Goal: Information Seeking & Learning: Learn about a topic

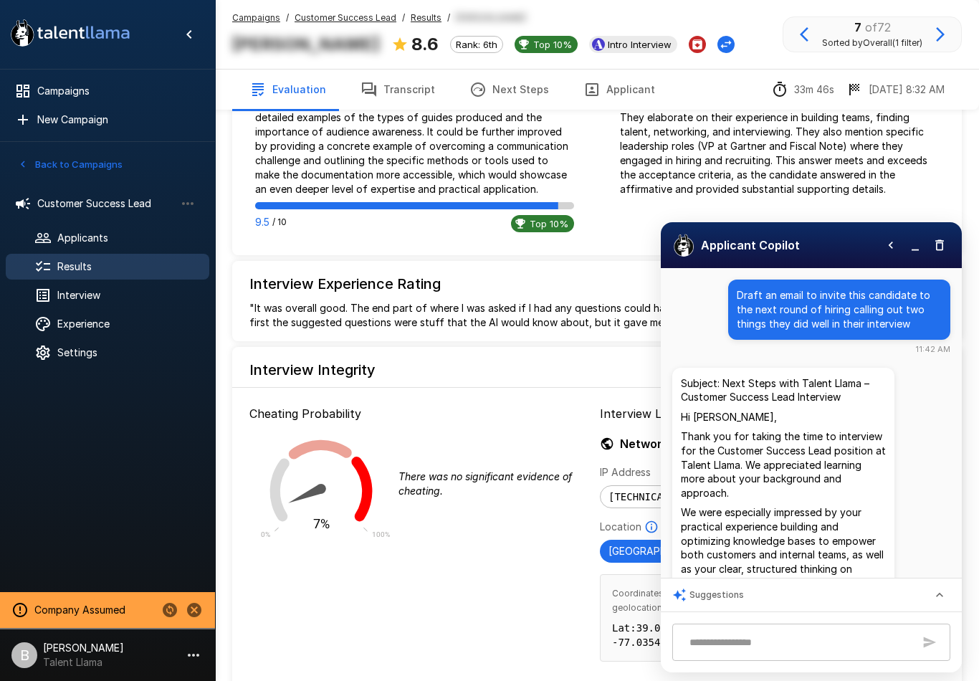
scroll to position [177, 0]
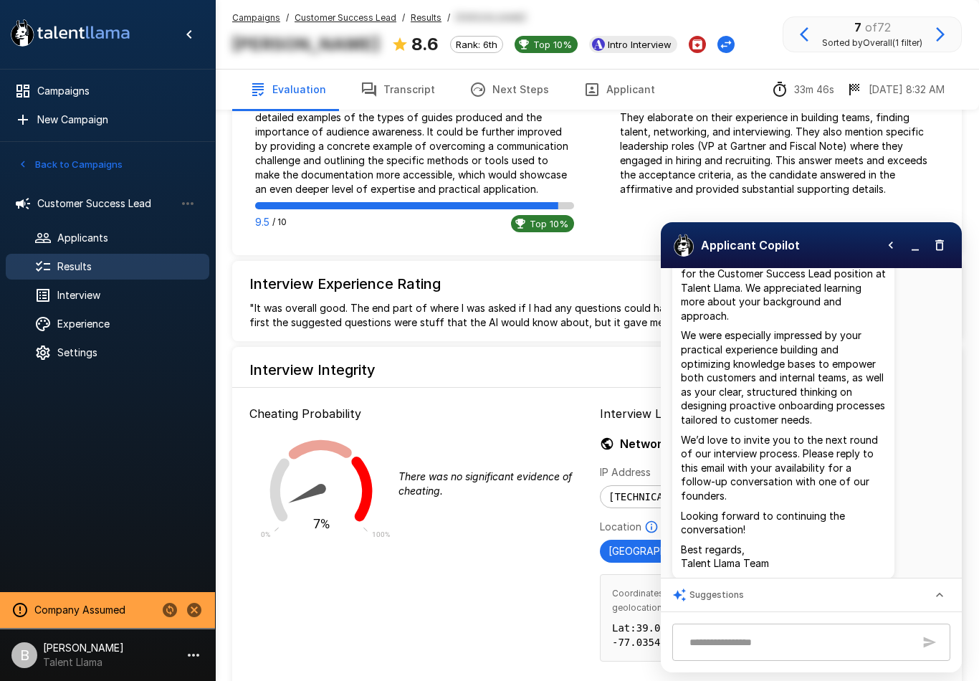
click at [123, 208] on span "Customer Success Lead" at bounding box center [106, 203] width 138 height 14
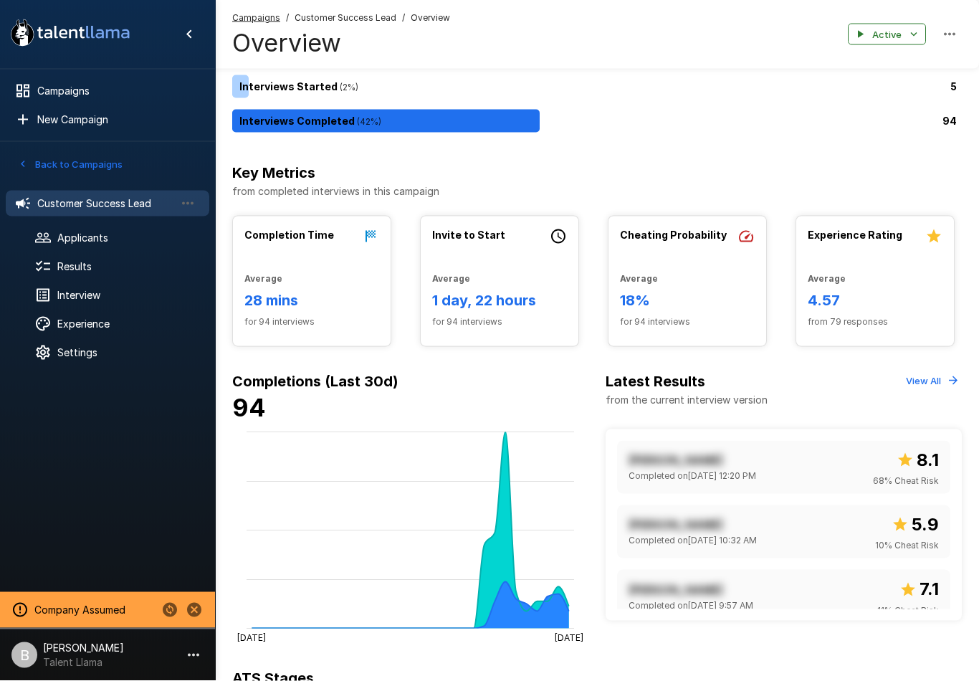
scroll to position [133, 0]
click at [106, 289] on span "Interview" at bounding box center [127, 295] width 140 height 14
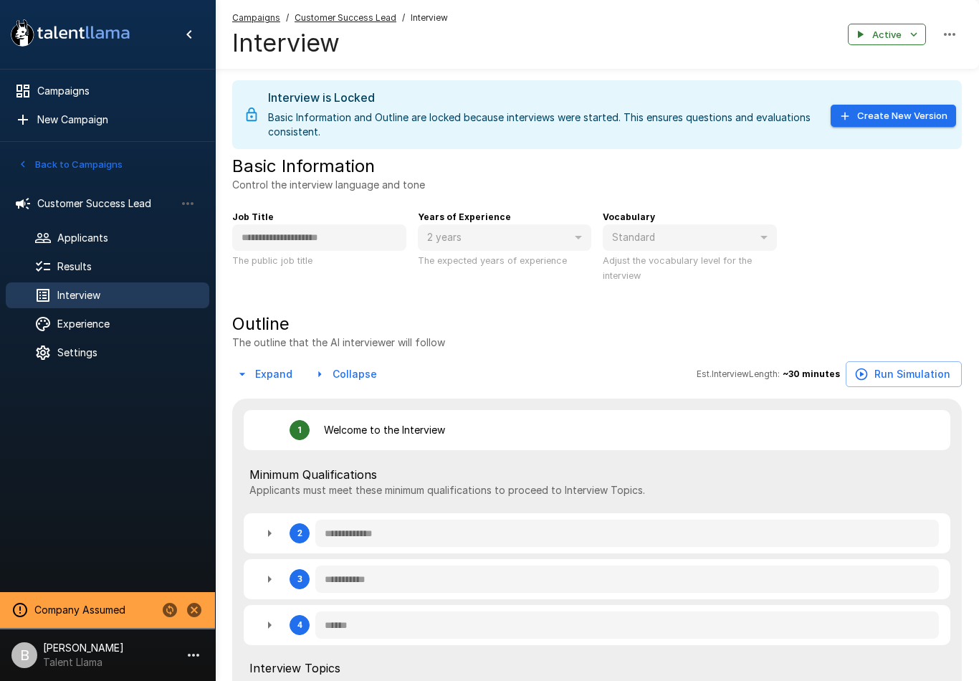
type textarea "*"
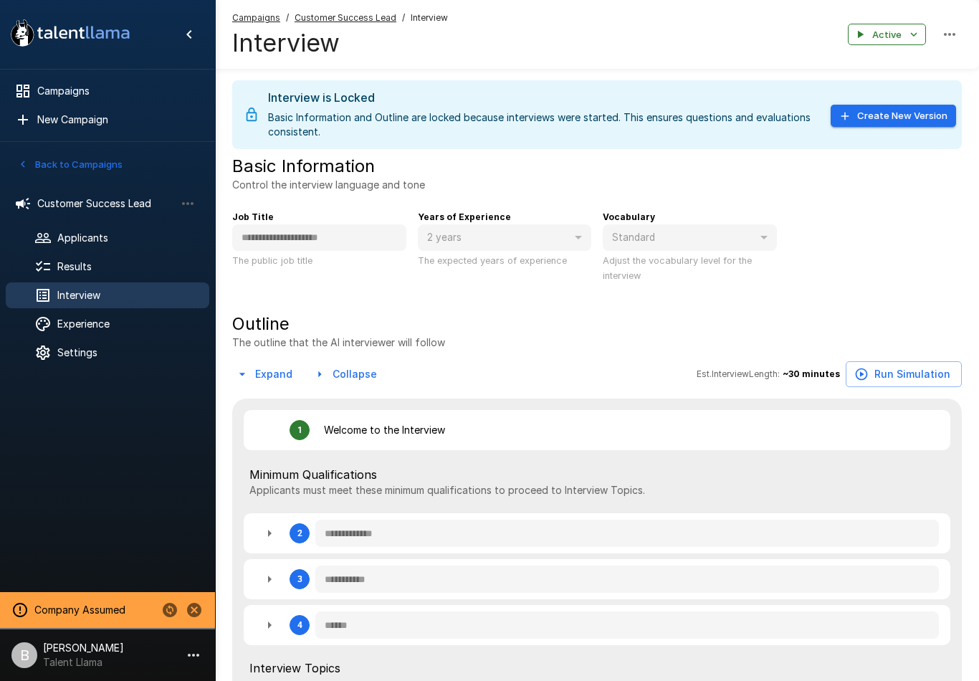
type textarea "*"
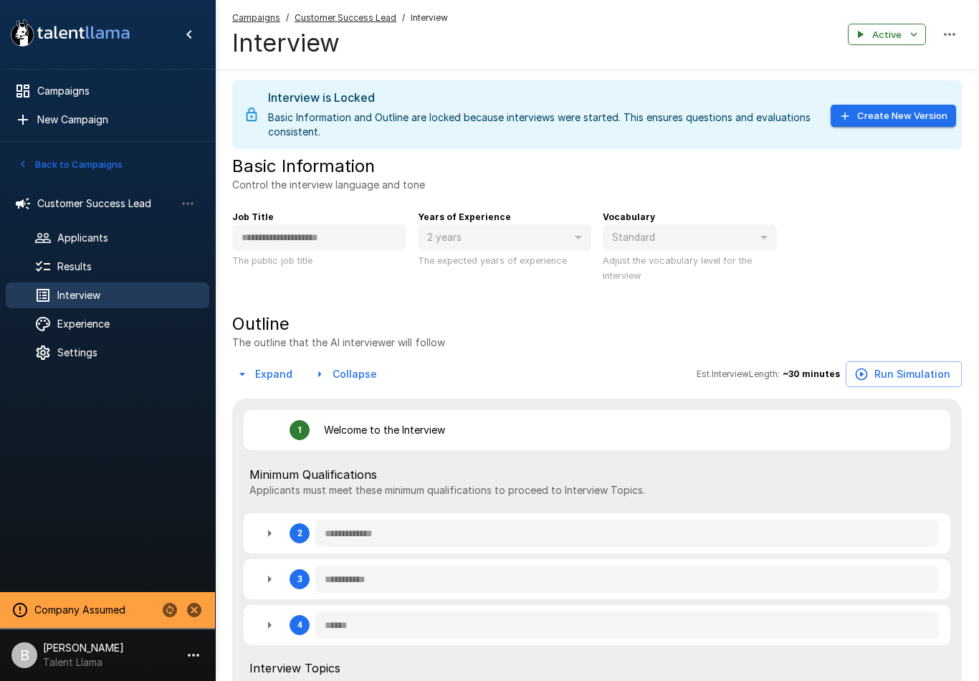
type textarea "*"
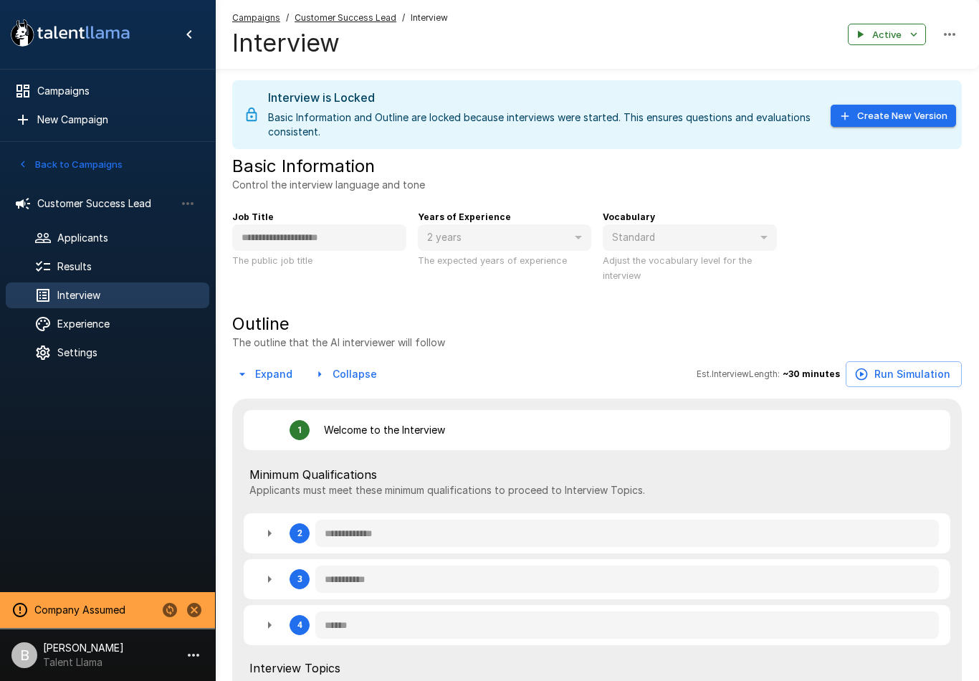
type textarea "*"
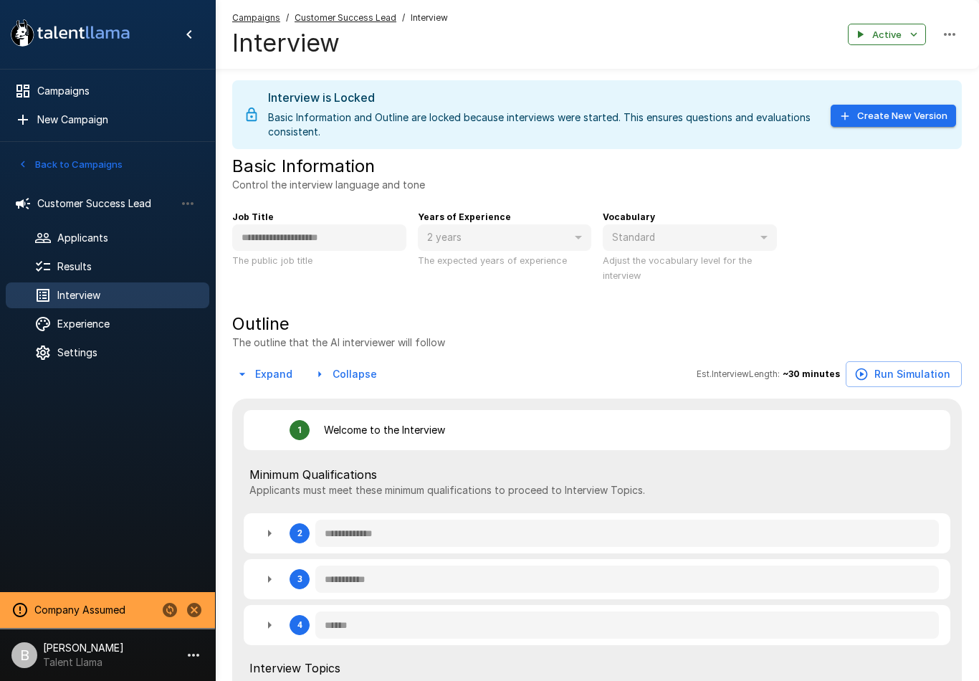
type textarea "*"
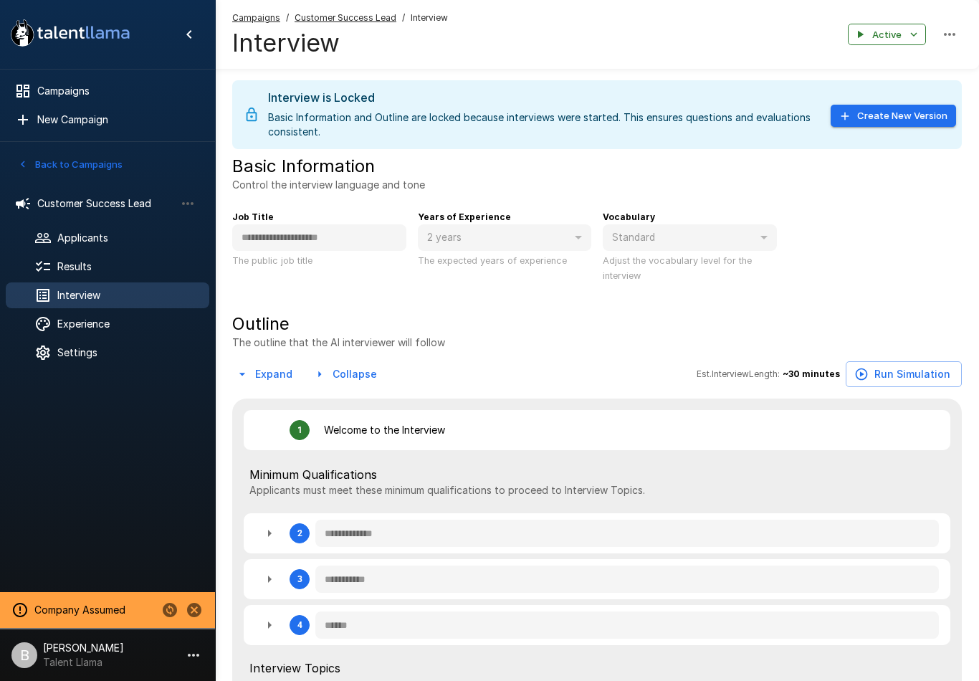
type textarea "*"
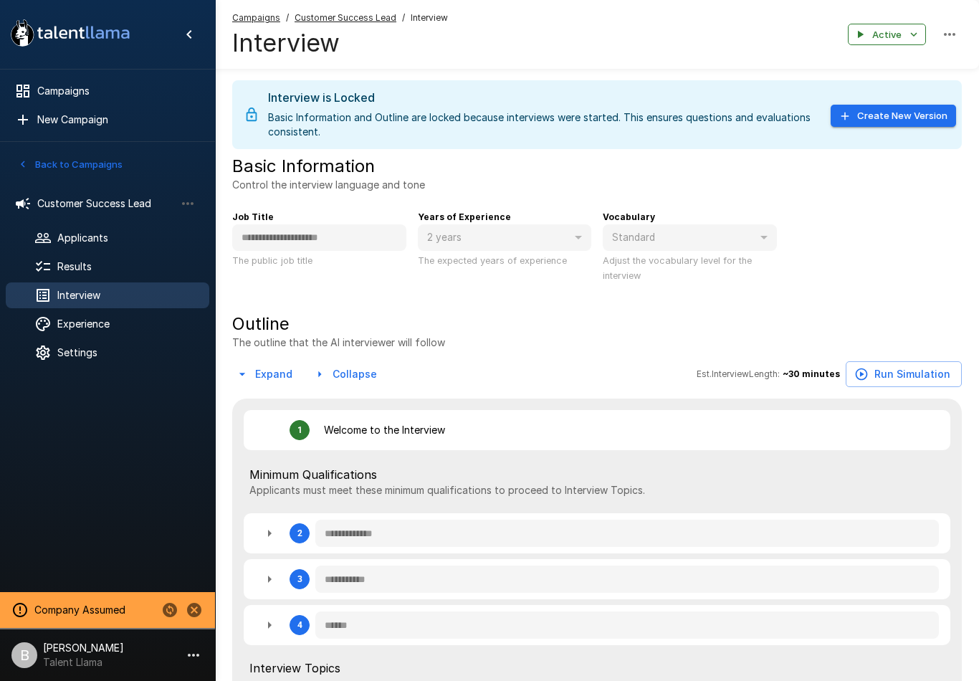
type textarea "*"
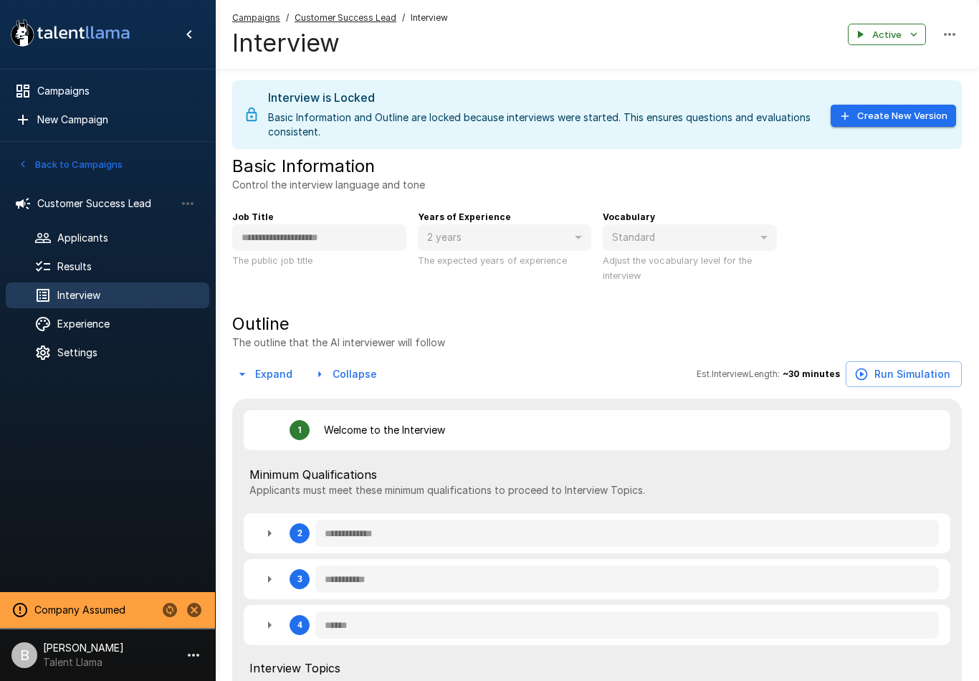
type textarea "*"
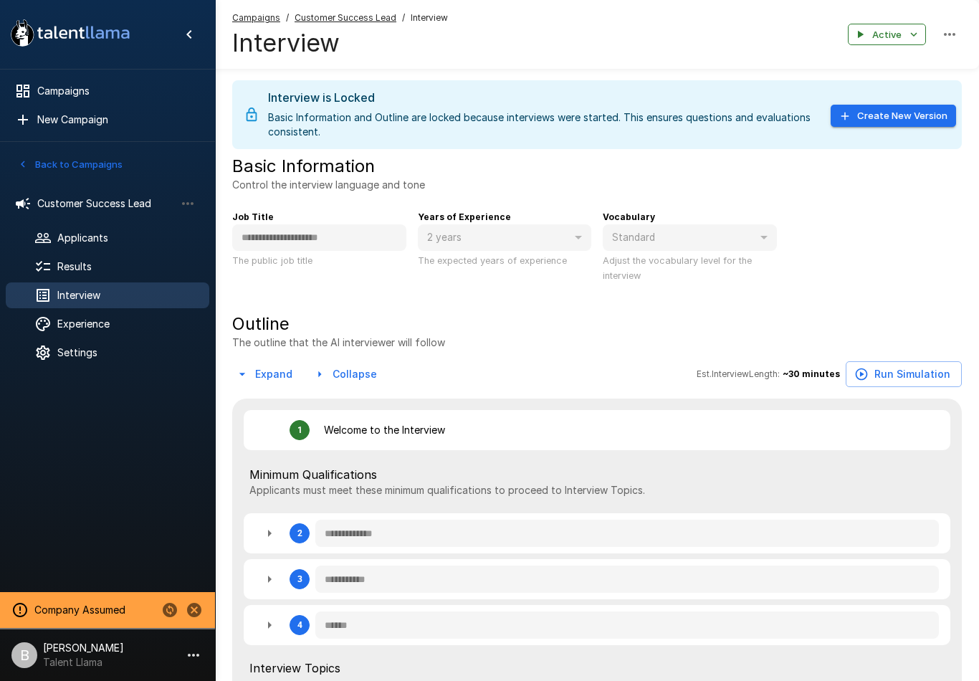
type textarea "*"
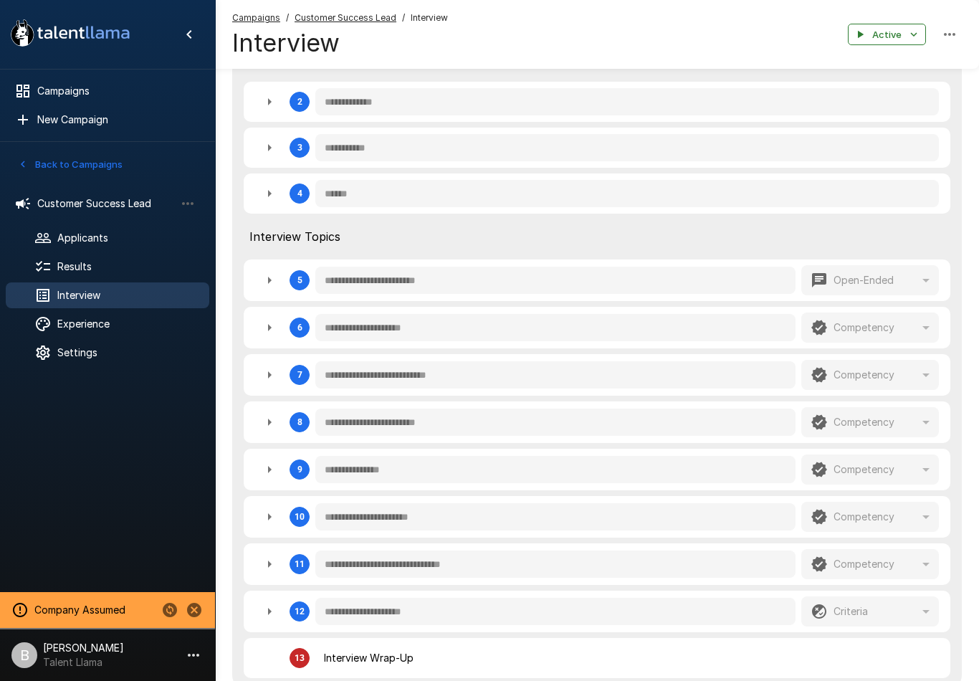
scroll to position [427, 0]
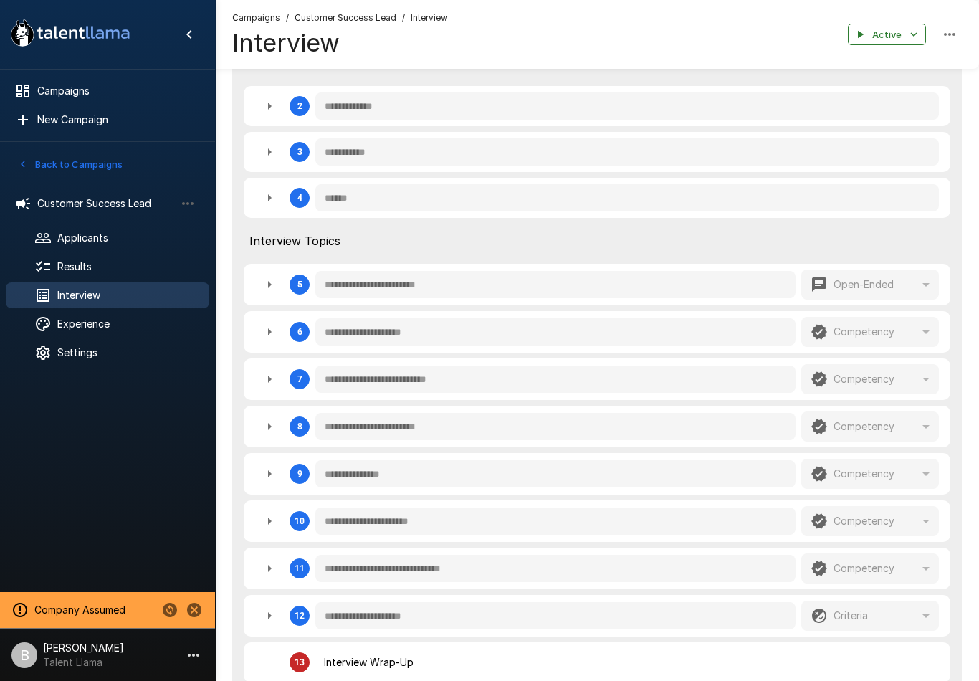
click at [266, 384] on icon "button" at bounding box center [269, 379] width 17 height 17
type textarea "*"
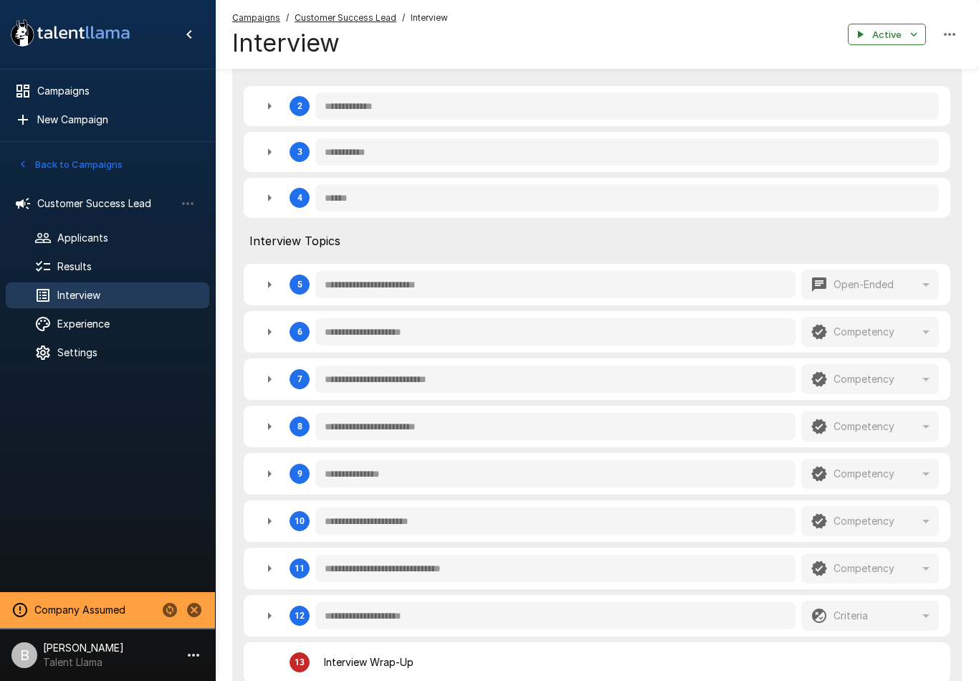
type textarea "*"
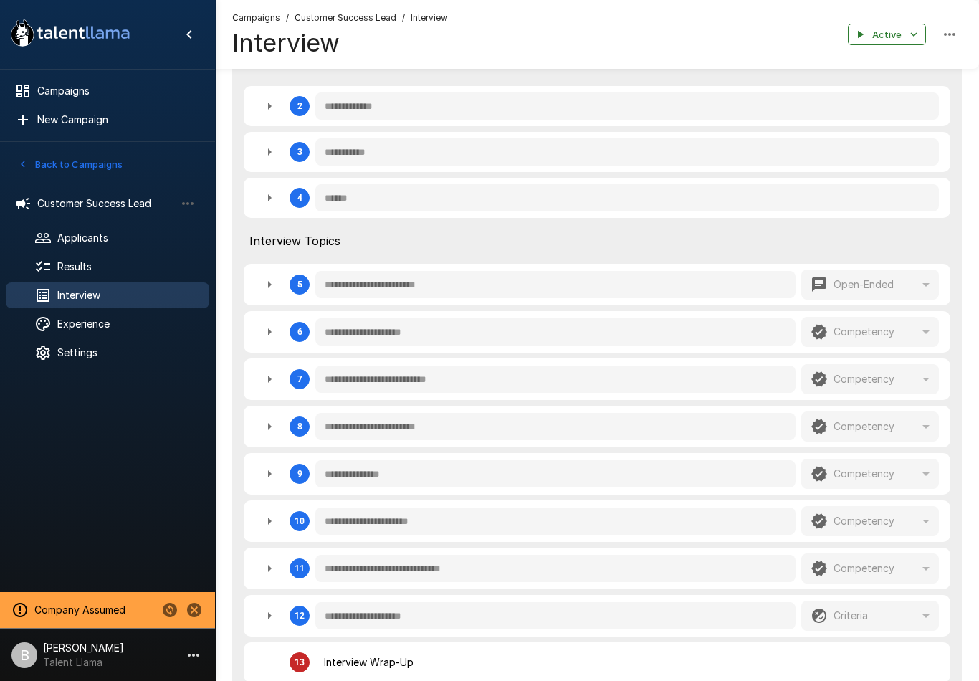
type textarea "*"
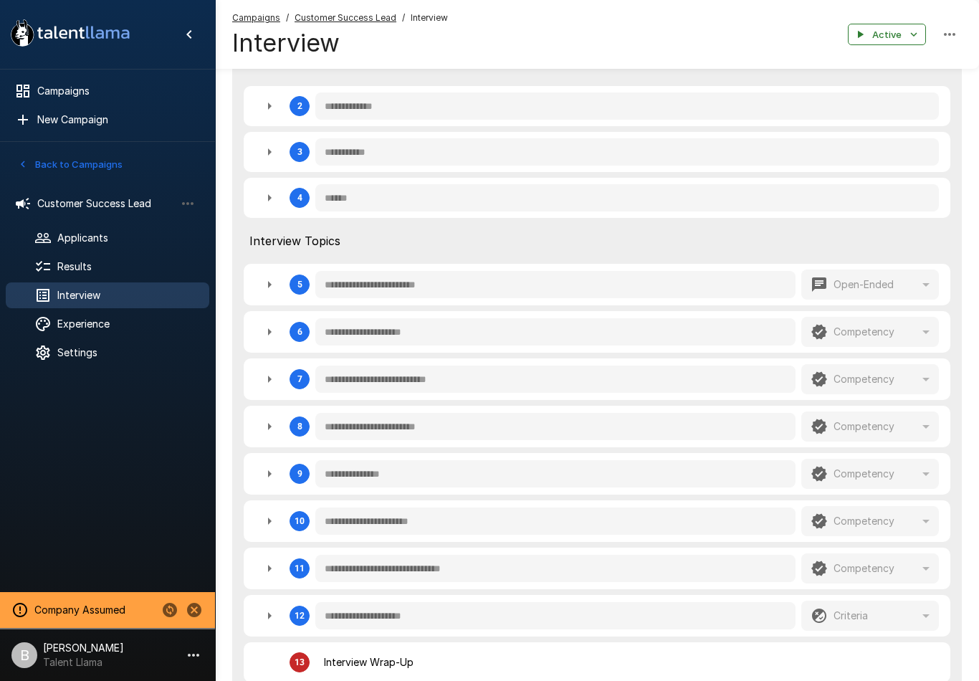
type textarea "*"
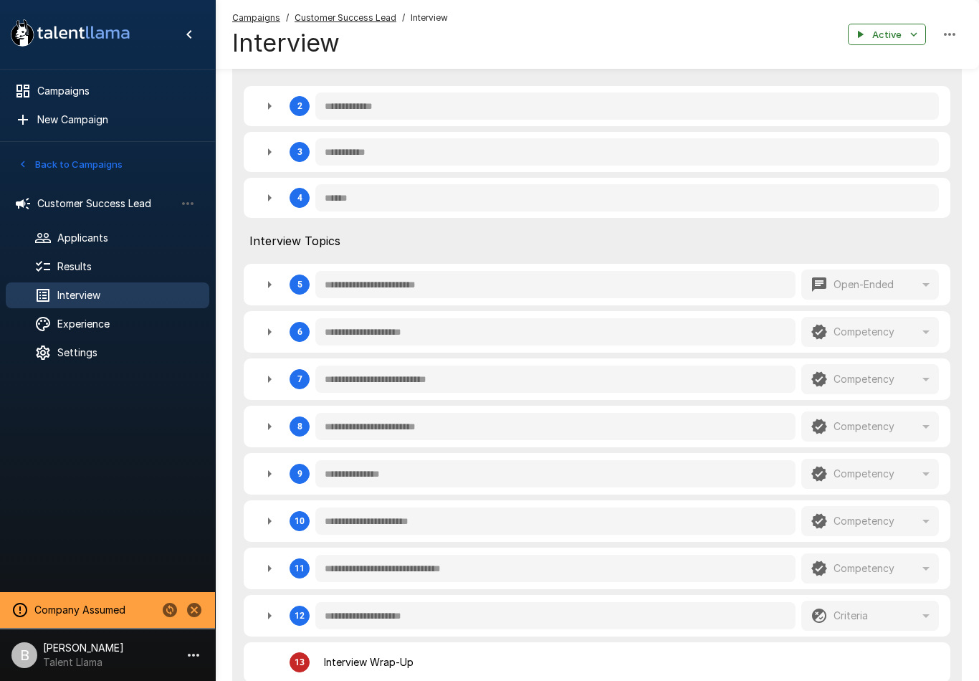
type textarea "*"
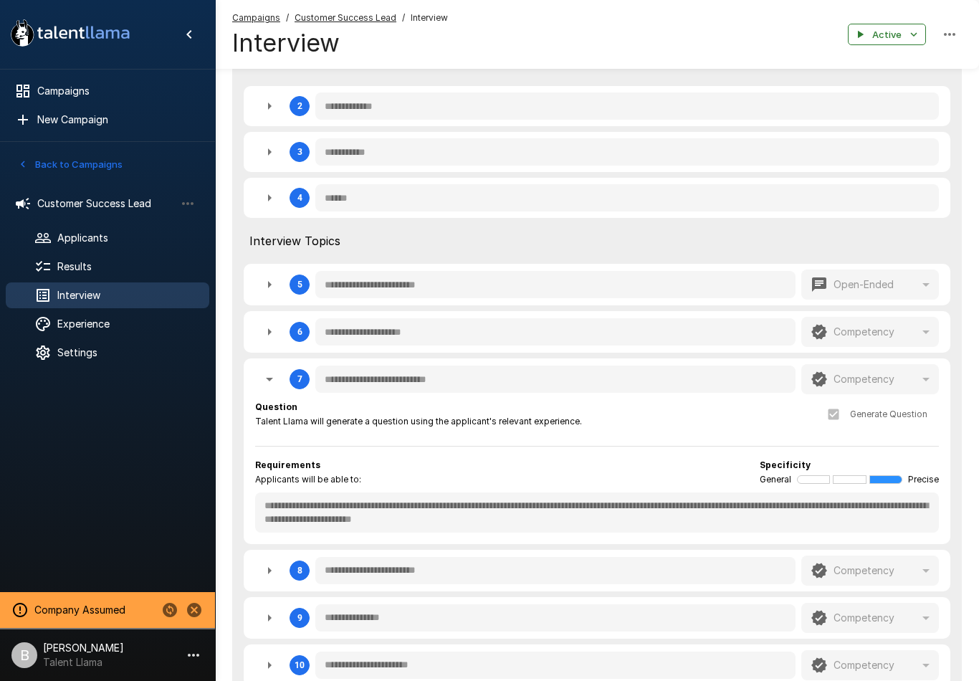
click at [79, 274] on div "Results" at bounding box center [108, 267] width 204 height 26
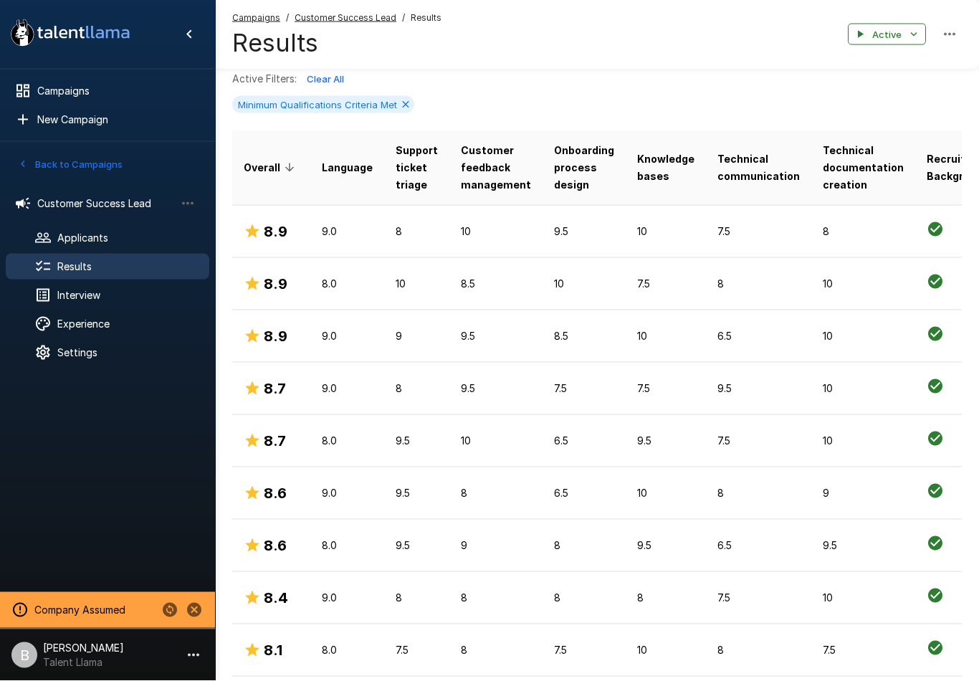
scroll to position [264, 0]
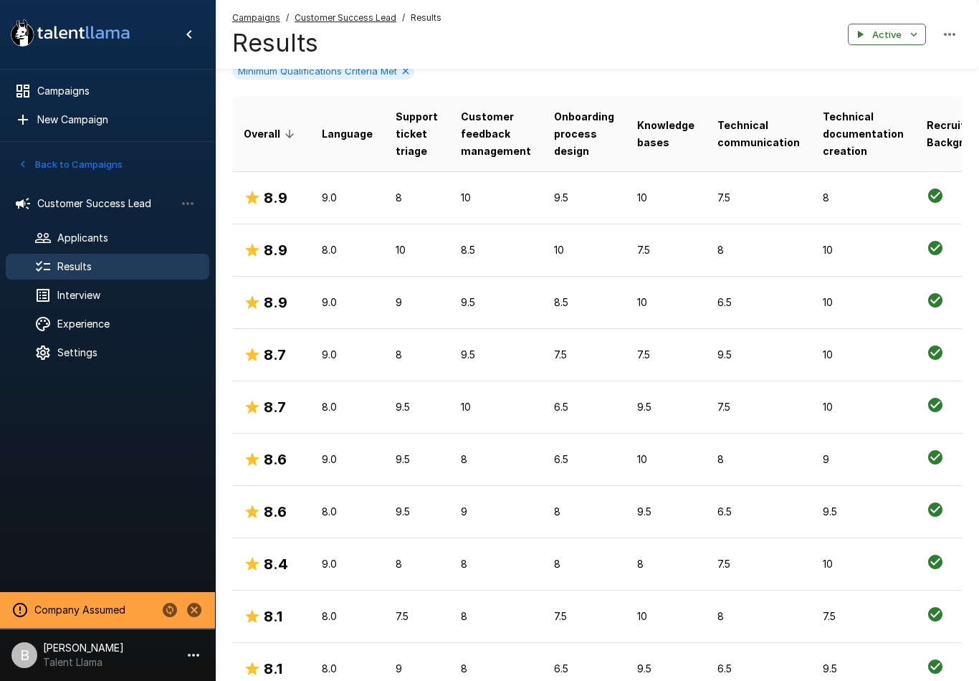
click at [407, 587] on td "8" at bounding box center [416, 564] width 65 height 52
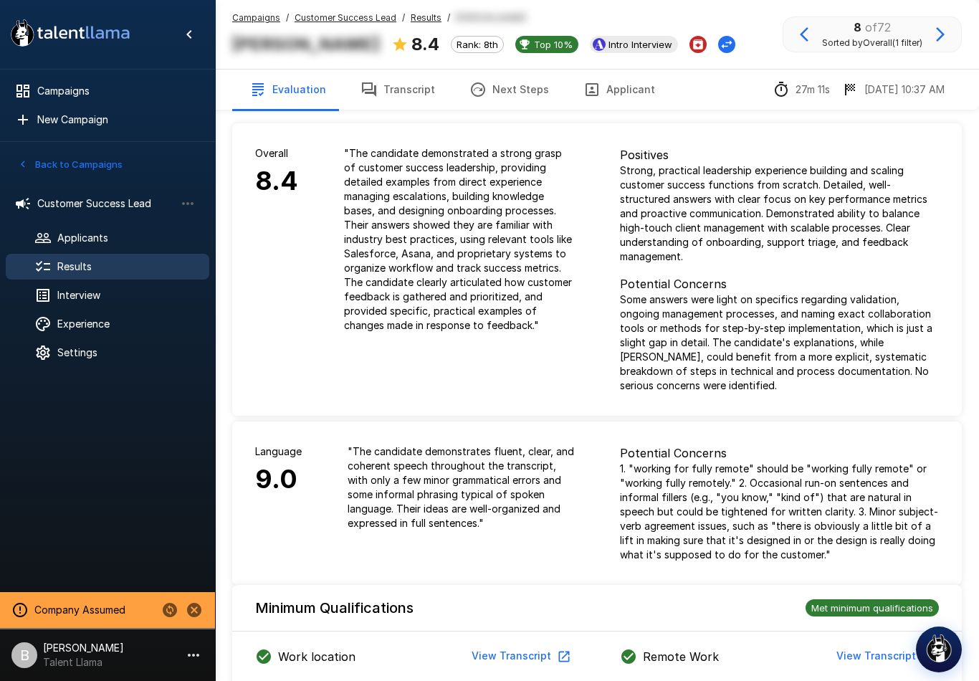
click at [427, 22] on u "Results" at bounding box center [426, 17] width 31 height 11
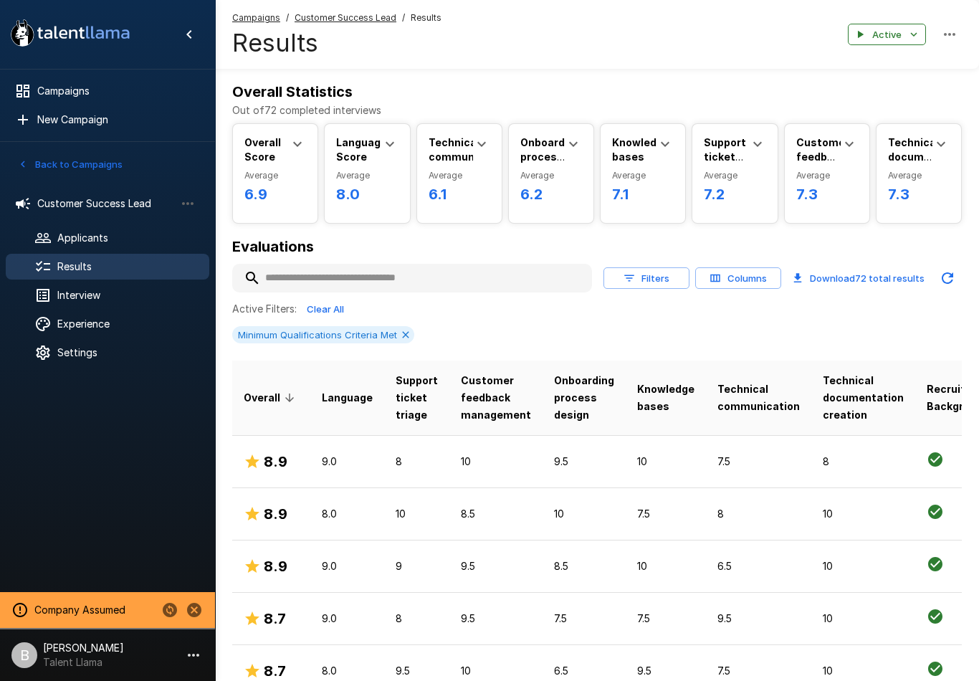
click at [659, 280] on button "Filters" at bounding box center [647, 278] width 86 height 22
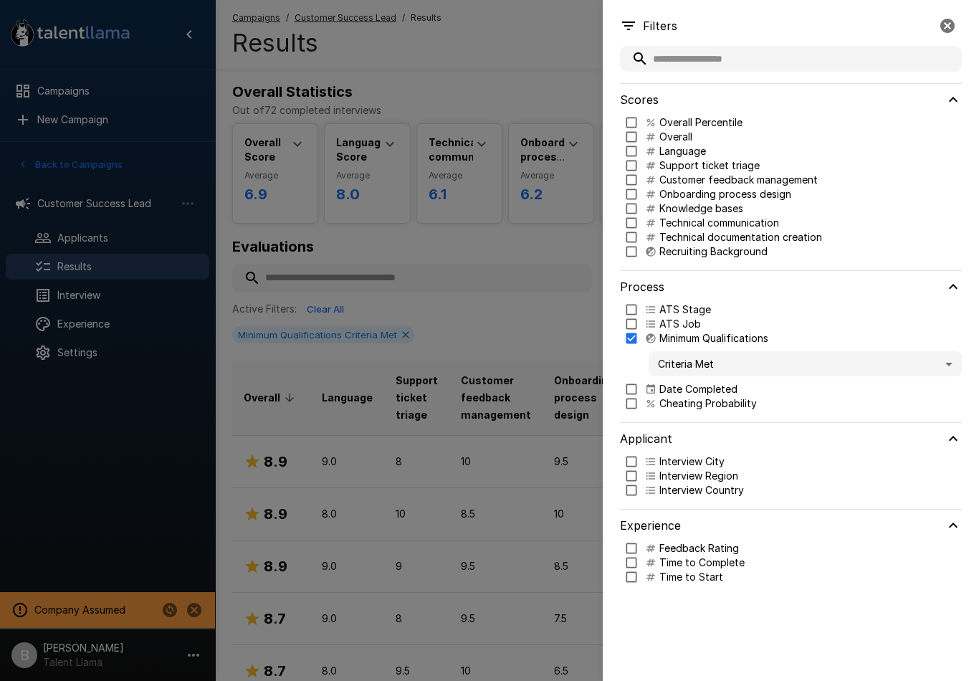
type input "***"
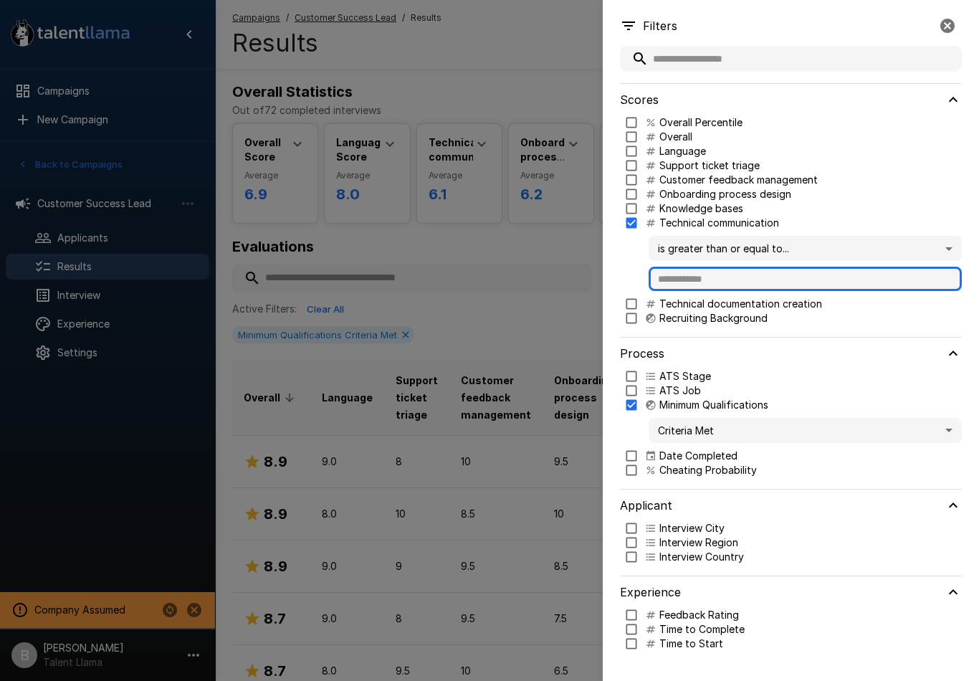
click at [735, 285] on input "text" at bounding box center [805, 279] width 313 height 24
type input "*"
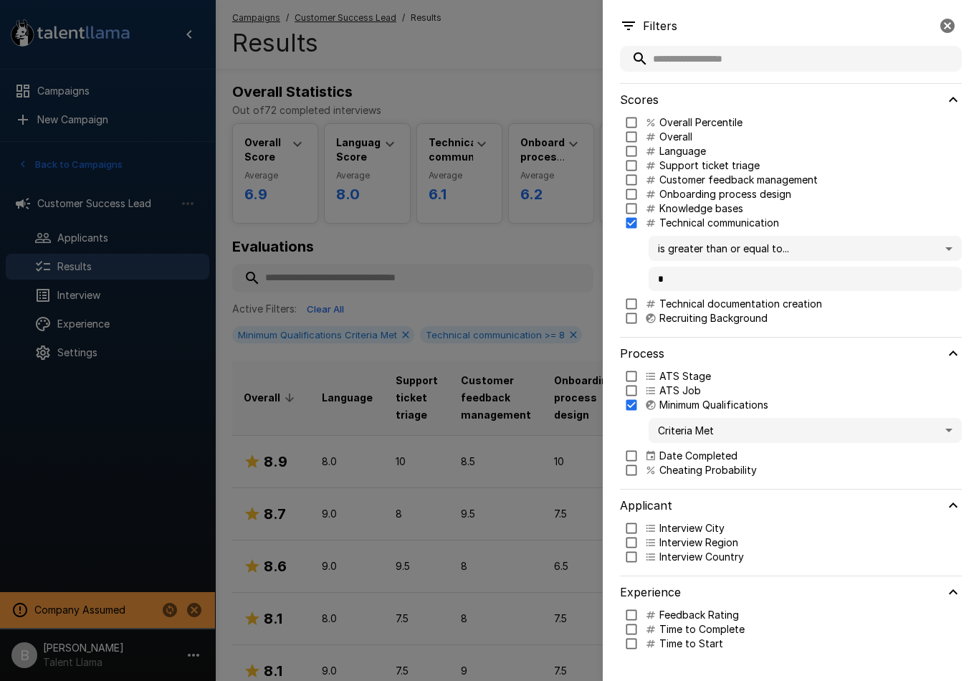
click at [530, 261] on div at bounding box center [489, 340] width 979 height 681
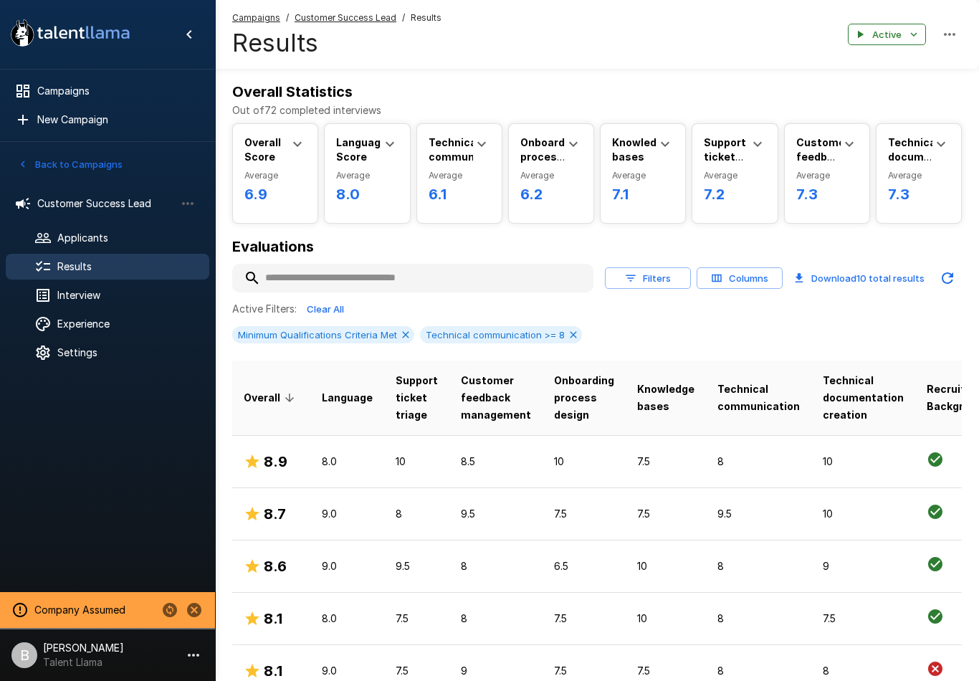
click at [429, 561] on p "9.5" at bounding box center [417, 566] width 42 height 14
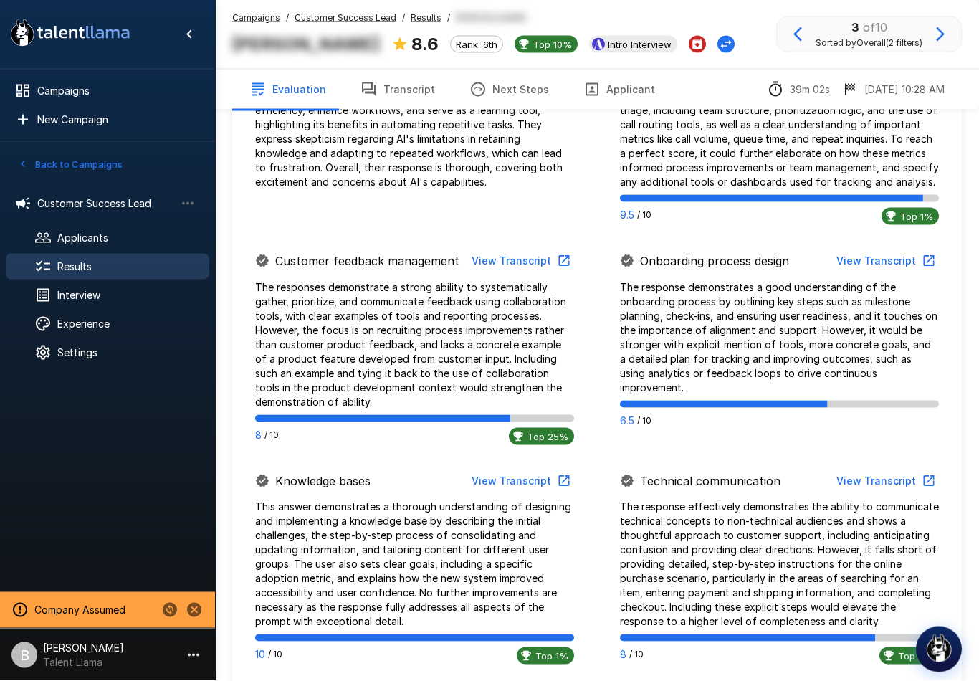
scroll to position [802, 0]
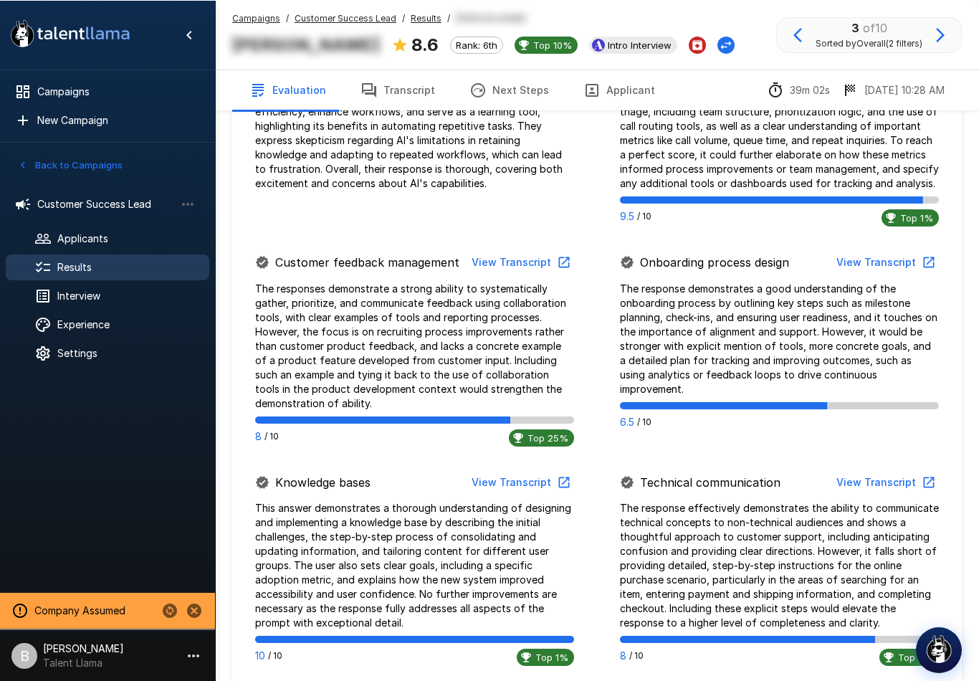
click at [826, 529] on p "The response effectively demonstrates the ability to communicate technical conc…" at bounding box center [779, 564] width 319 height 129
click at [896, 469] on button "View Transcript" at bounding box center [885, 482] width 108 height 27
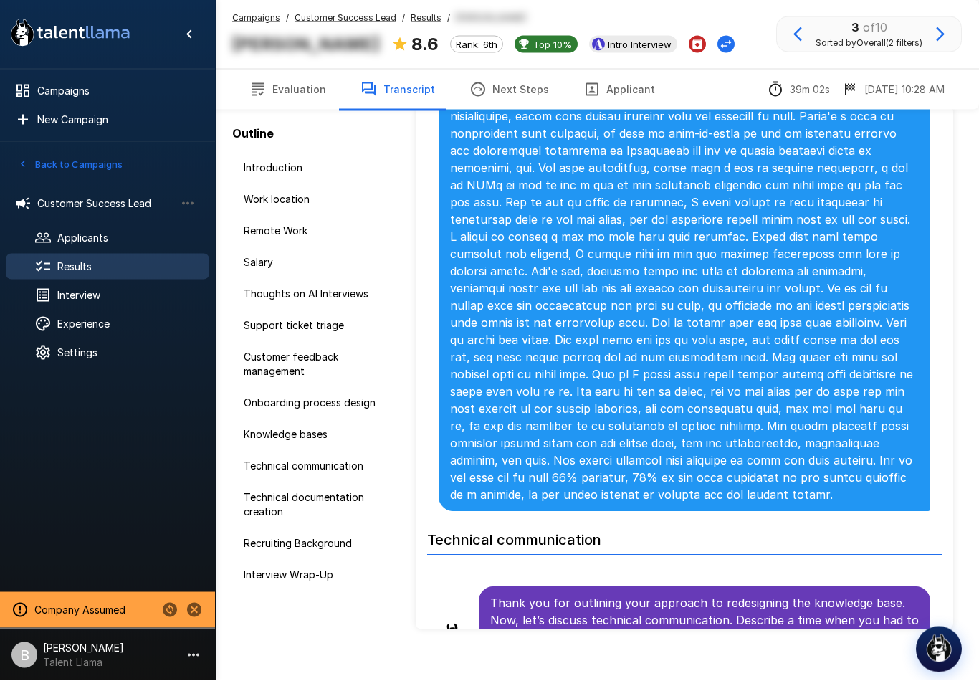
scroll to position [49, 0]
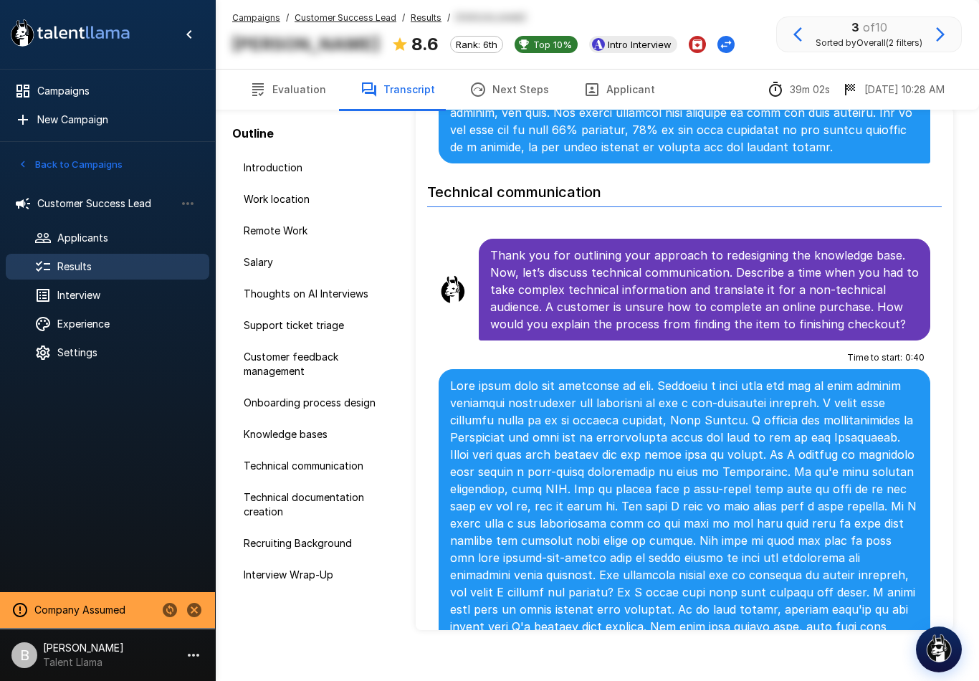
click at [105, 246] on div "Applicants" at bounding box center [108, 238] width 204 height 26
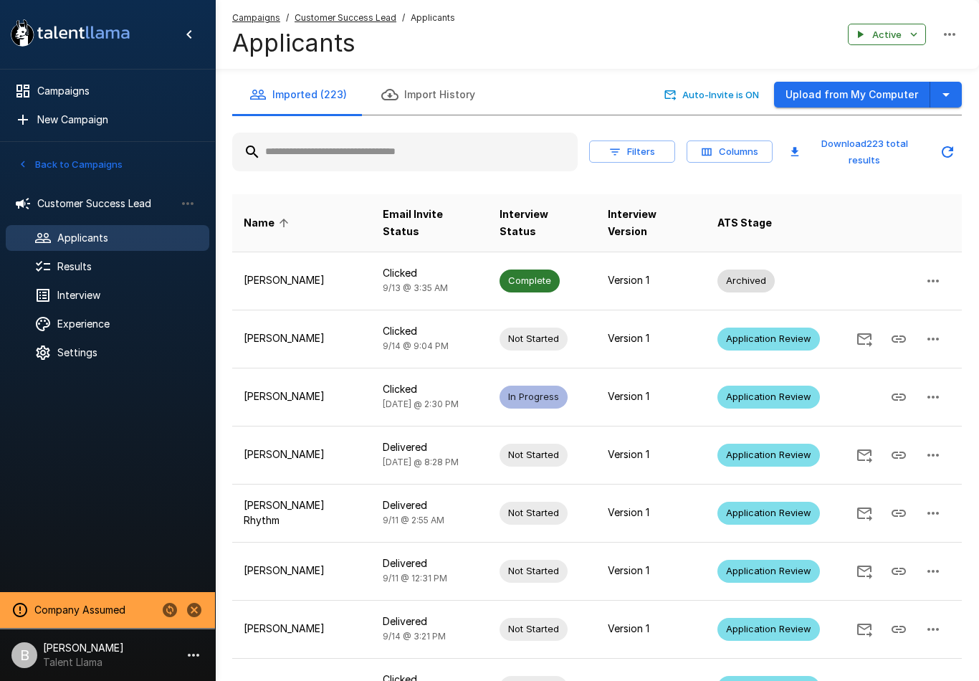
click at [119, 269] on span "Results" at bounding box center [127, 266] width 140 height 14
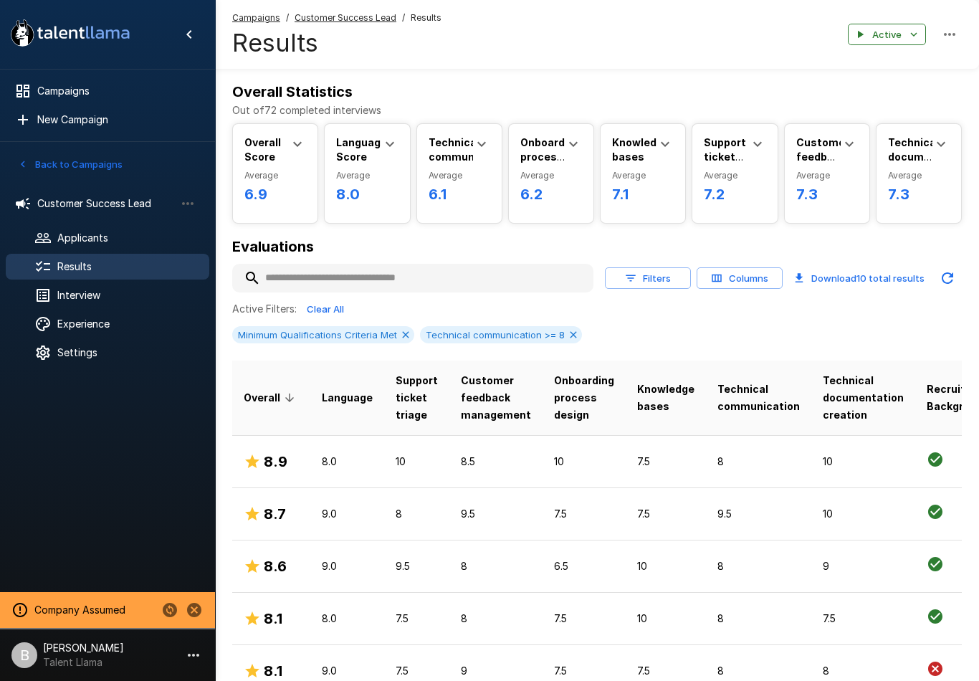
click at [646, 566] on p "10" at bounding box center [665, 566] width 57 height 14
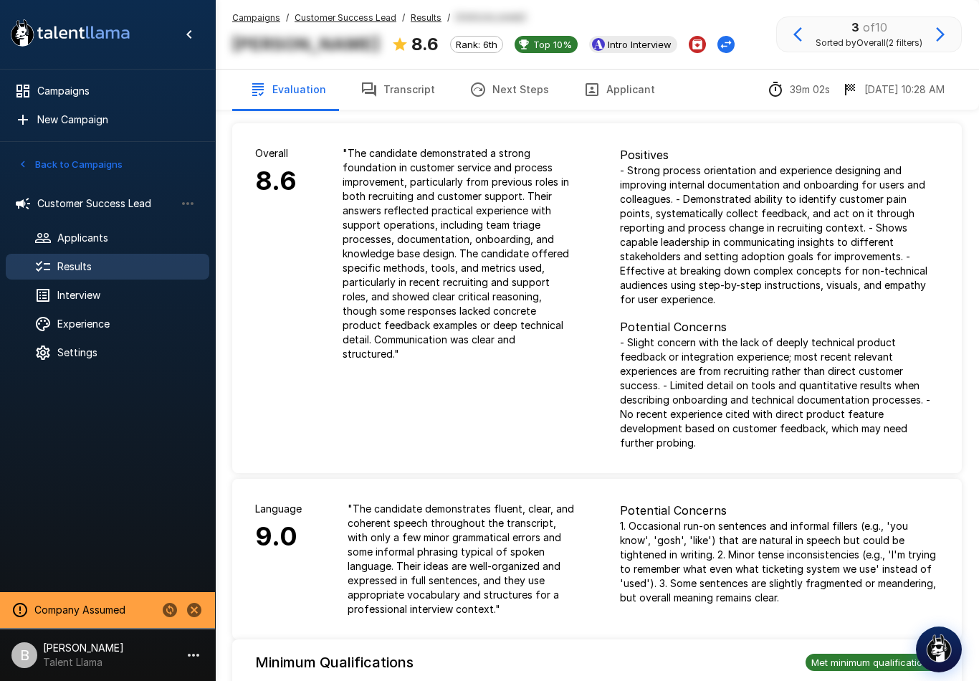
click at [429, 21] on u "Results" at bounding box center [426, 17] width 31 height 11
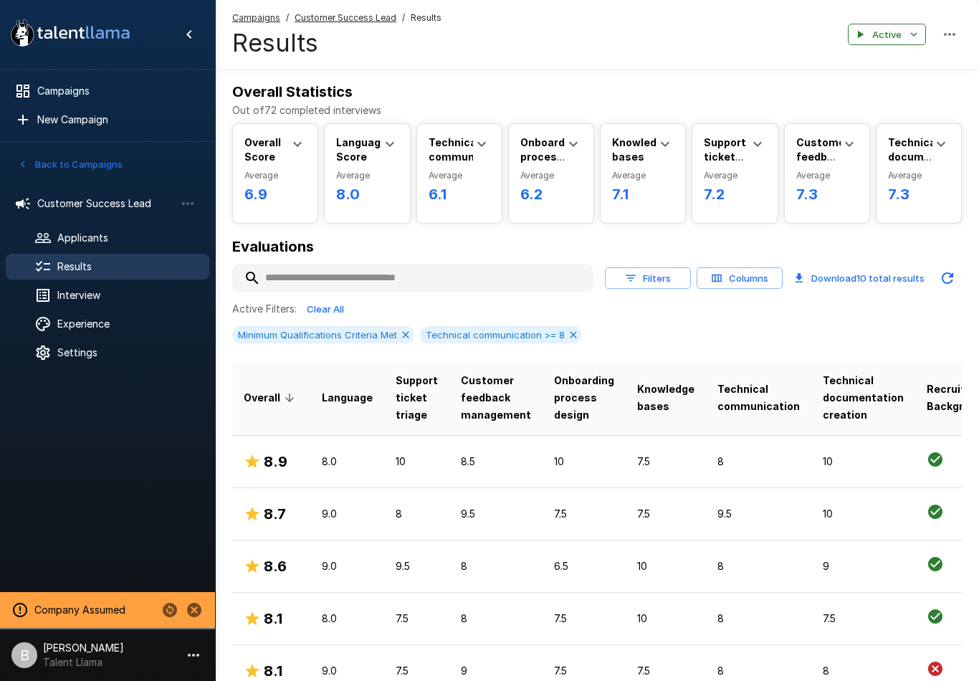
click at [563, 463] on p "10" at bounding box center [584, 461] width 60 height 14
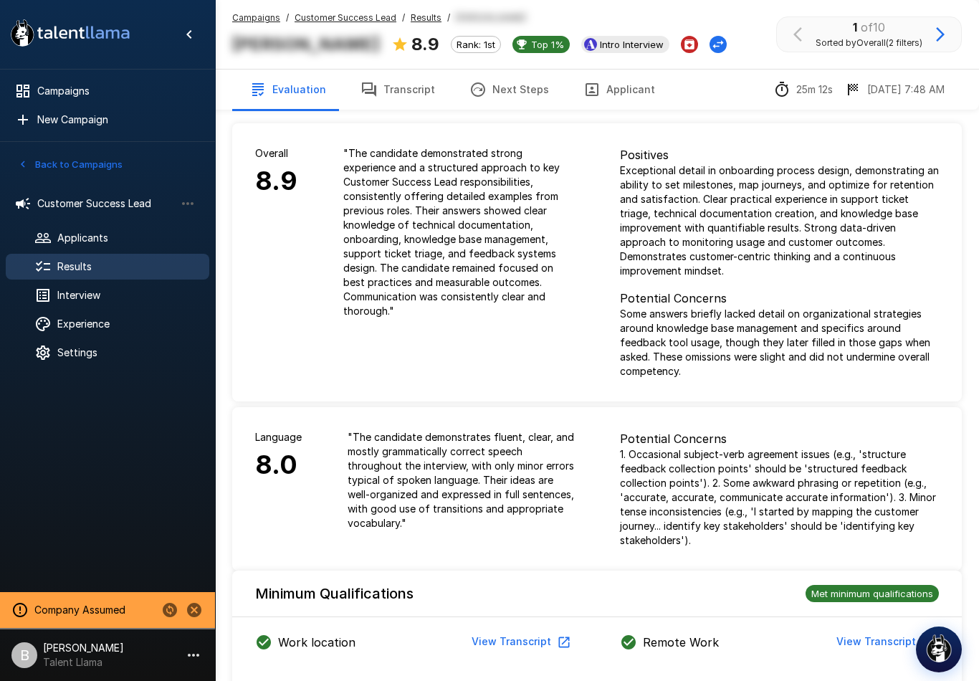
click at [711, 42] on icon "Change Stage" at bounding box center [718, 44] width 14 height 14
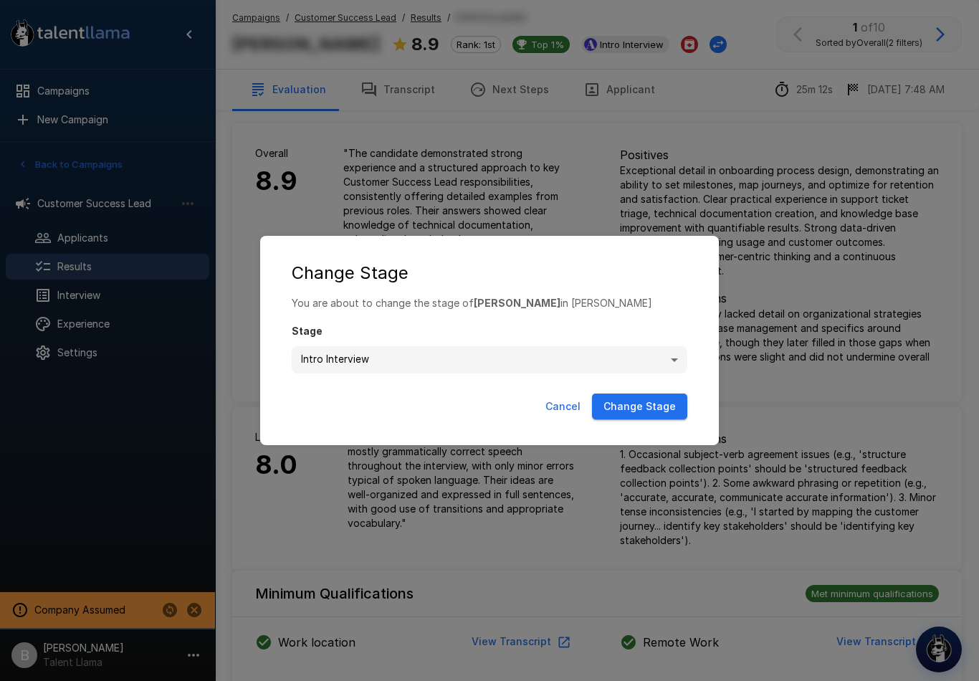
click at [824, 205] on div "**********" at bounding box center [489, 340] width 979 height 681
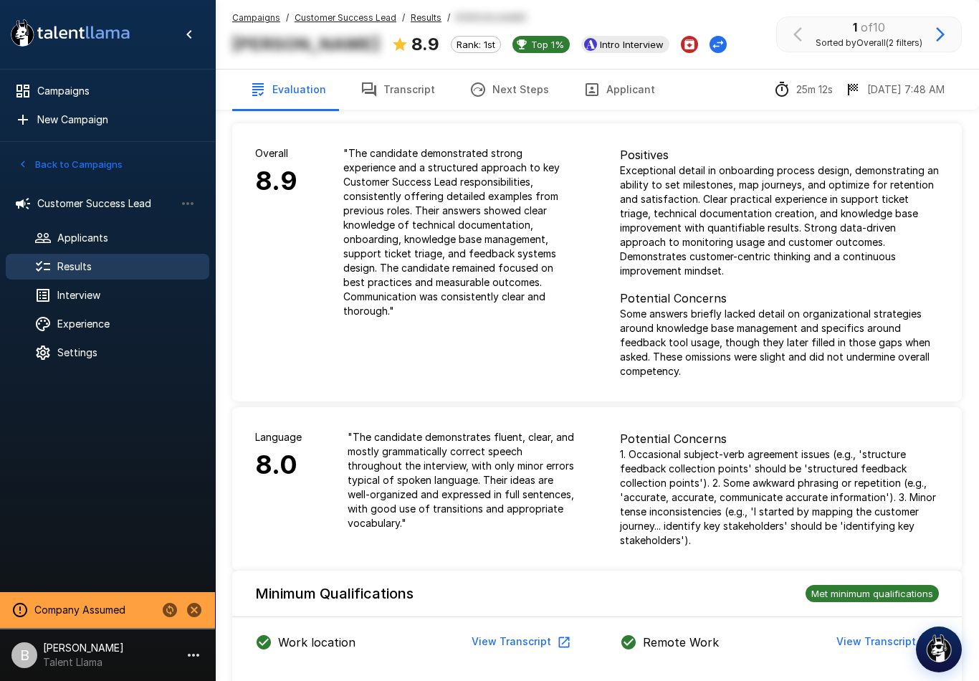
click at [937, 653] on img "button" at bounding box center [939, 648] width 29 height 29
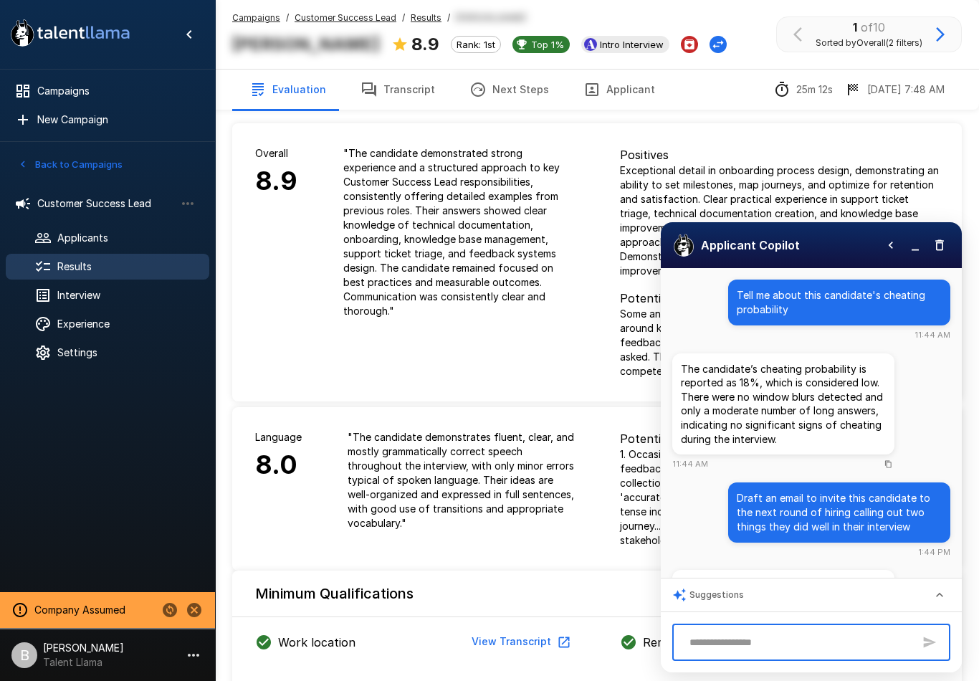
scroll to position [115, 0]
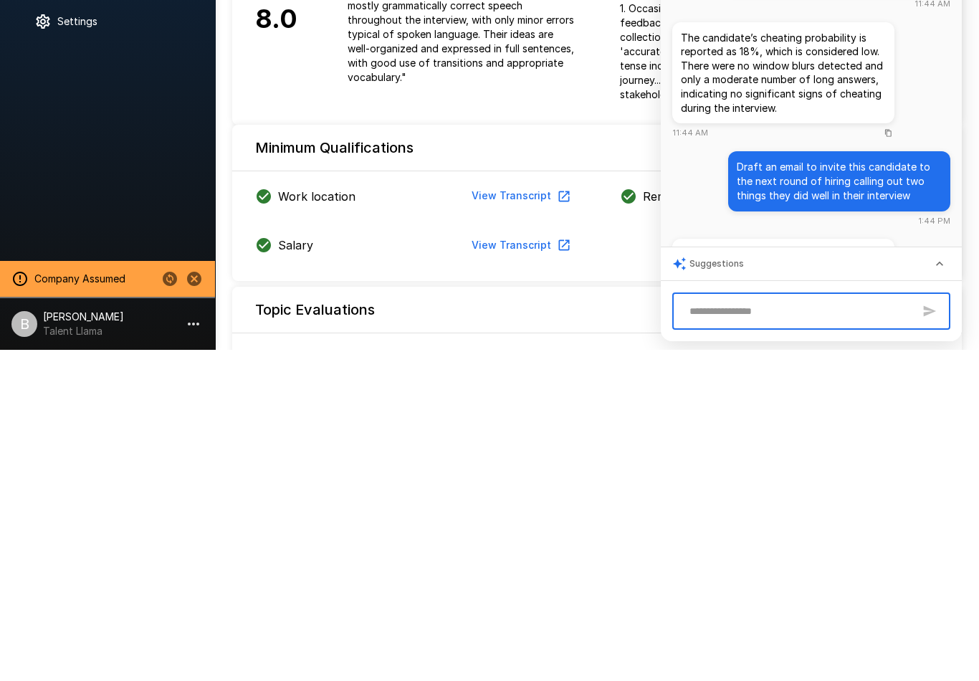
click at [581, 514] on div "Work location View Transcript" at bounding box center [414, 530] width 365 height 32
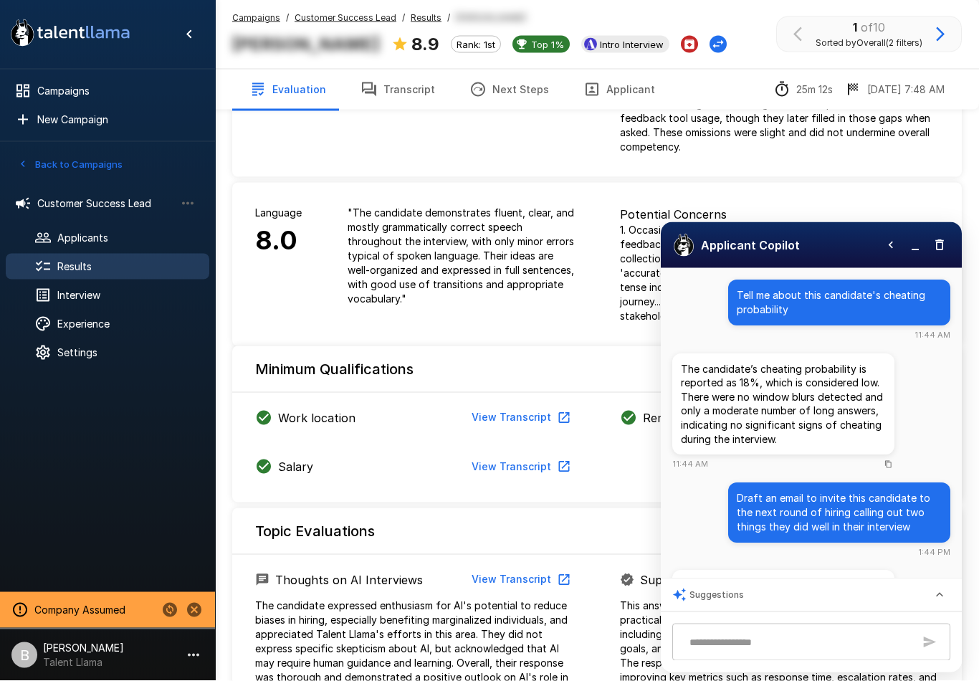
scroll to position [226, 0]
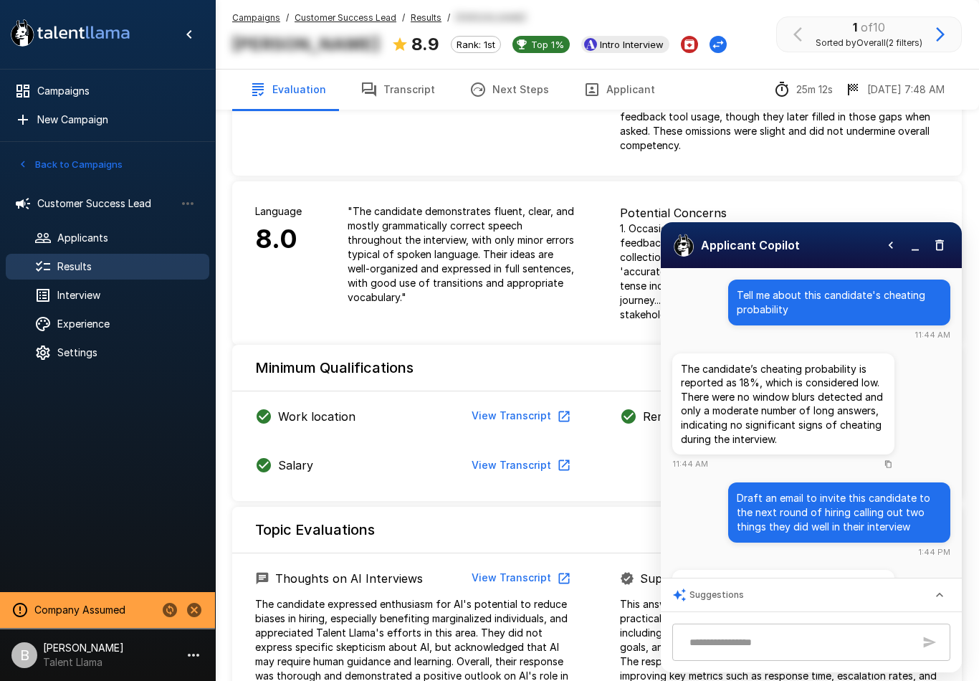
click at [822, 611] on div "Suggestions" at bounding box center [811, 594] width 301 height 33
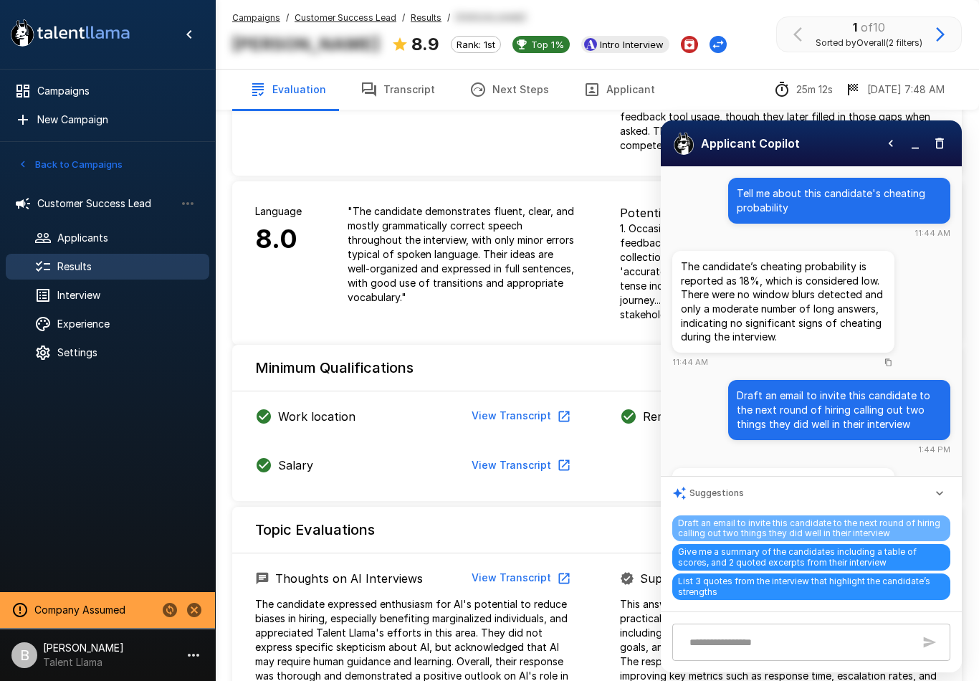
click at [758, 542] on span "Draft an email to invite this candidate to the next round of hiring calling out…" at bounding box center [811, 528] width 278 height 27
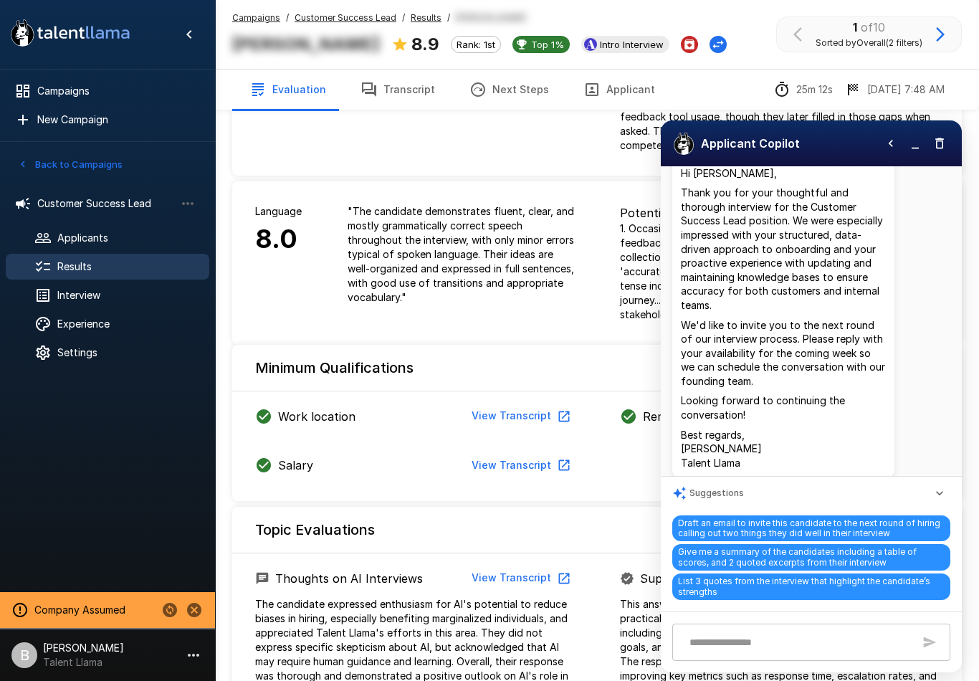
scroll to position [819, 0]
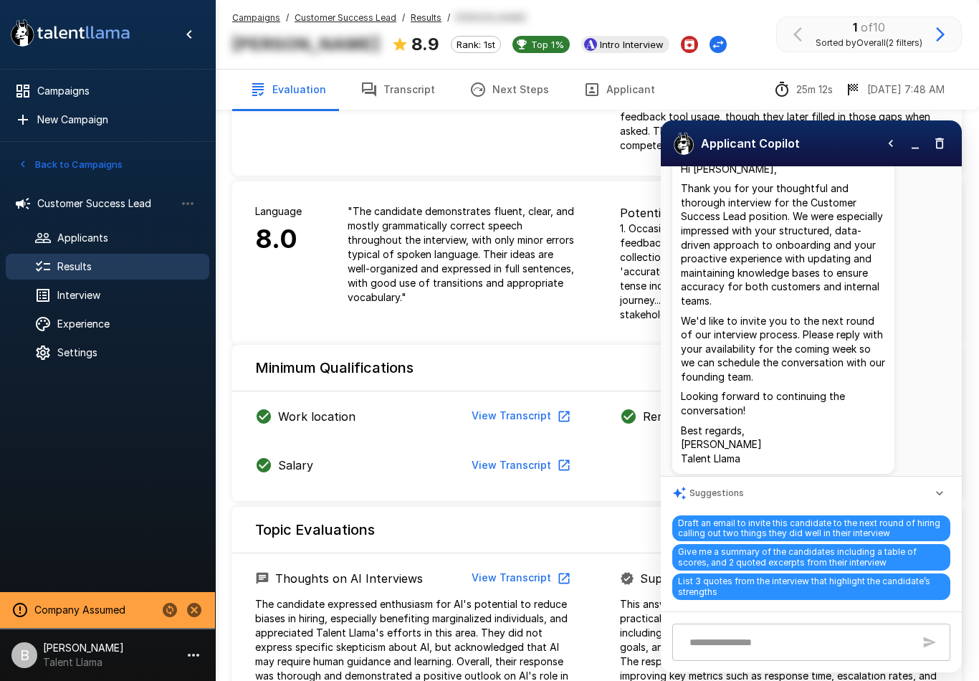
click at [134, 278] on div "Results" at bounding box center [108, 267] width 204 height 26
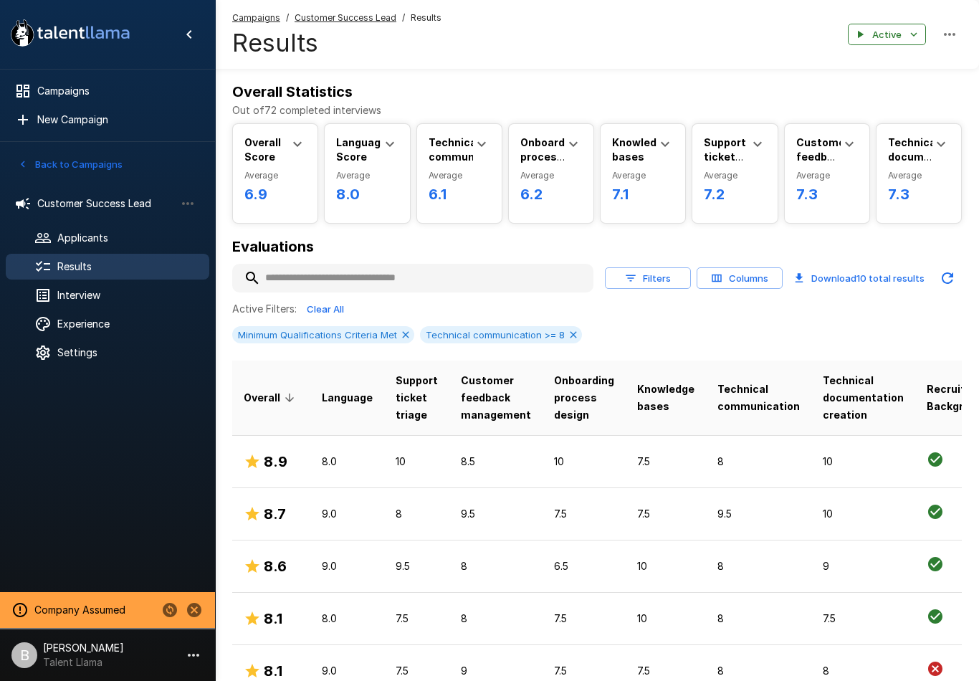
click at [123, 306] on div "Interview" at bounding box center [108, 295] width 204 height 26
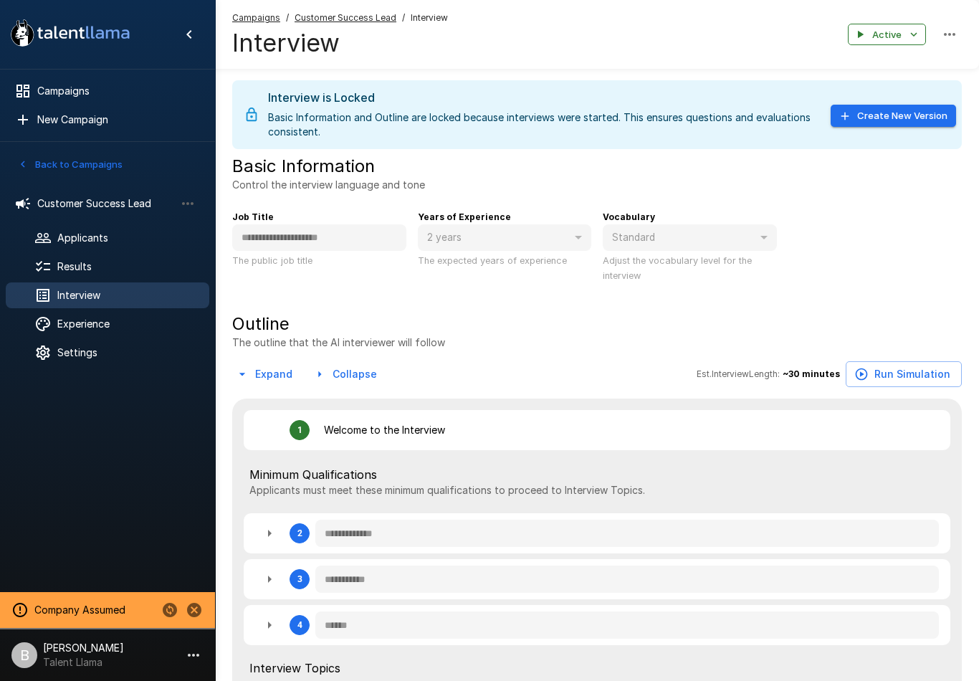
type textarea "*"
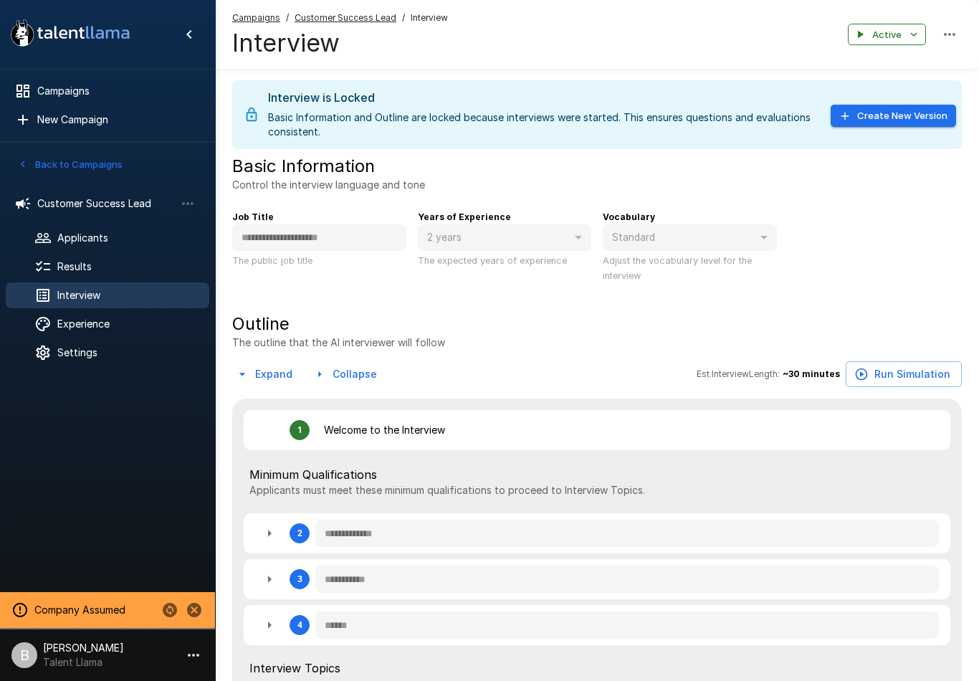
type textarea "*"
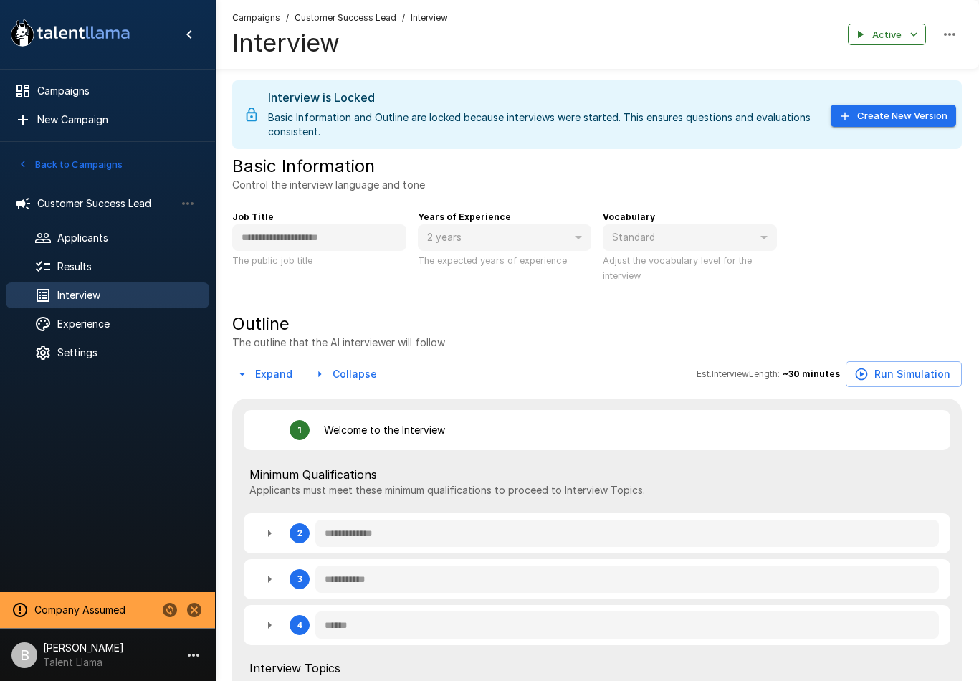
type textarea "*"
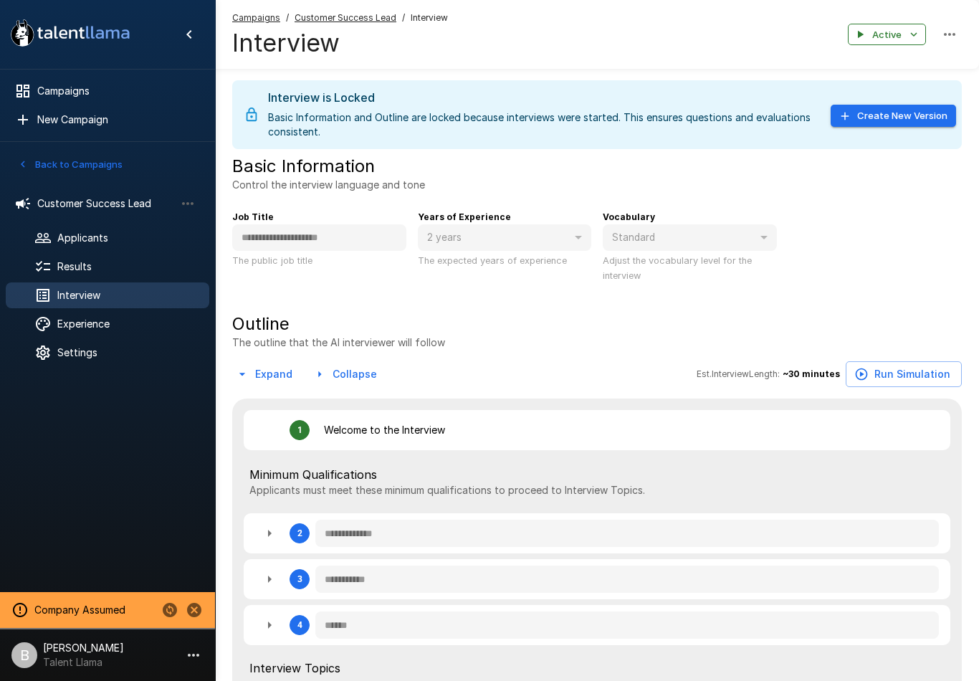
type textarea "*"
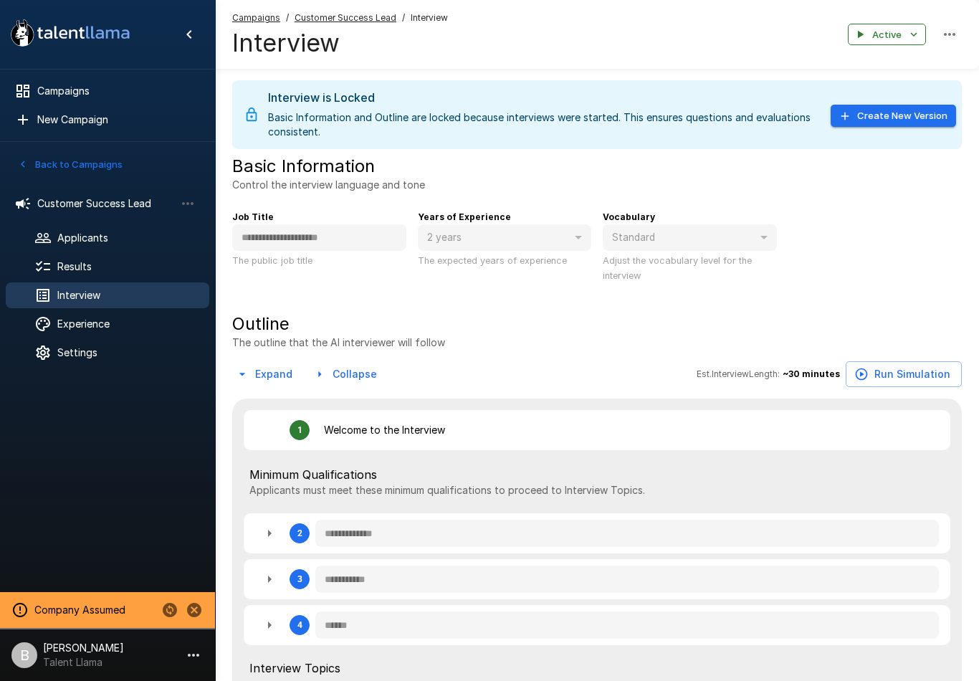
type textarea "*"
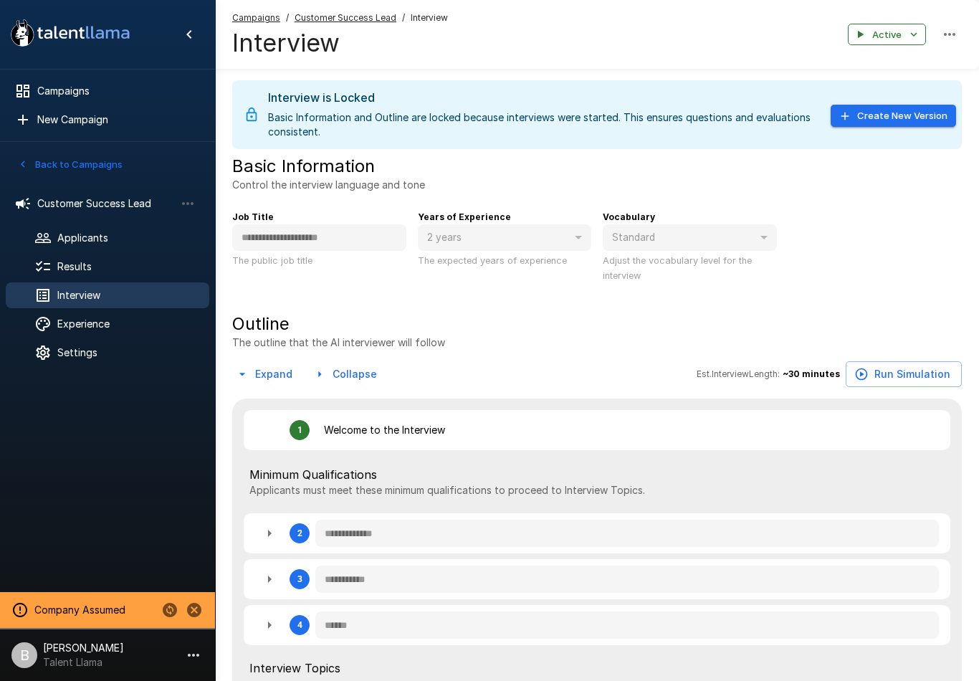
type textarea "*"
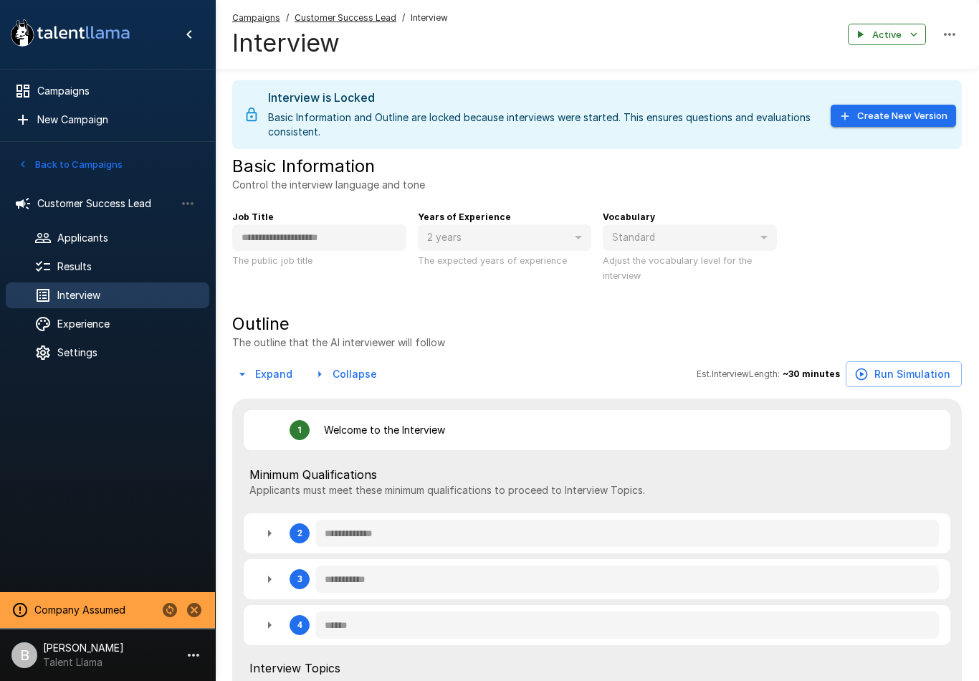
type textarea "*"
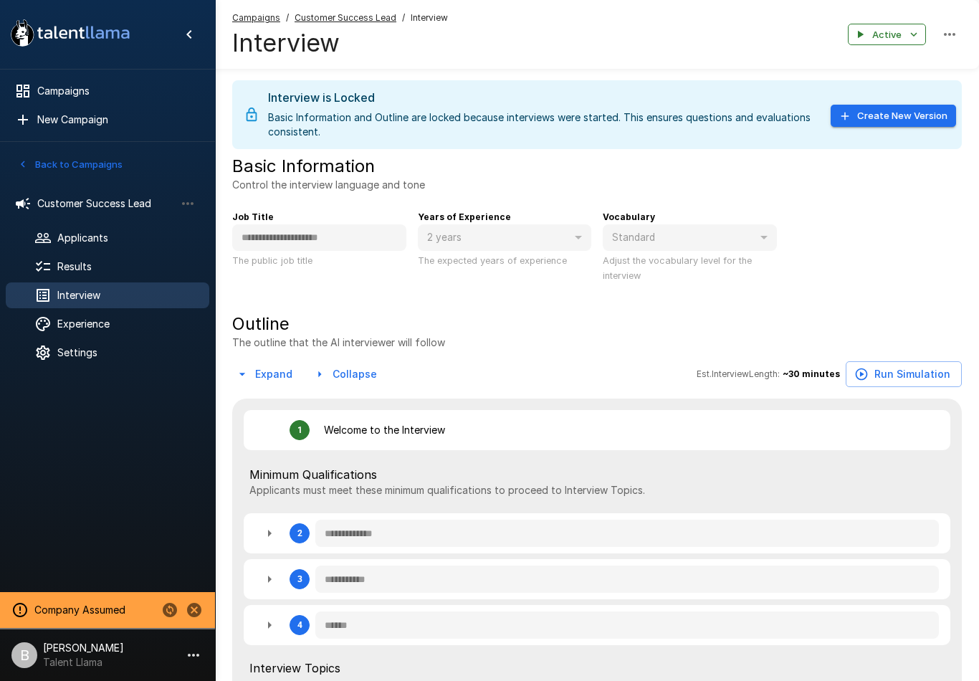
type textarea "*"
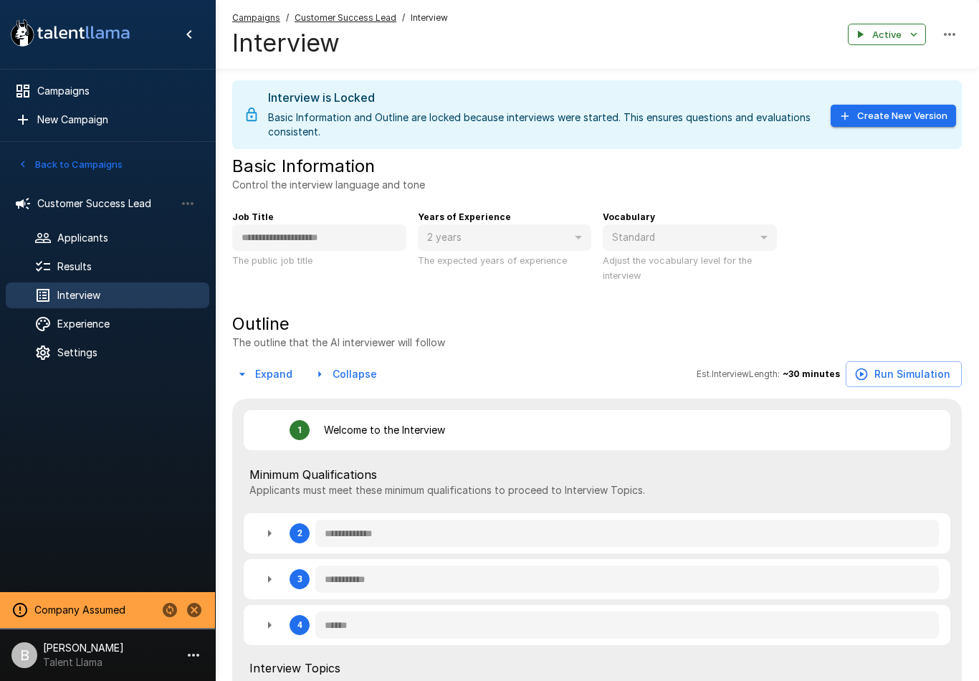
type textarea "*"
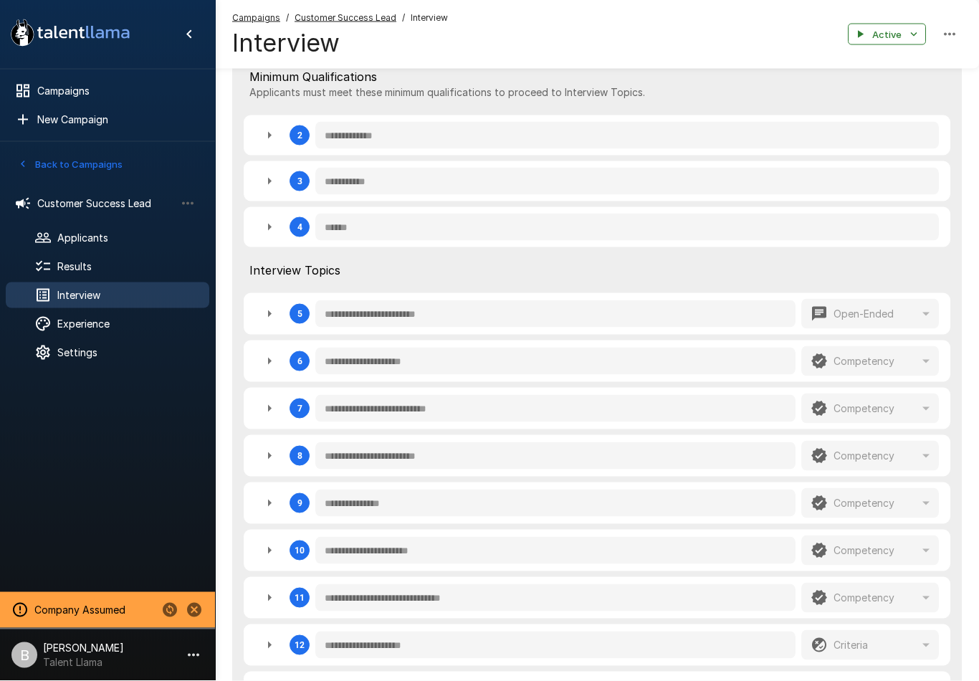
scroll to position [396, 0]
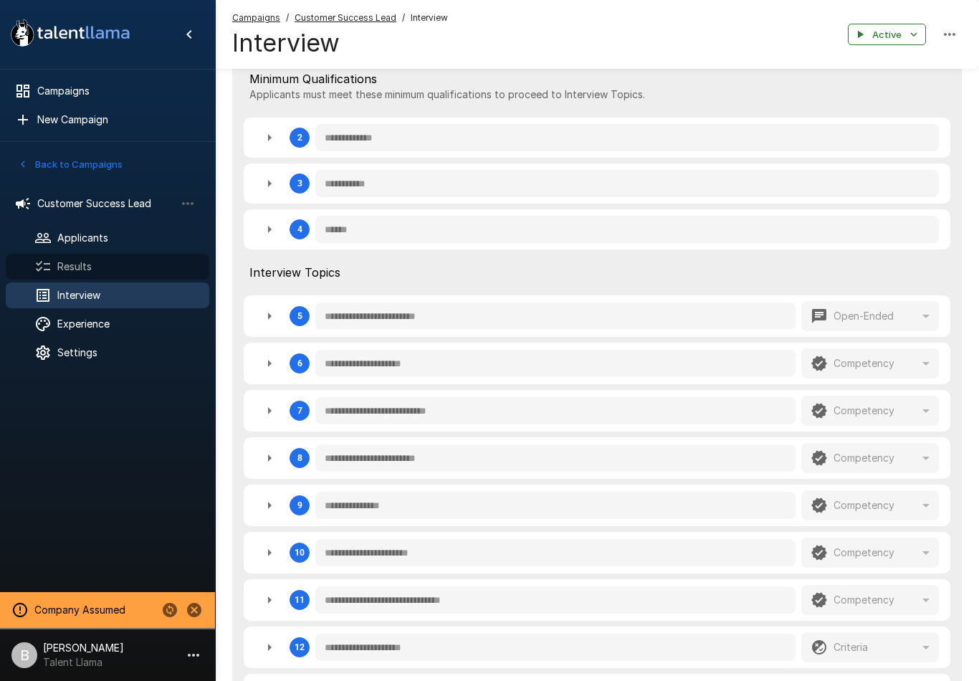
click at [153, 263] on span "Results" at bounding box center [127, 266] width 140 height 14
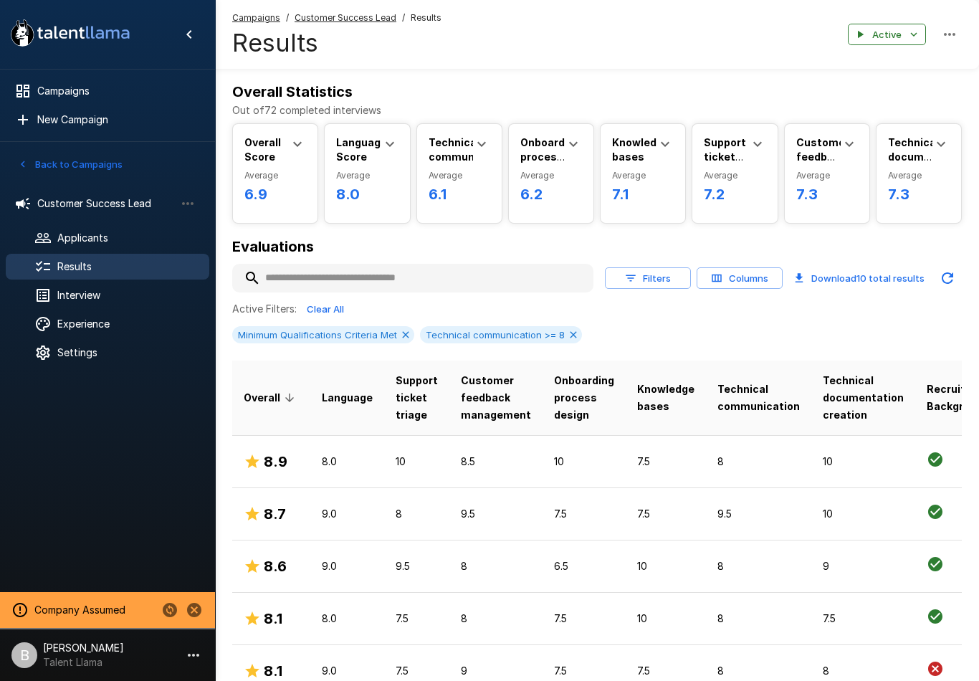
click at [746, 285] on button "Columns" at bounding box center [740, 278] width 86 height 22
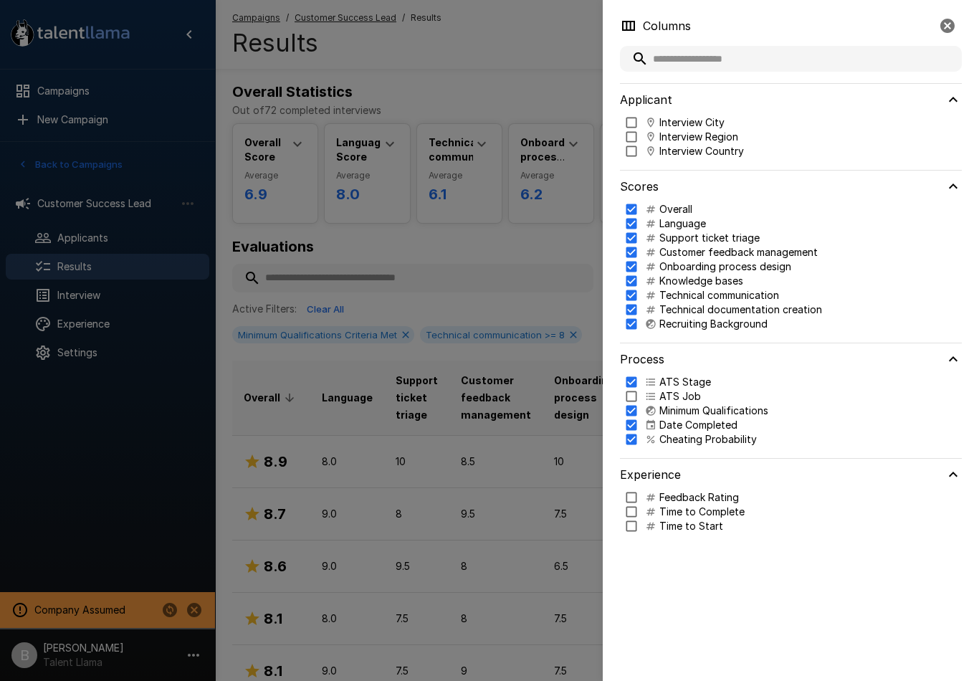
click at [546, 256] on div at bounding box center [489, 340] width 979 height 681
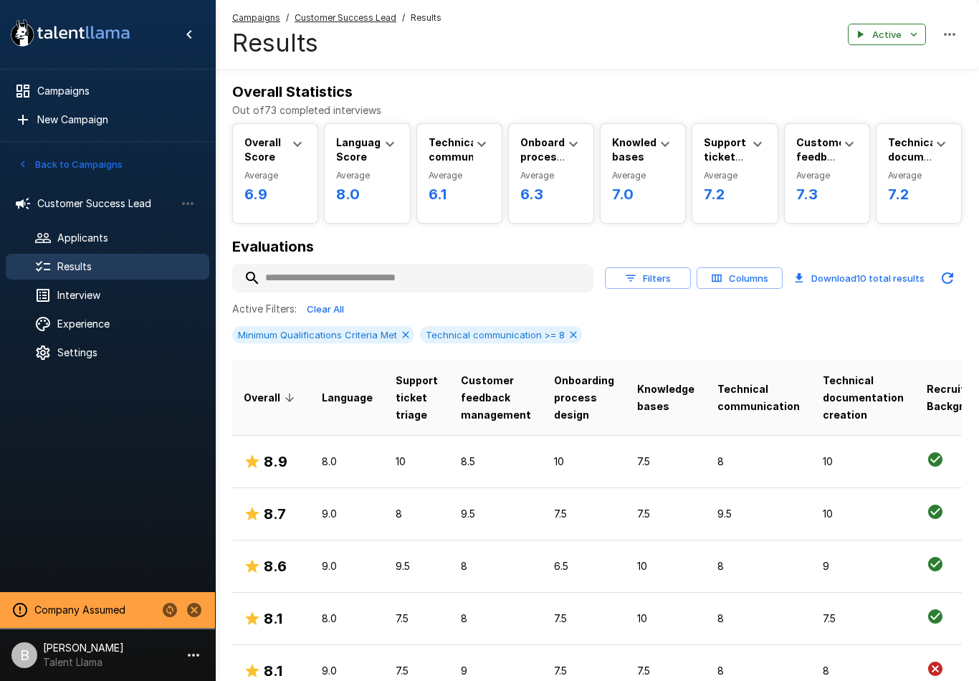
click at [568, 338] on icon at bounding box center [573, 334] width 11 height 11
click at [404, 336] on icon at bounding box center [405, 334] width 11 height 11
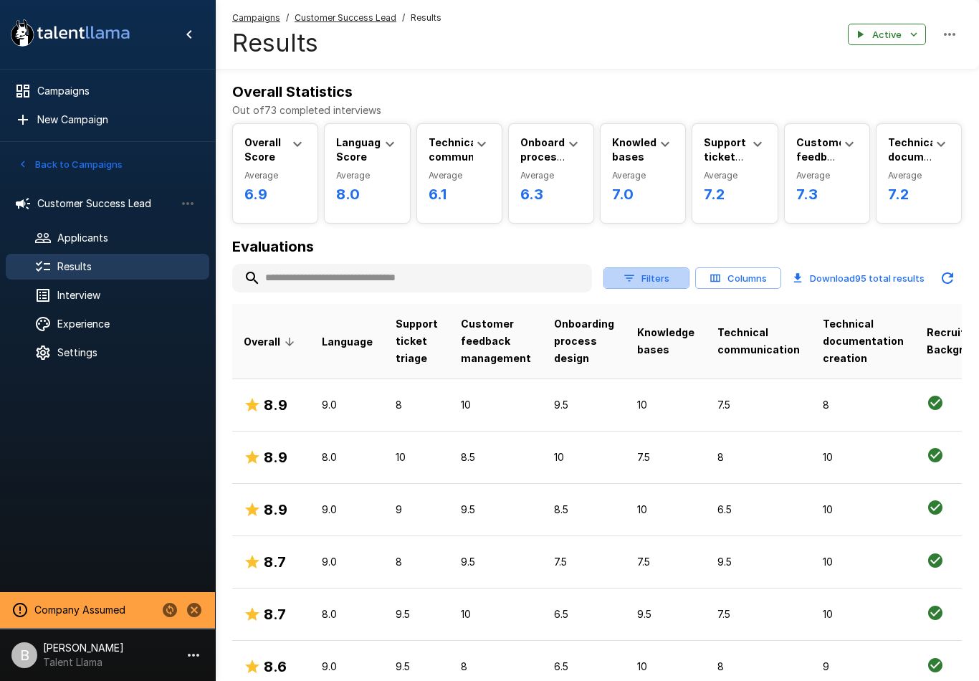
click at [660, 280] on button "Filters" at bounding box center [647, 278] width 86 height 22
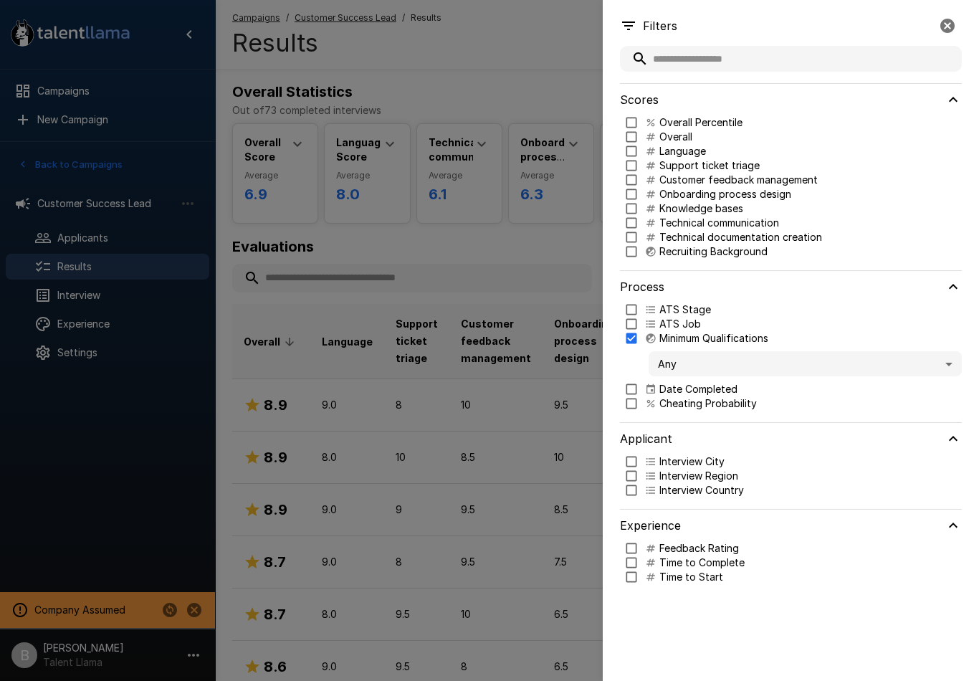
click at [677, 375] on body ".st0{fill:#FFFFFF;} .st1{fill:#76a4ed;} Campaigns New Campaign Active 1 Custome…" at bounding box center [489, 340] width 979 height 681
click at [717, 363] on div at bounding box center [489, 340] width 979 height 681
click at [748, 365] on body ".st0{fill:#FFFFFF;} .st1{fill:#76a4ed;} Campaigns New Campaign Active 1 Custome…" at bounding box center [489, 340] width 979 height 681
click at [542, 235] on div at bounding box center [489, 340] width 979 height 681
click at [529, 70] on div at bounding box center [489, 340] width 979 height 681
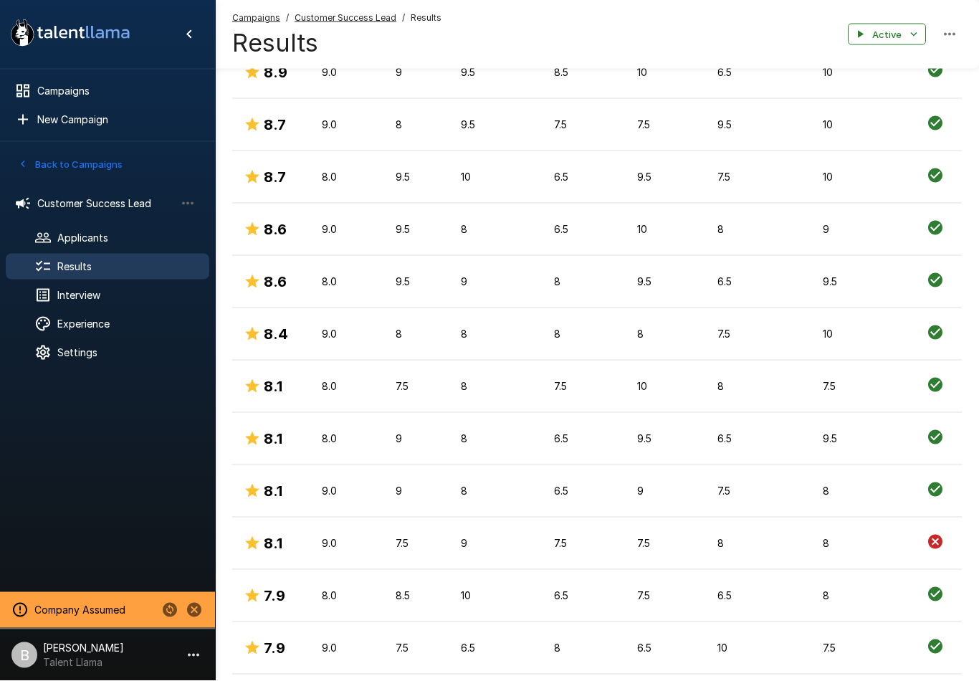
scroll to position [461, 0]
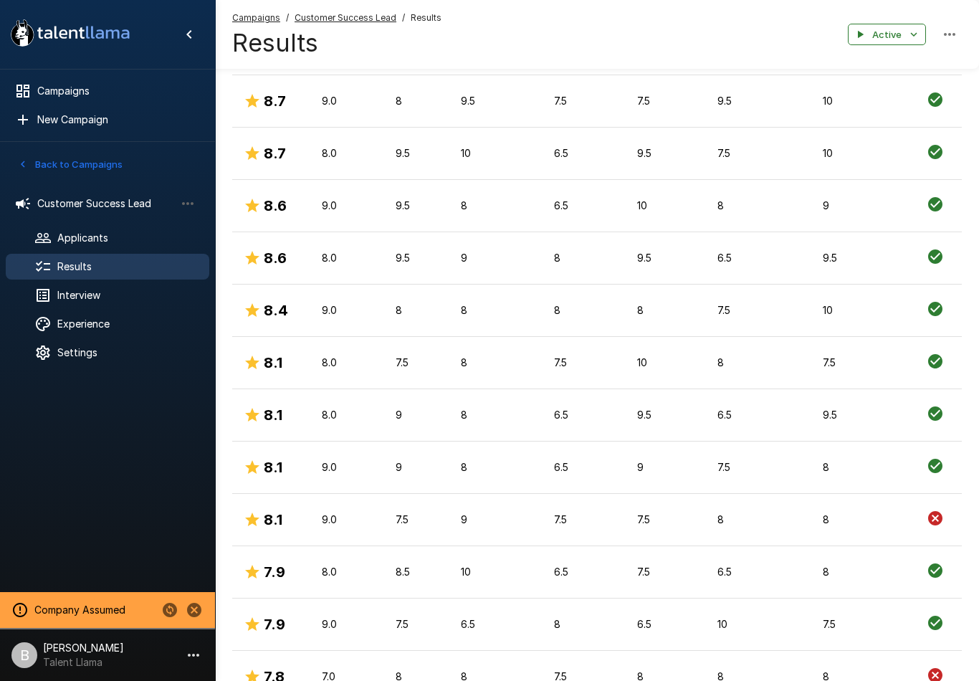
click at [563, 417] on p "6.5" at bounding box center [584, 415] width 60 height 14
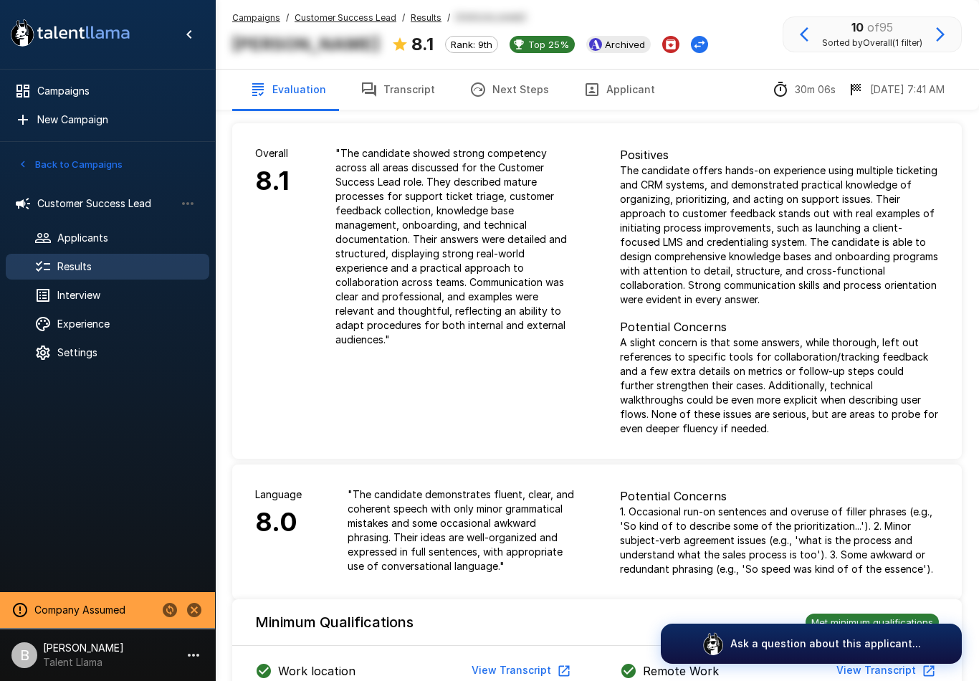
click at [421, 16] on u "Results" at bounding box center [426, 17] width 31 height 11
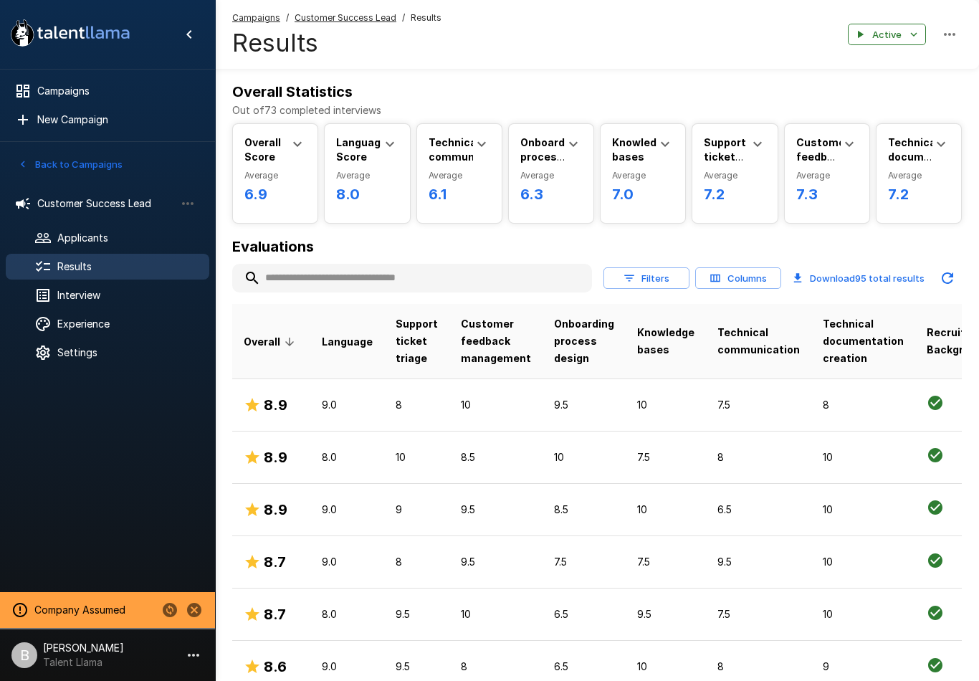
click at [656, 285] on button "Filters" at bounding box center [647, 278] width 86 height 22
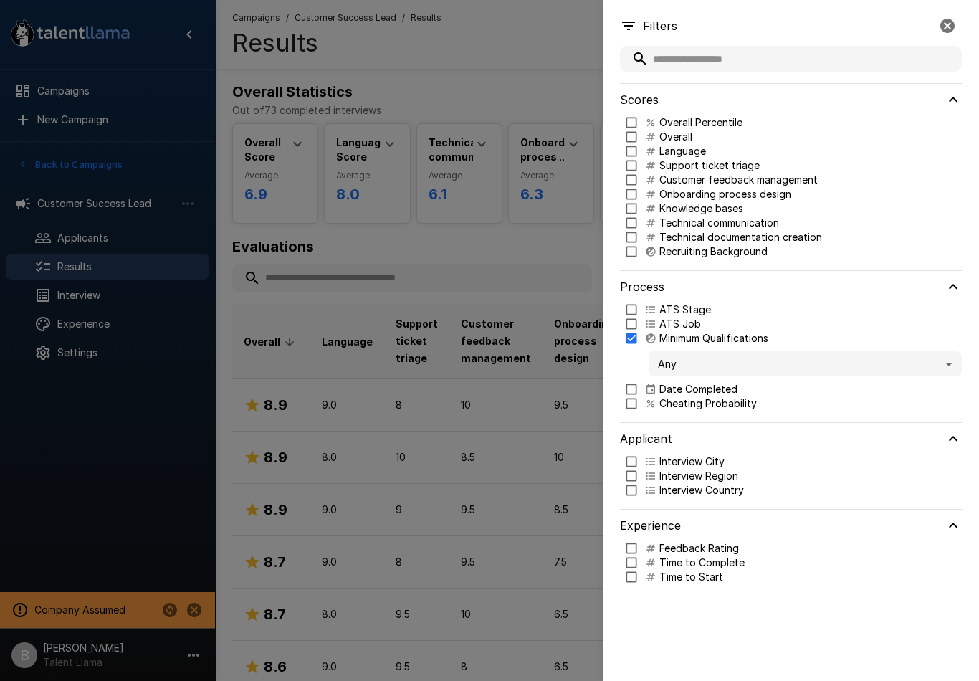
click at [738, 366] on body ".st0{fill:#FFFFFF;} .st1{fill:#76a4ed;} Campaigns New Campaign Active 1 Custome…" at bounding box center [489, 340] width 979 height 681
click at [746, 423] on span "Criteria not Met" at bounding box center [805, 419] width 290 height 15
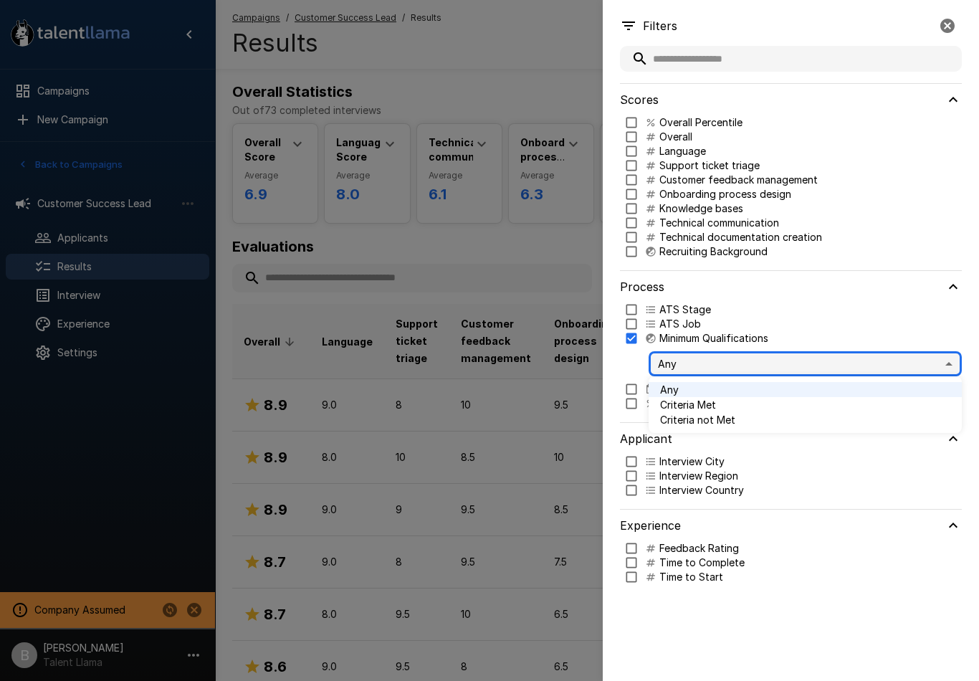
type input "*****"
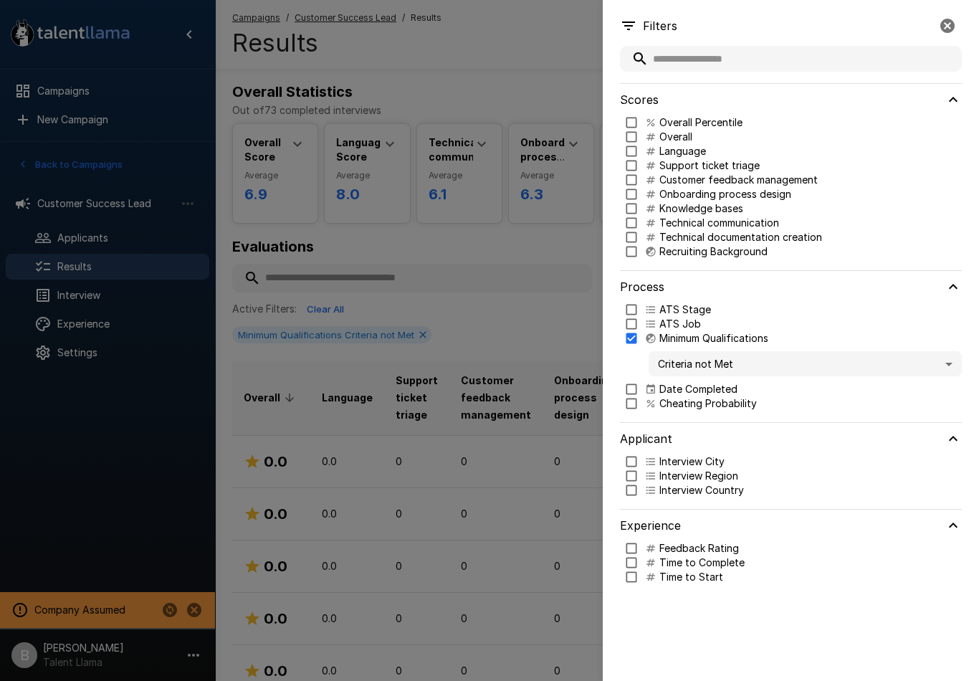
click at [545, 54] on div at bounding box center [489, 340] width 979 height 681
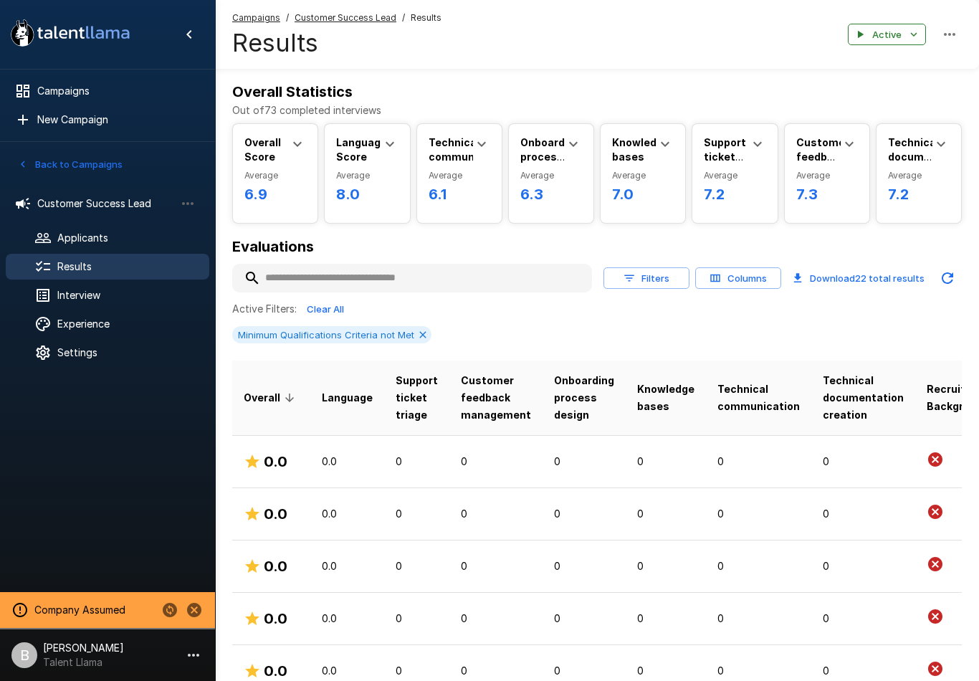
click at [109, 330] on span "Experience" at bounding box center [127, 324] width 140 height 14
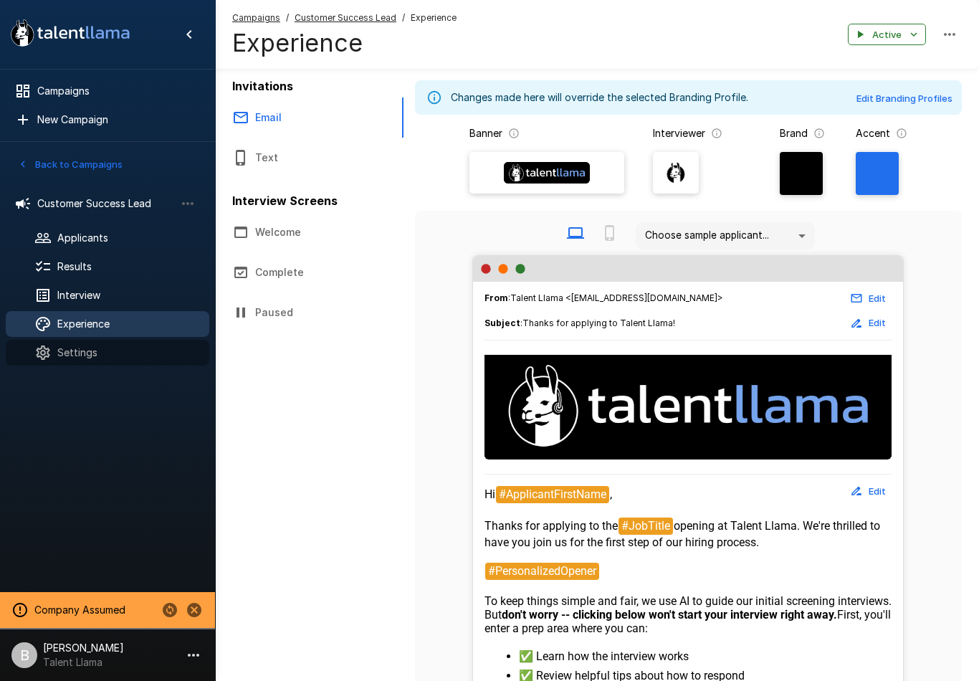
click at [101, 353] on span "Settings" at bounding box center [127, 353] width 140 height 14
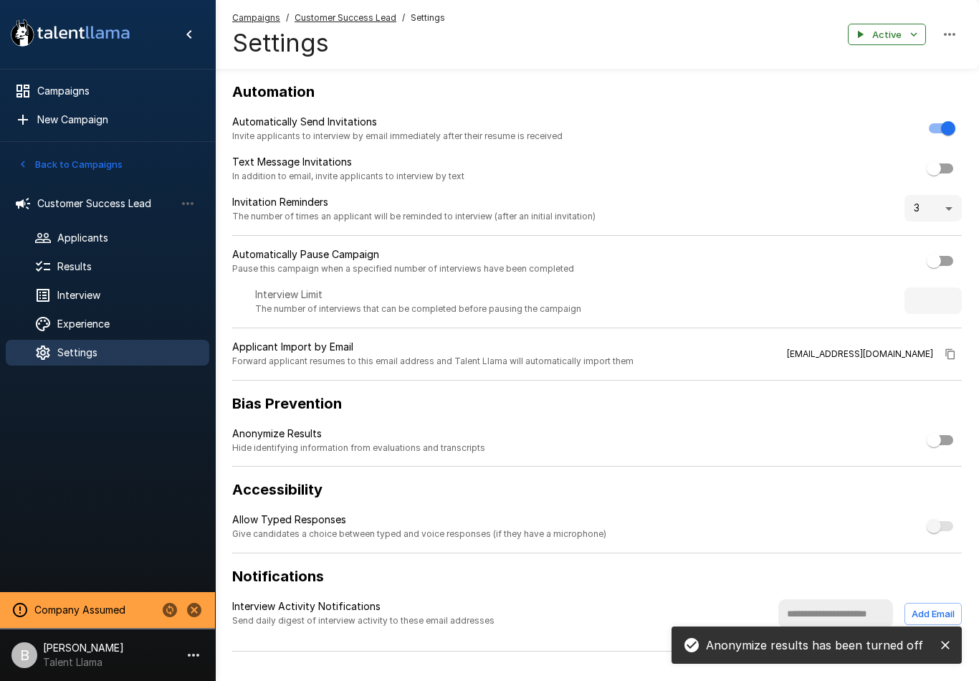
click at [125, 268] on span "Results" at bounding box center [127, 266] width 140 height 14
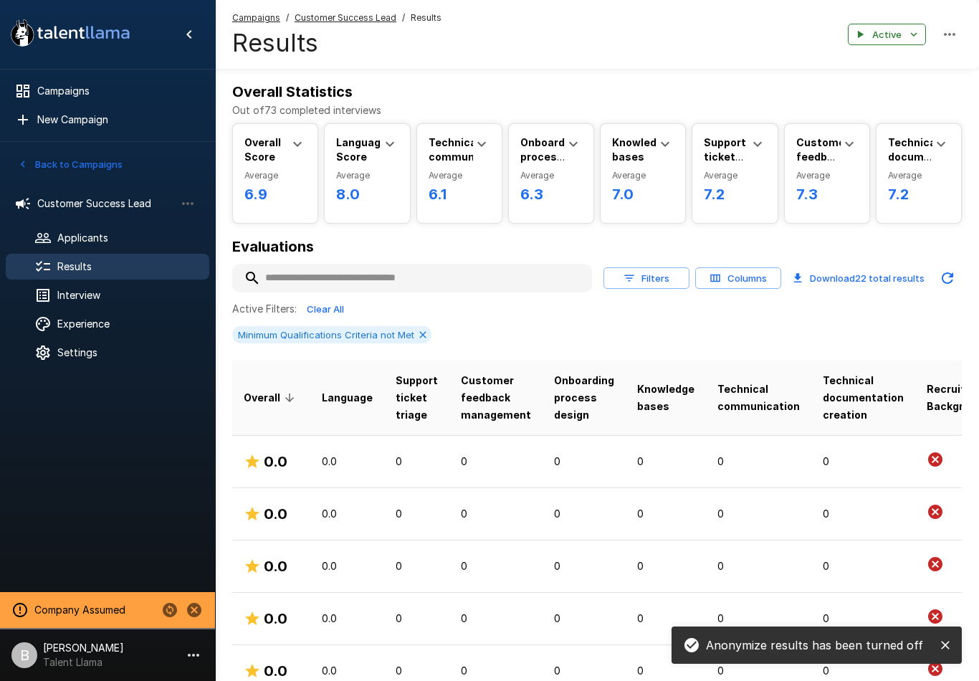
click at [740, 286] on button "Columns" at bounding box center [738, 278] width 86 height 22
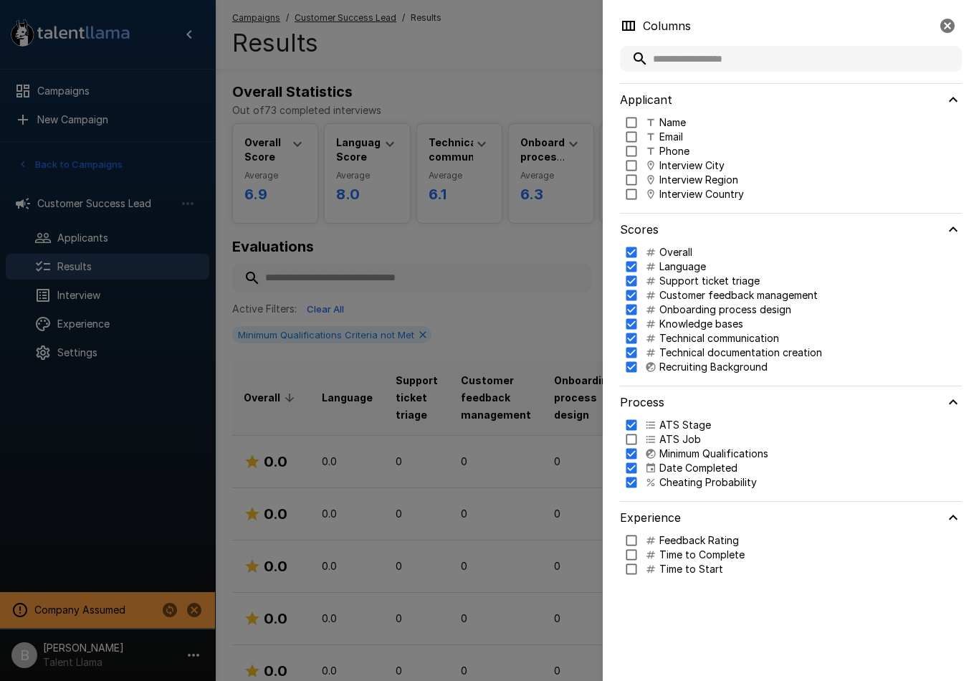
click at [659, 119] on div "Name" at bounding box center [665, 122] width 41 height 14
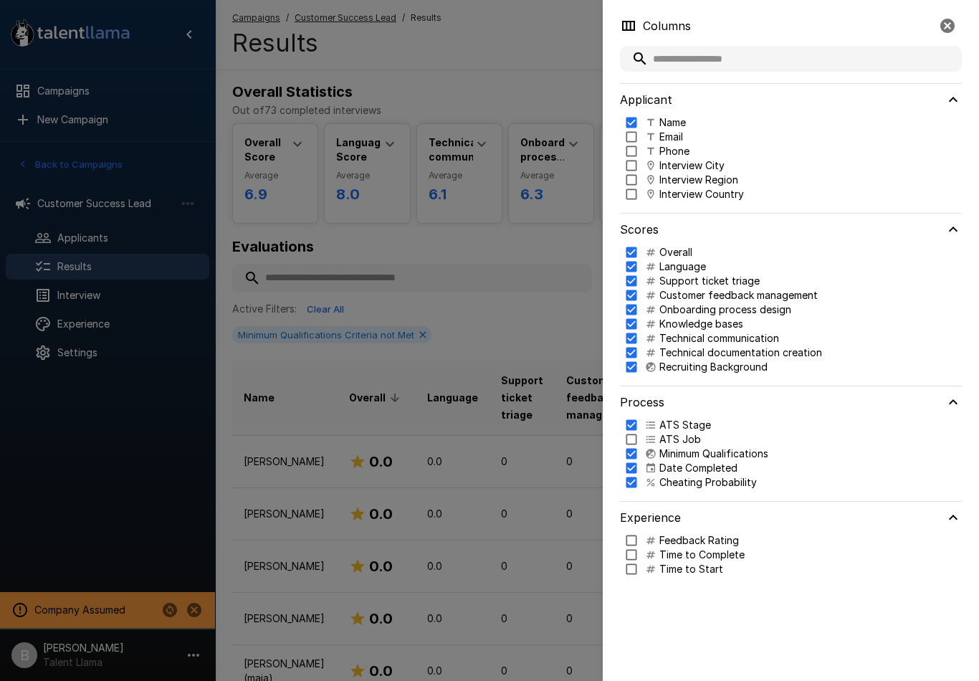
click at [513, 65] on div at bounding box center [489, 340] width 979 height 681
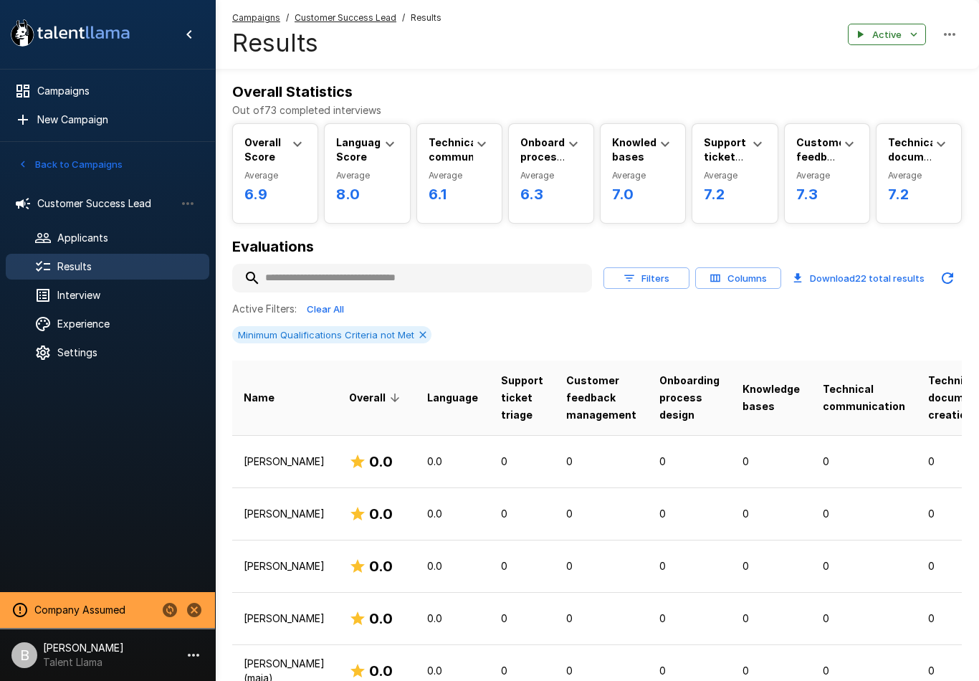
click at [753, 271] on button "Columns" at bounding box center [738, 278] width 86 height 22
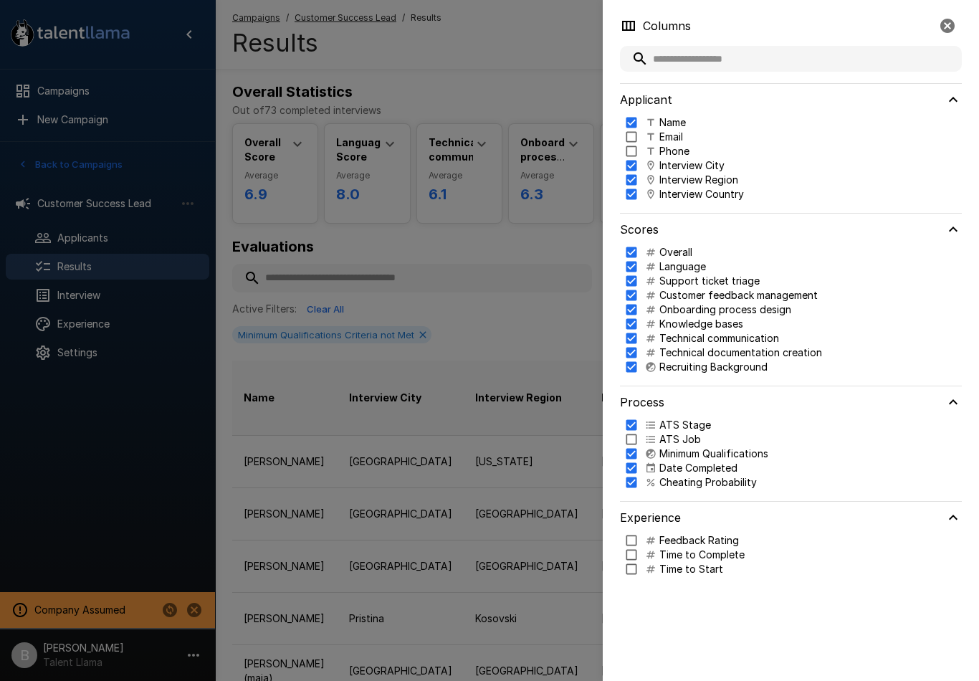
click at [534, 61] on div at bounding box center [489, 340] width 979 height 681
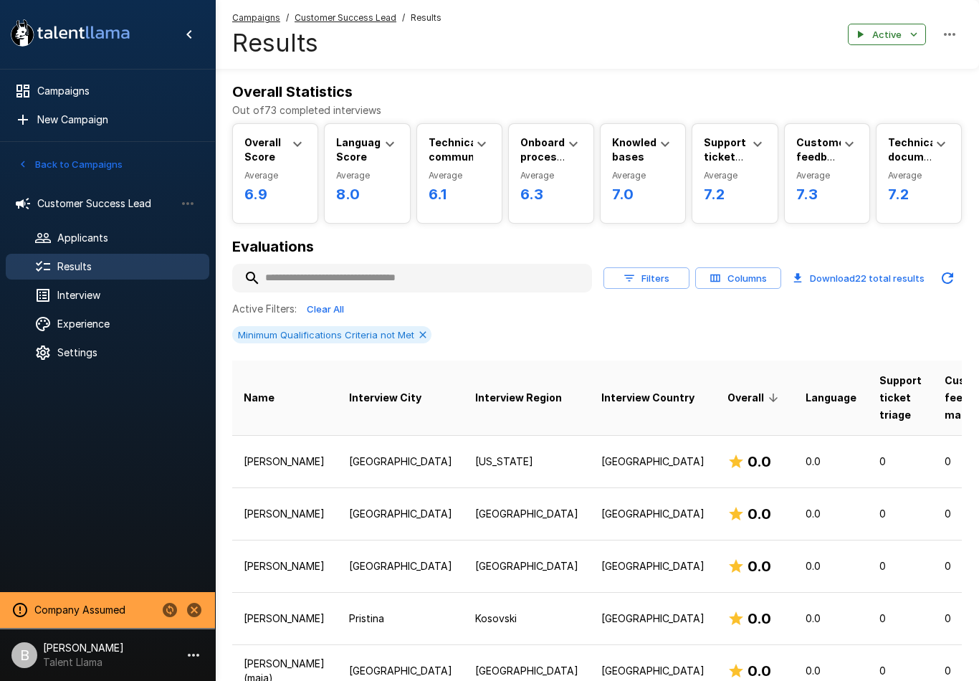
click at [117, 604] on p "Company Assumed" at bounding box center [79, 610] width 91 height 14
click at [437, 317] on div "Active Filters: Clear All" at bounding box center [597, 309] width 730 height 22
click at [424, 329] on icon at bounding box center [422, 334] width 11 height 11
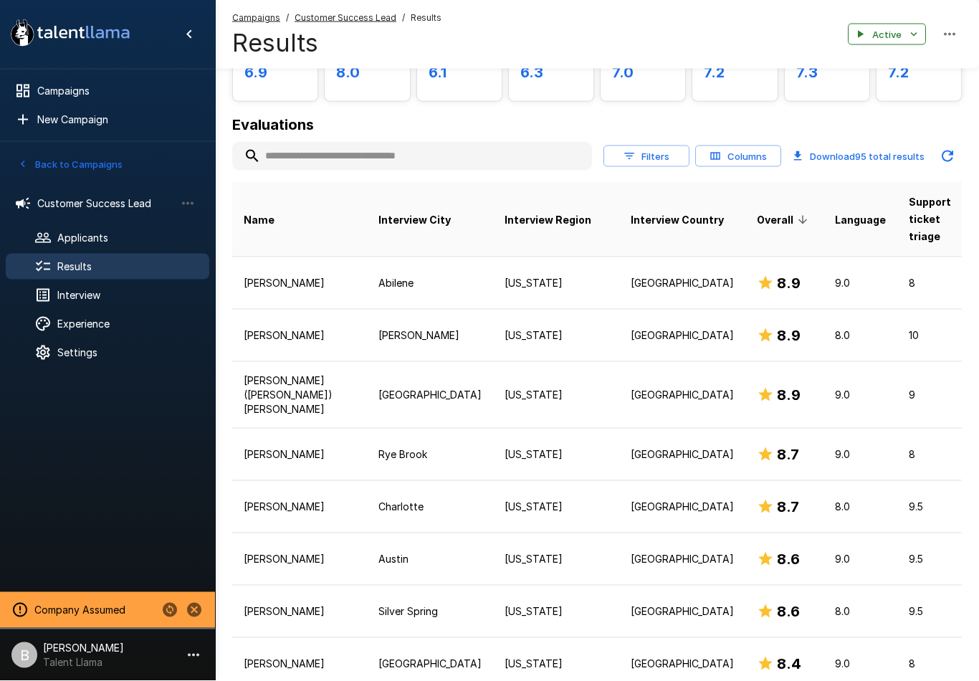
scroll to position [120, 0]
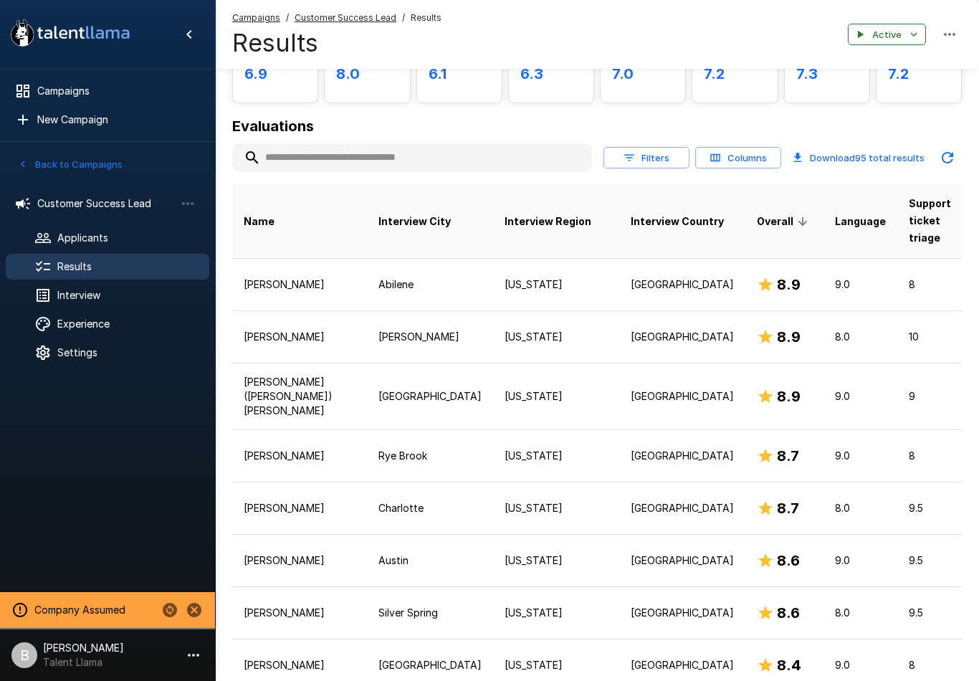
click at [105, 299] on span "Interview" at bounding box center [127, 295] width 140 height 14
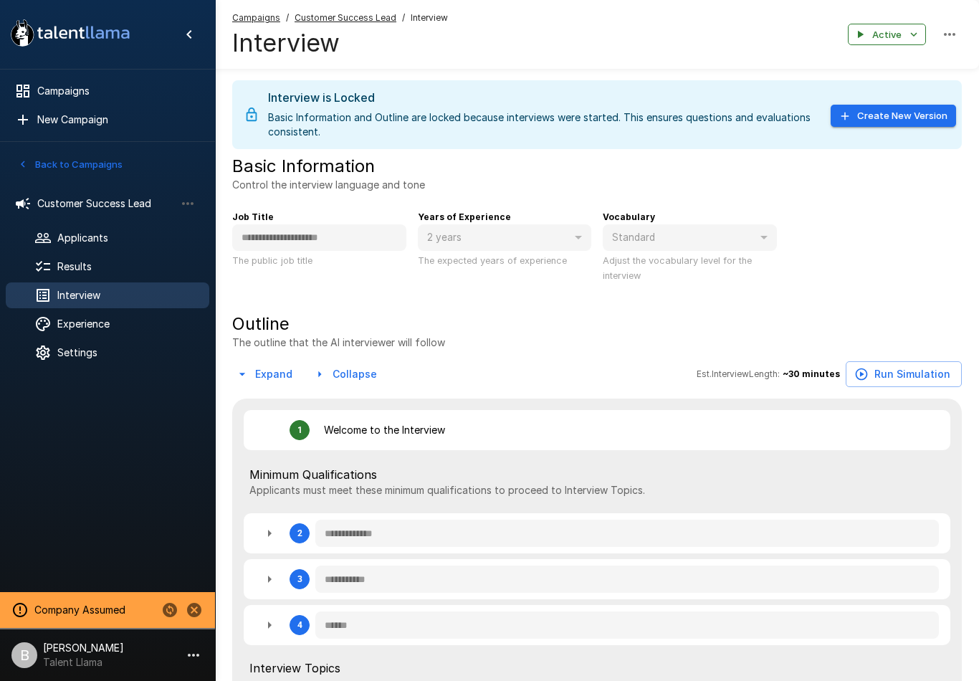
type textarea "*"
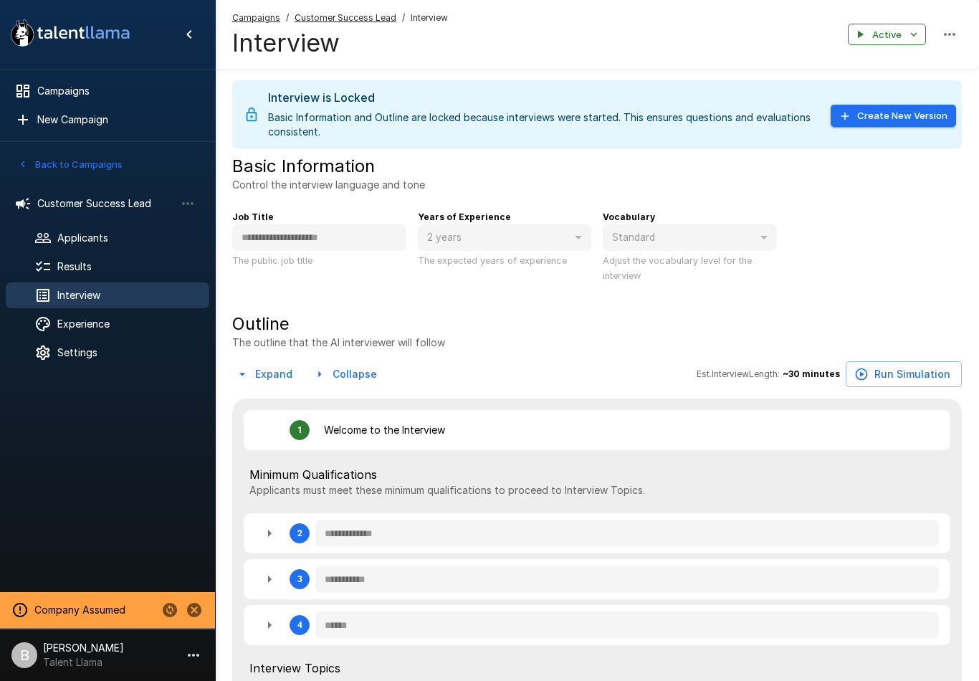
type textarea "*"
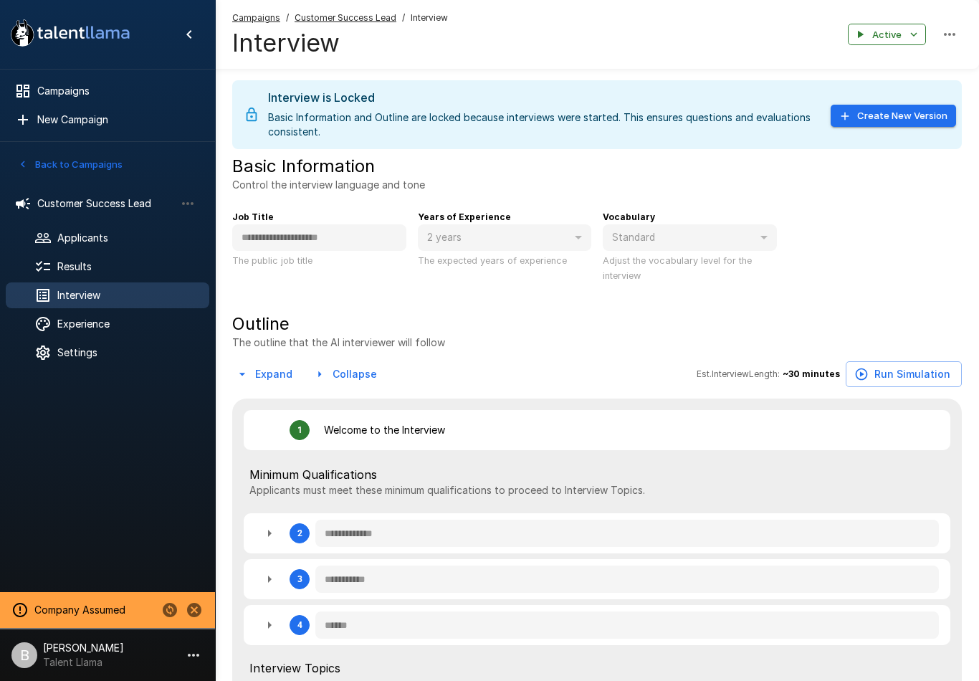
type textarea "*"
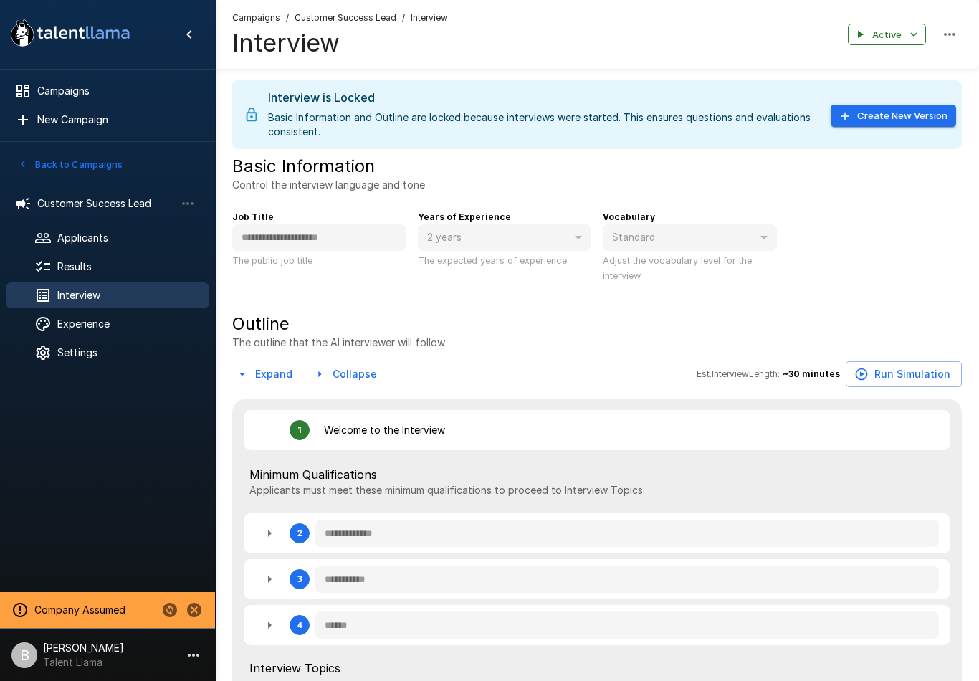
type textarea "*"
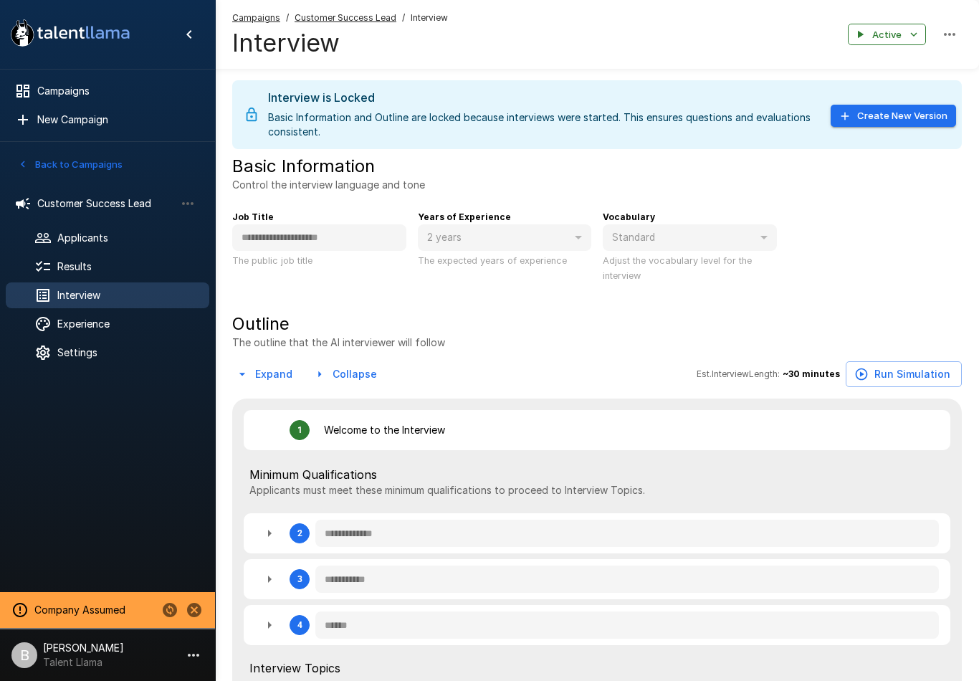
type textarea "*"
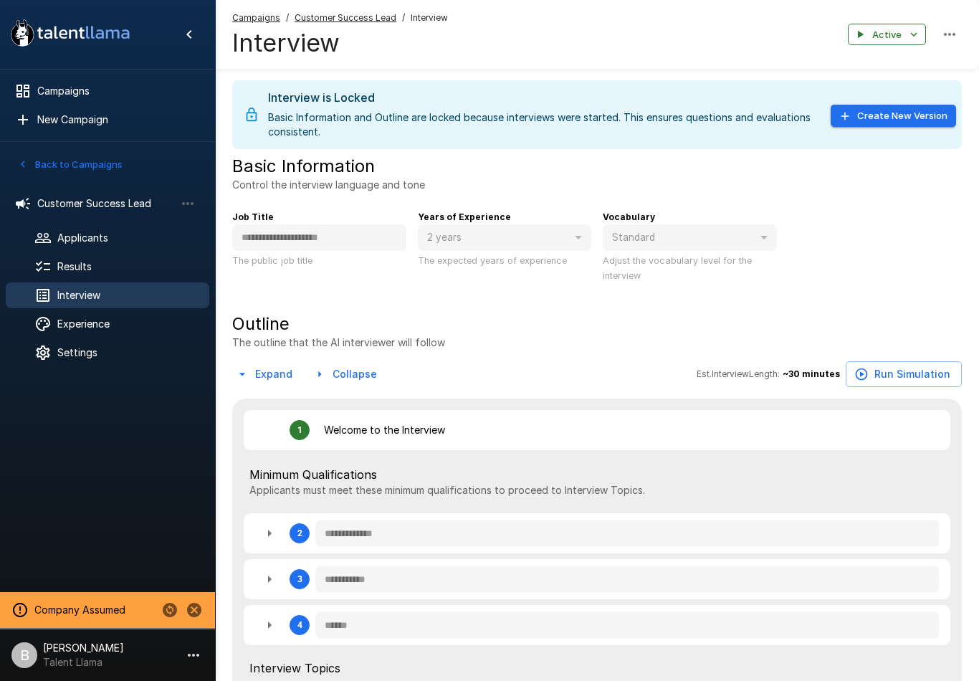
type textarea "*"
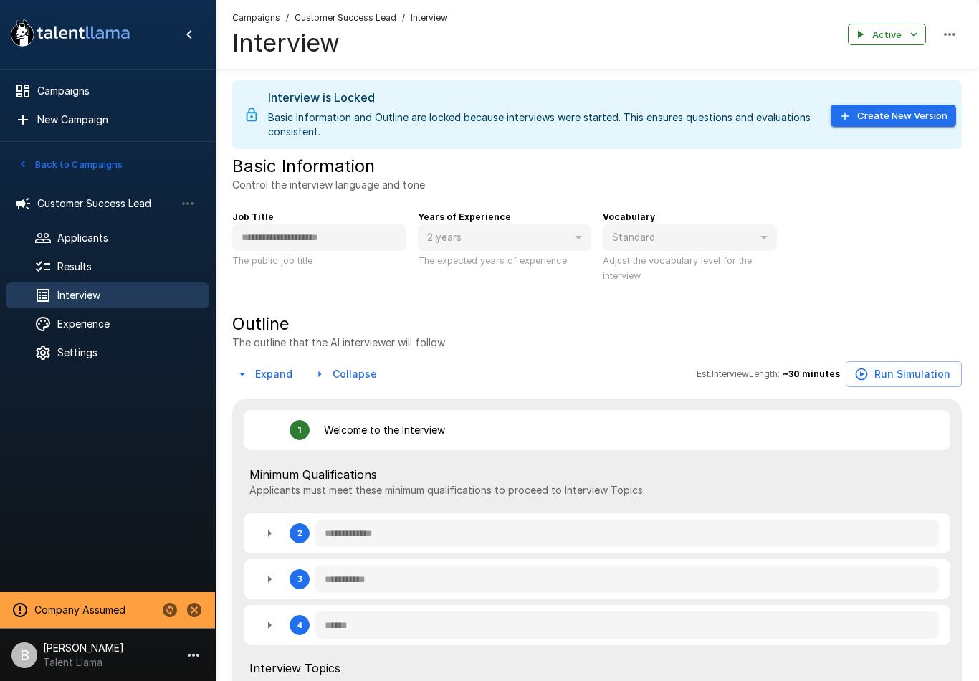
type textarea "*"
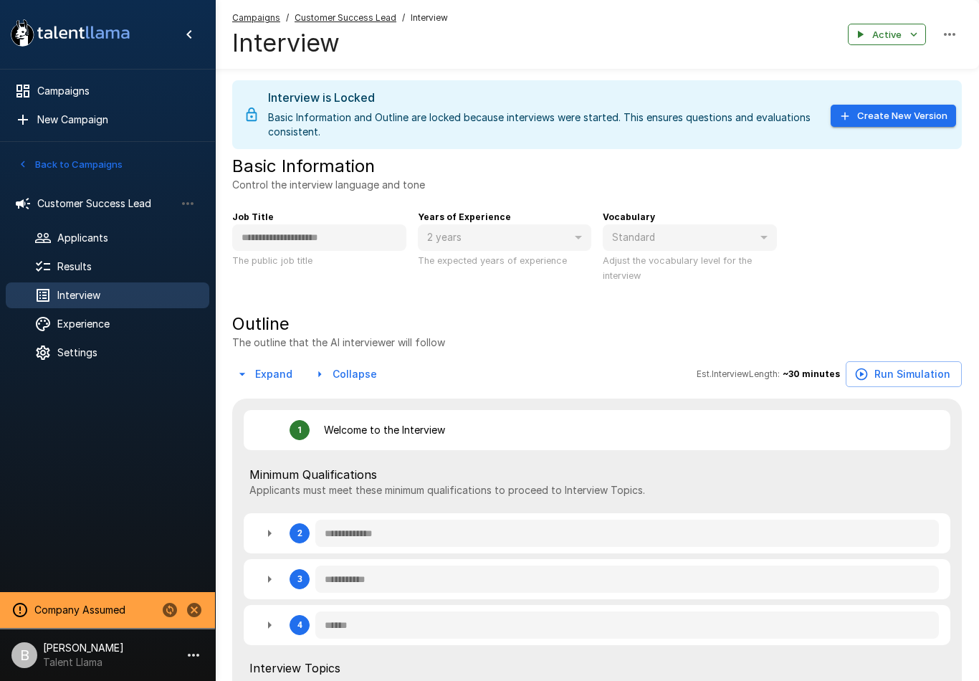
type textarea "*"
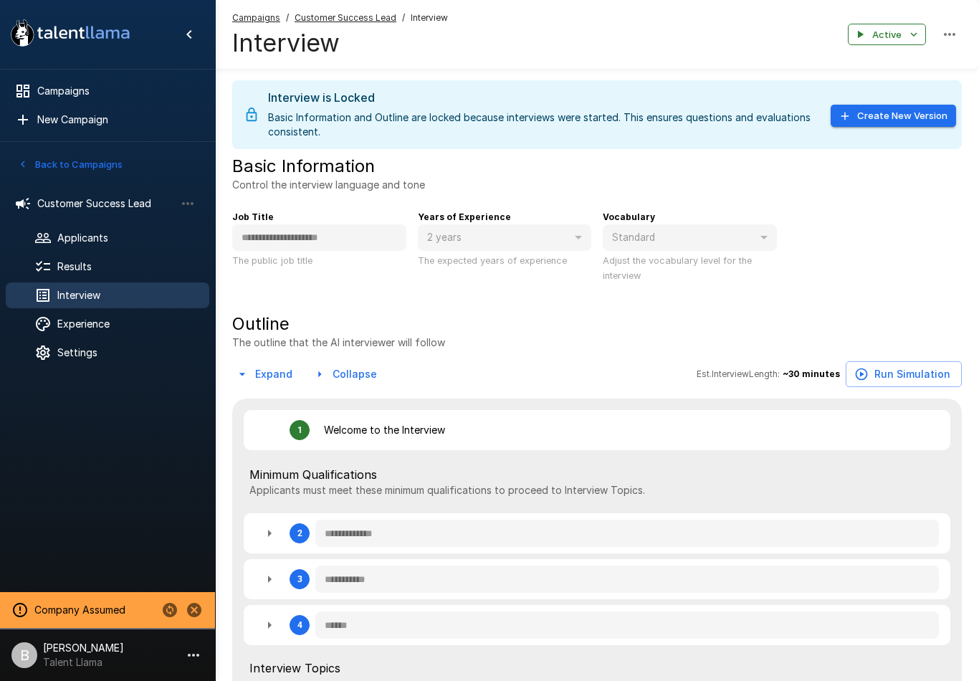
type textarea "*"
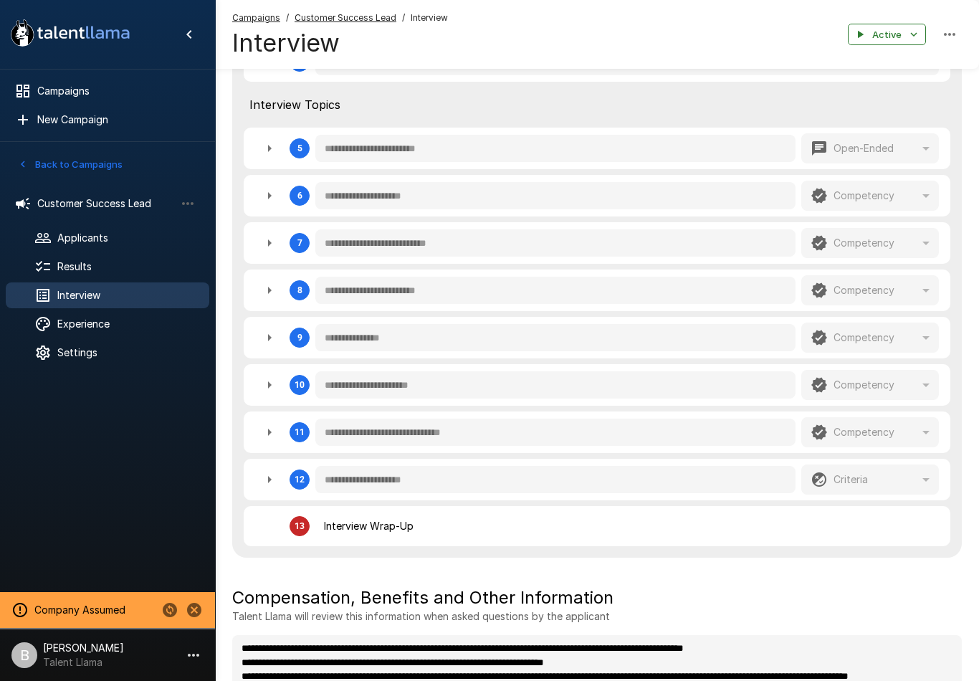
scroll to position [562, 0]
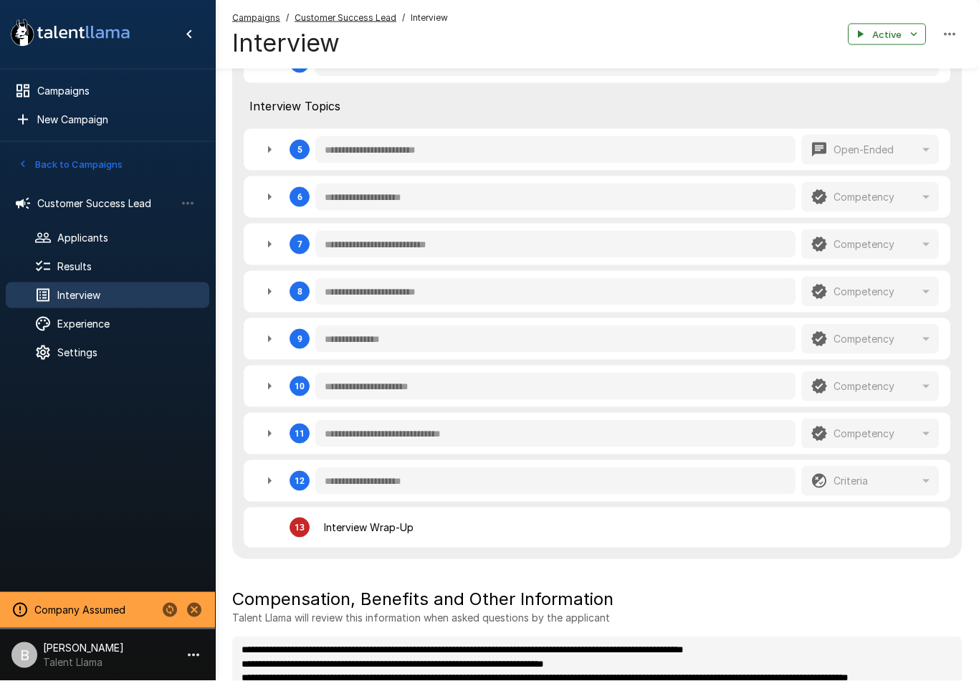
click at [125, 266] on span "Results" at bounding box center [127, 266] width 140 height 14
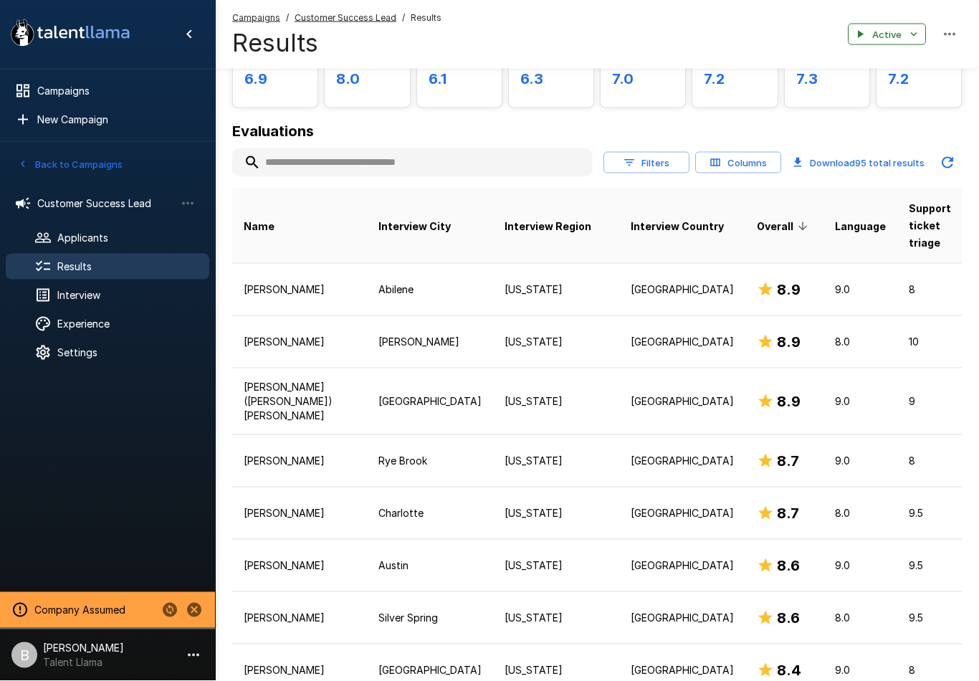
scroll to position [115, 0]
click at [505, 404] on p "[US_STATE]" at bounding box center [556, 402] width 103 height 14
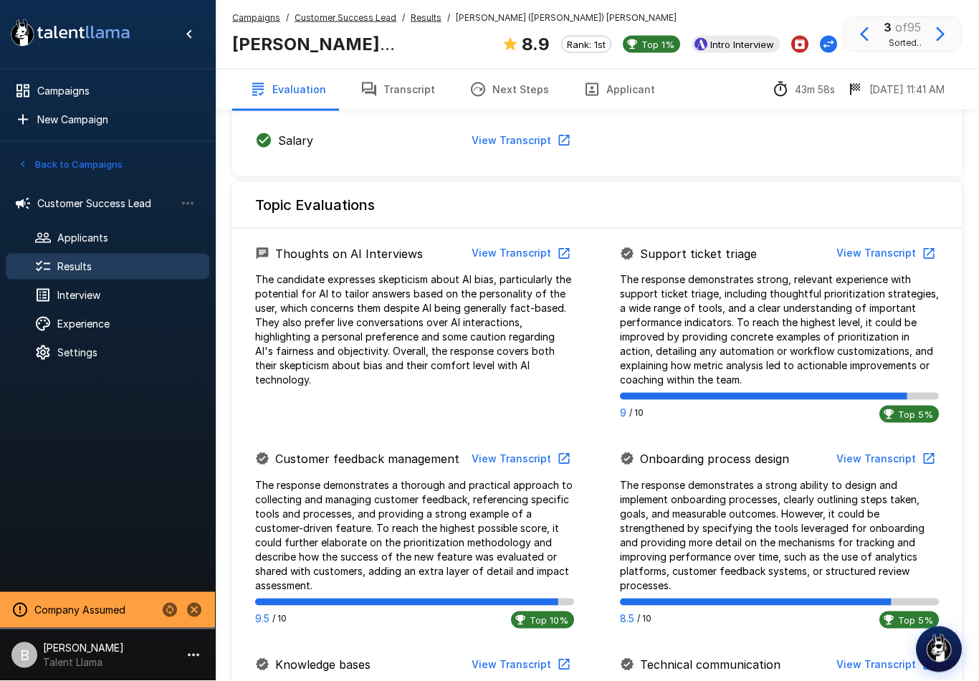
scroll to position [723, 0]
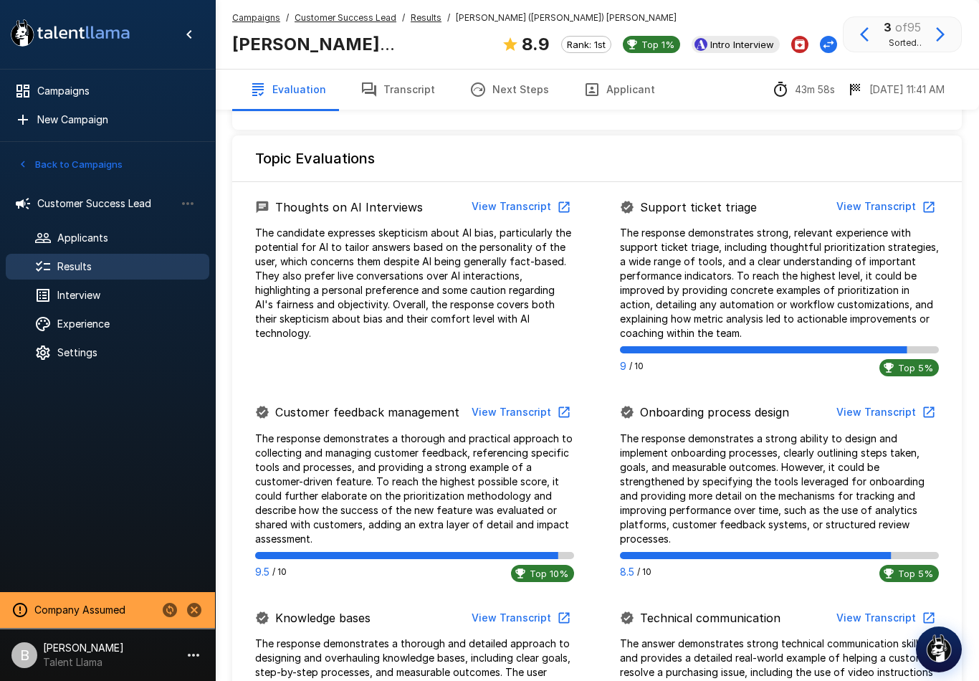
click at [133, 227] on div "Applicants" at bounding box center [108, 238] width 204 height 26
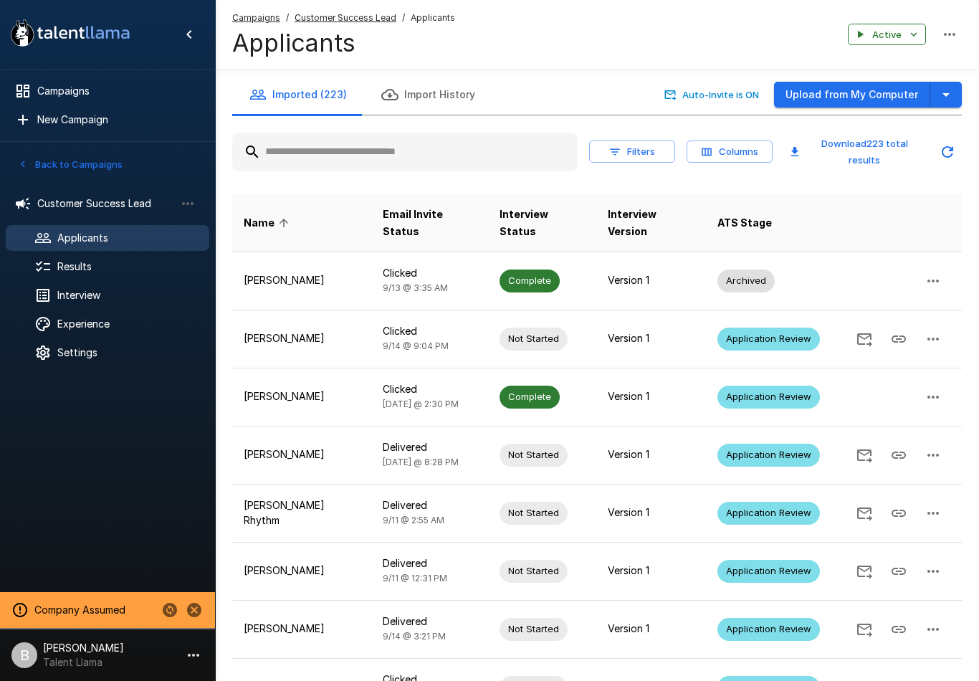
click at [125, 209] on span "Customer Success Lead" at bounding box center [106, 203] width 138 height 14
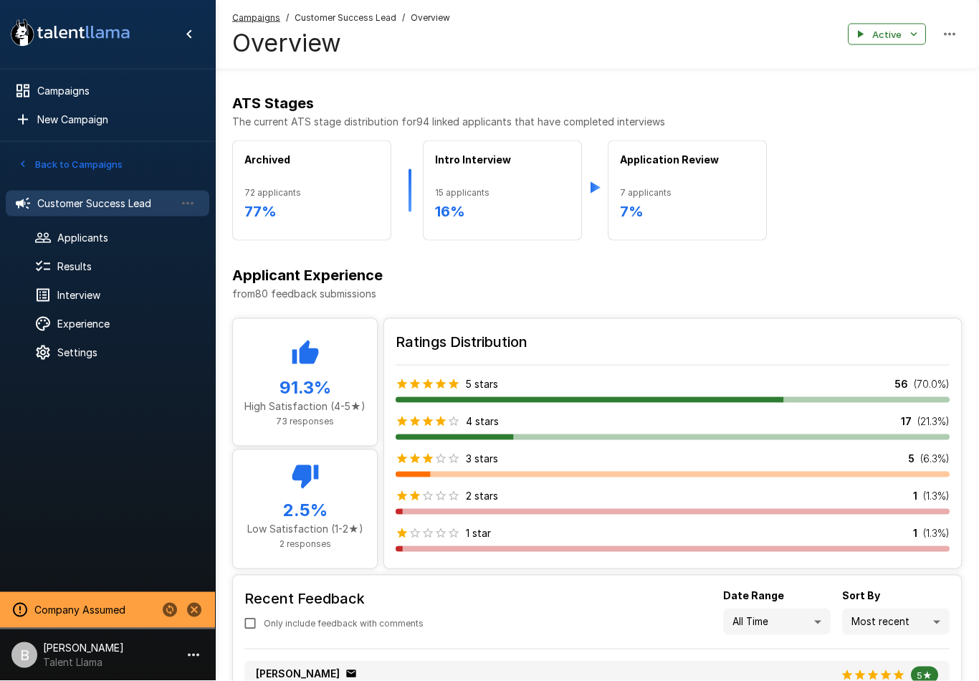
scroll to position [708, 0]
click at [108, 297] on span "Interview" at bounding box center [127, 295] width 140 height 14
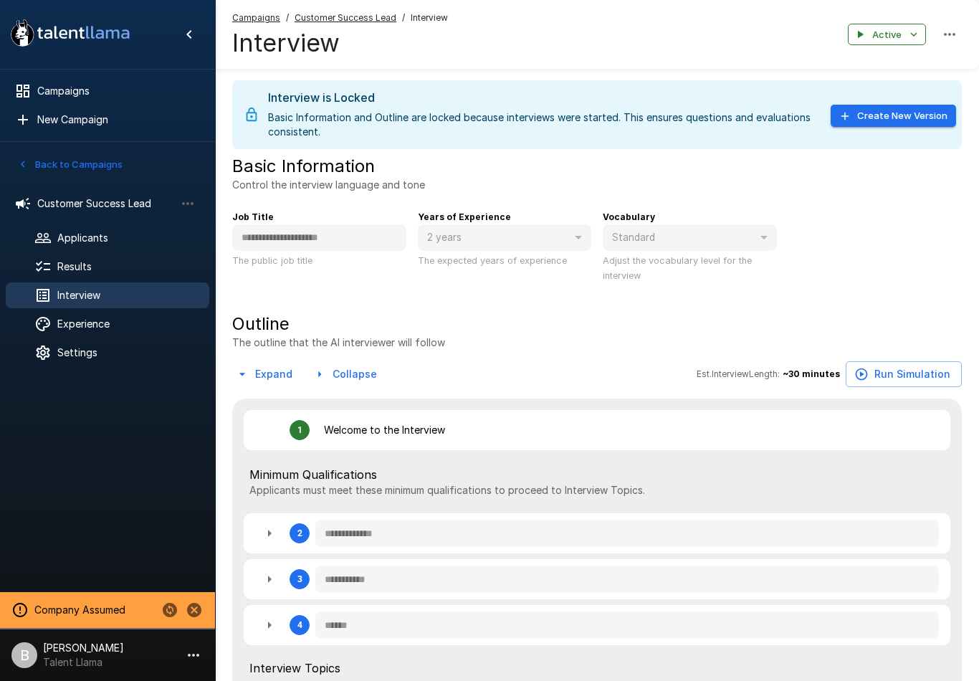
type textarea "*"
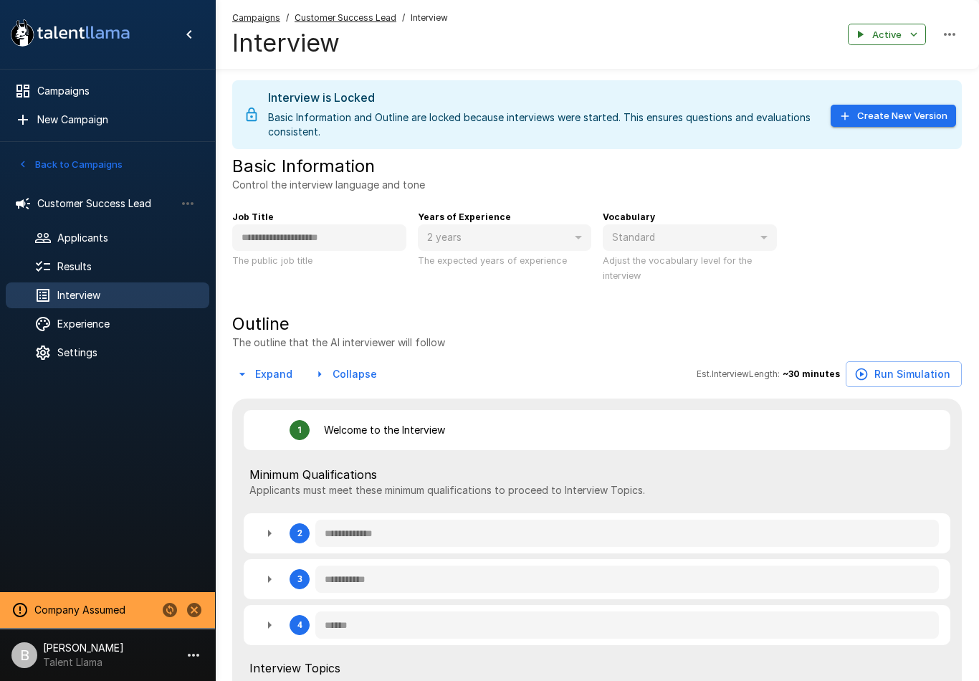
type textarea "*"
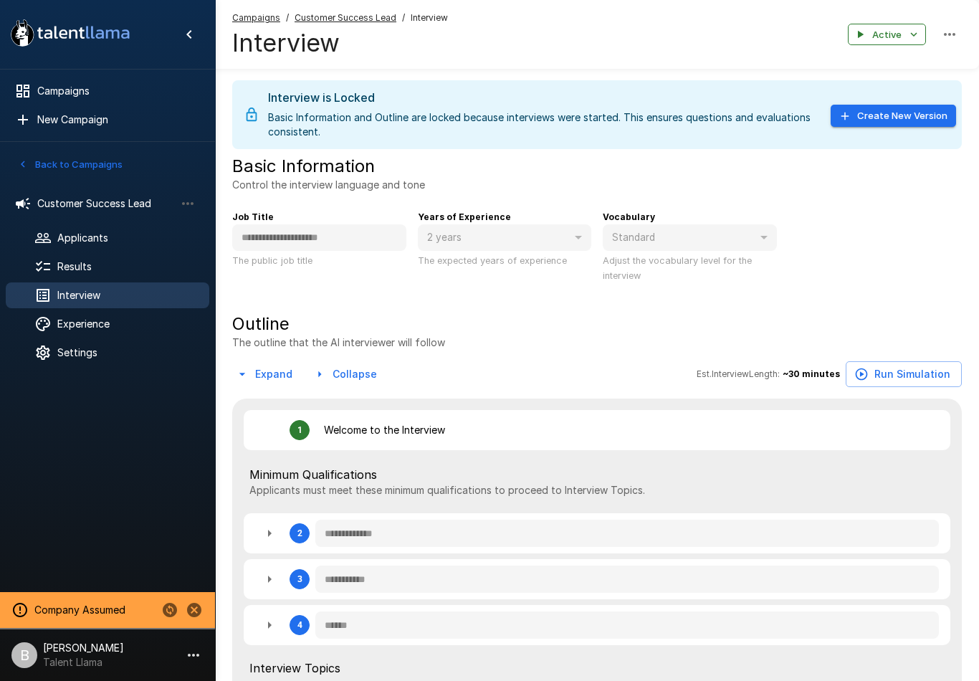
type textarea "*"
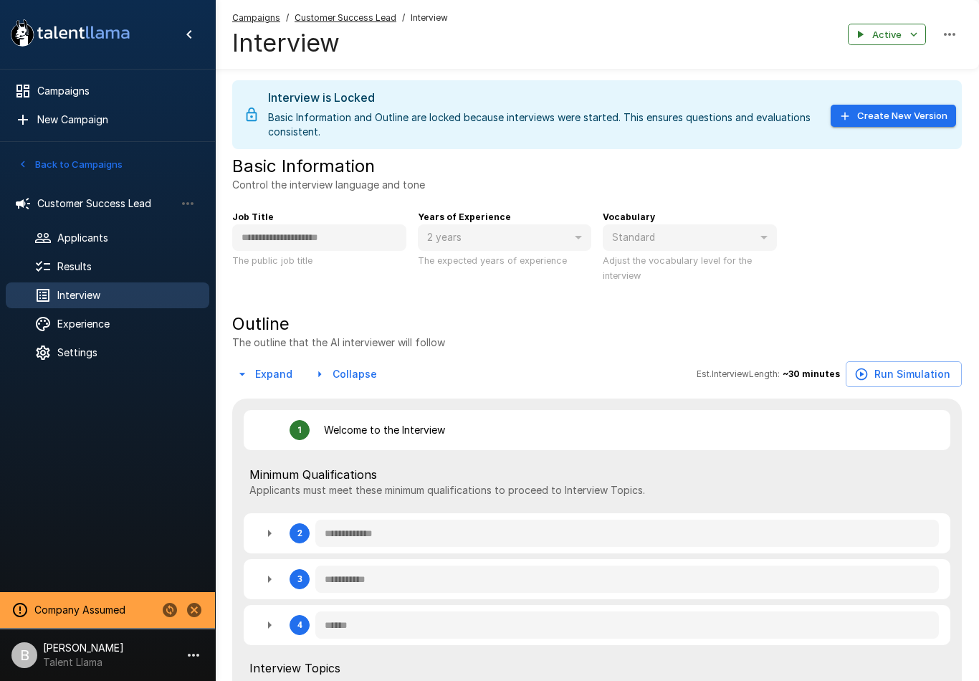
type textarea "*"
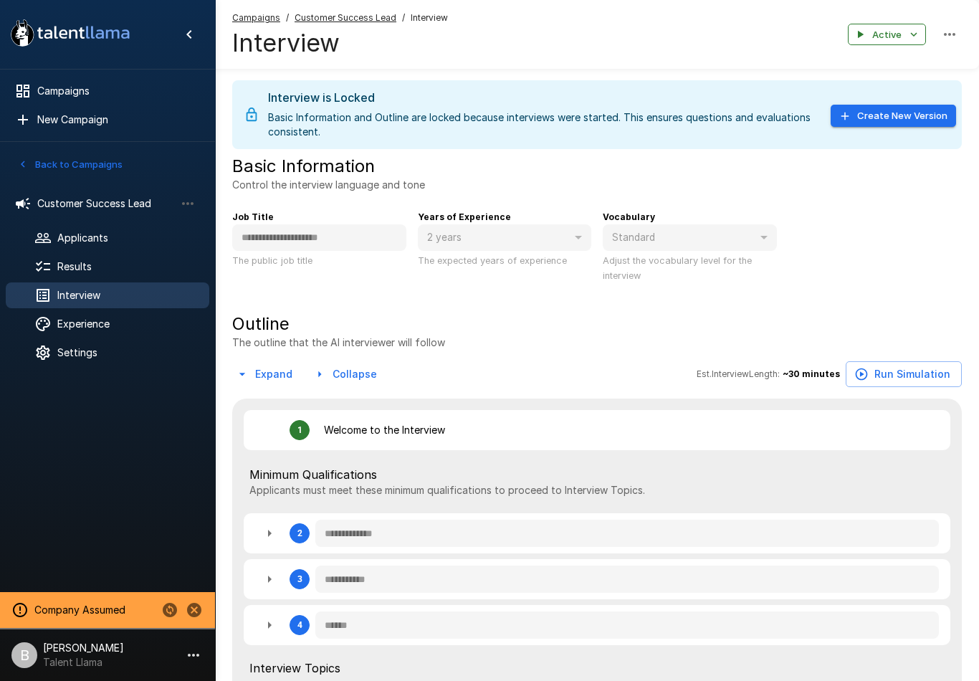
type textarea "*"
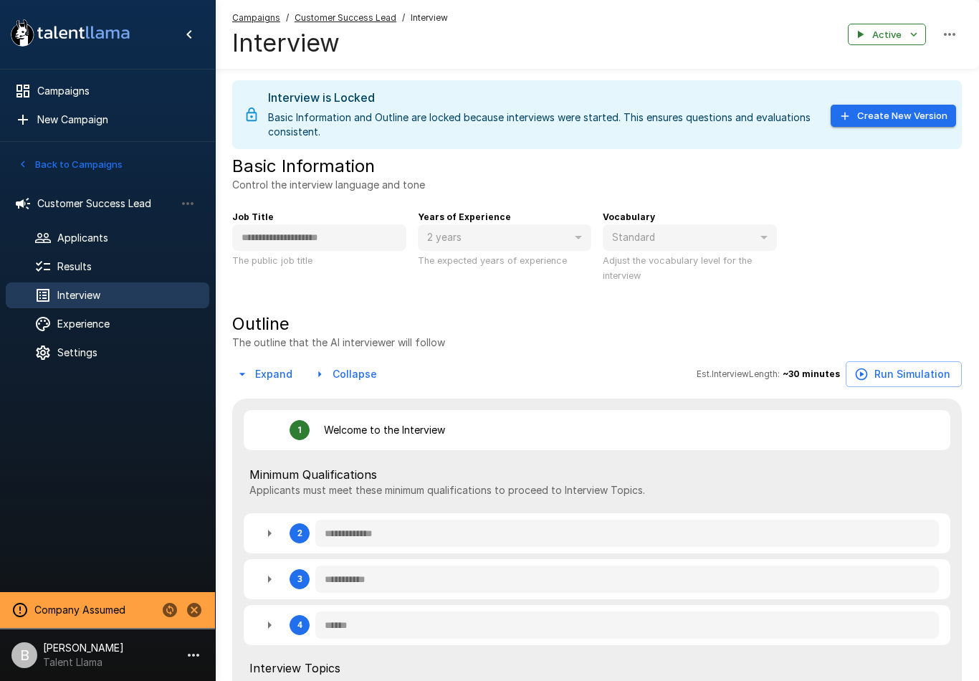
type textarea "*"
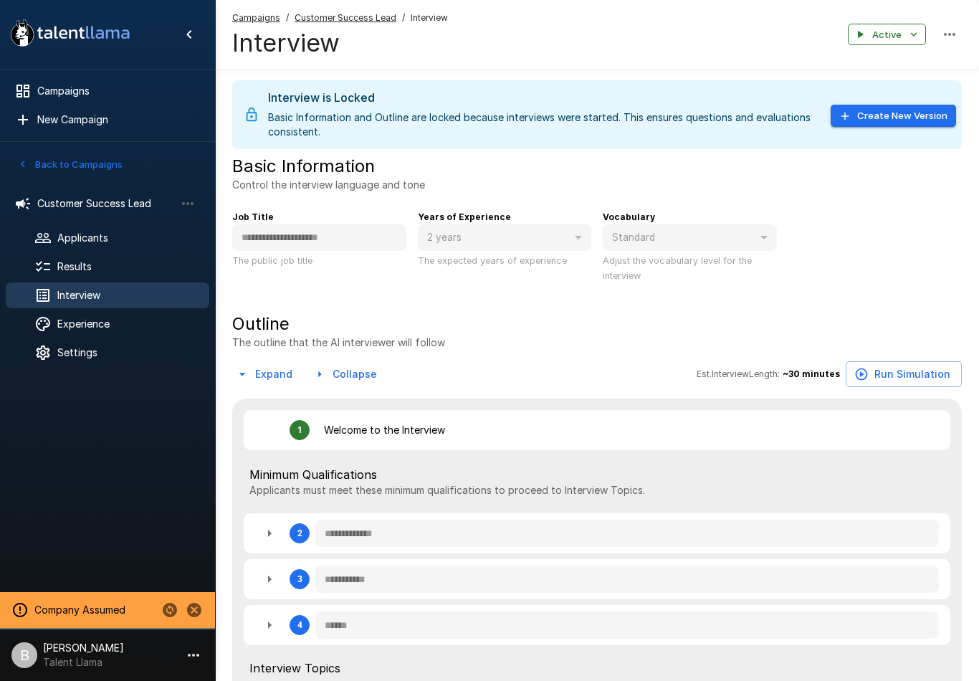
type textarea "*"
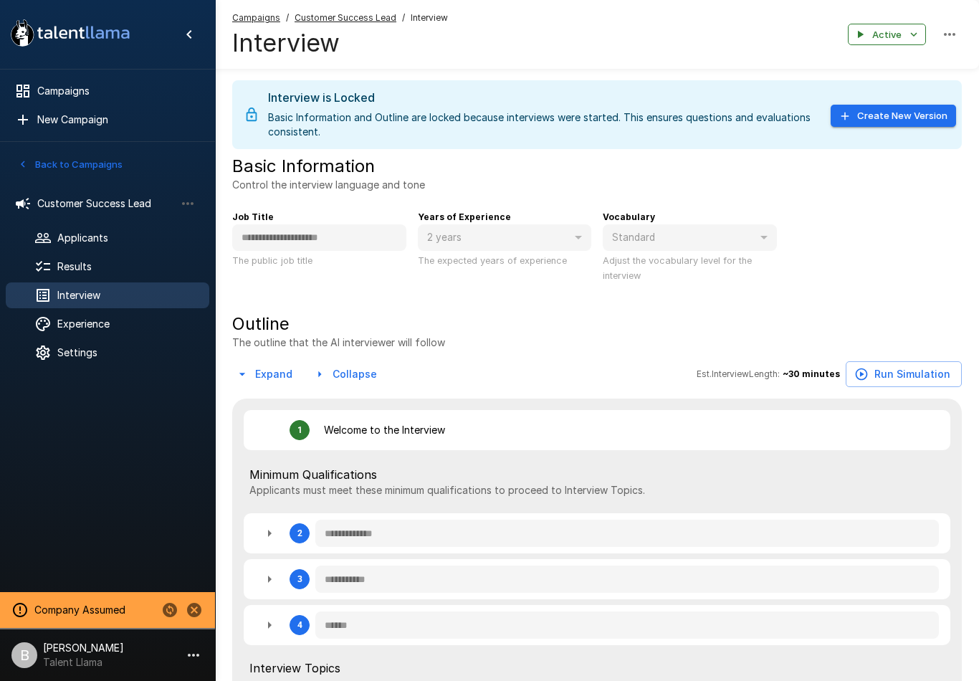
type textarea "*"
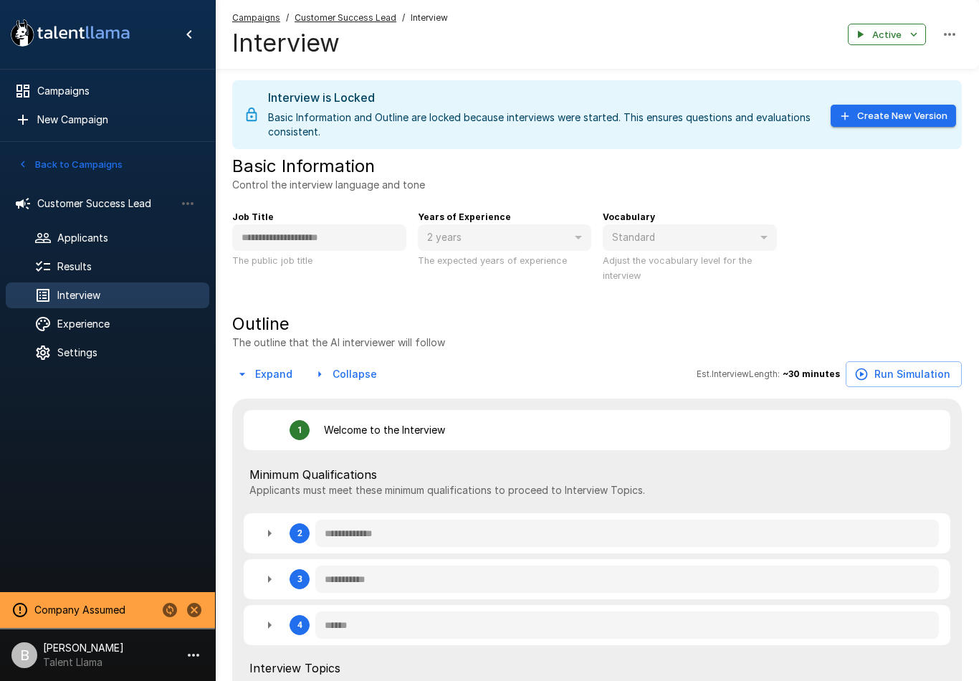
type textarea "*"
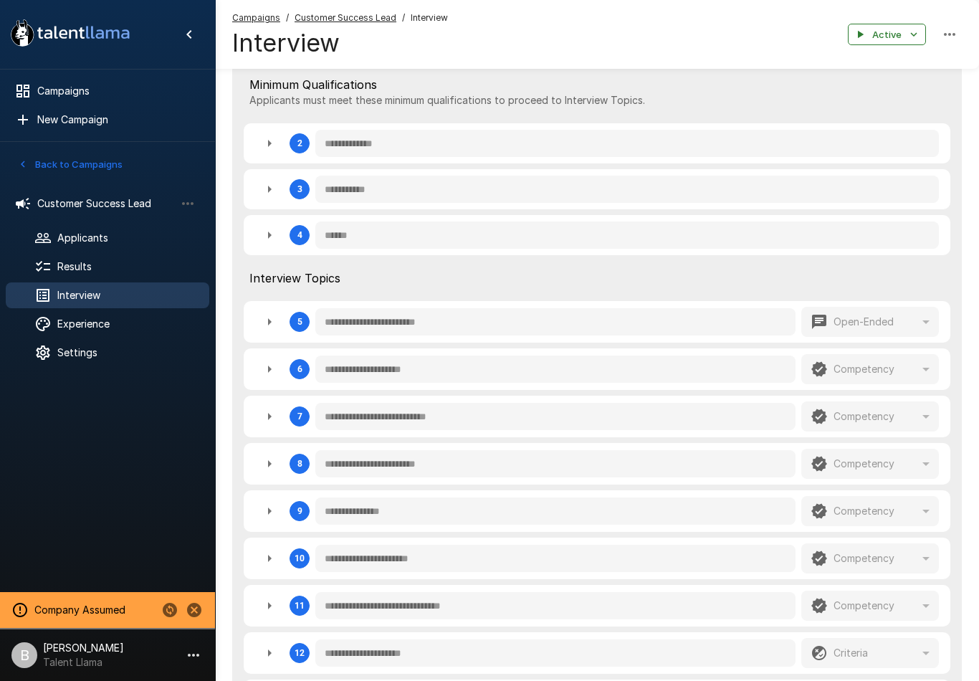
scroll to position [562, 0]
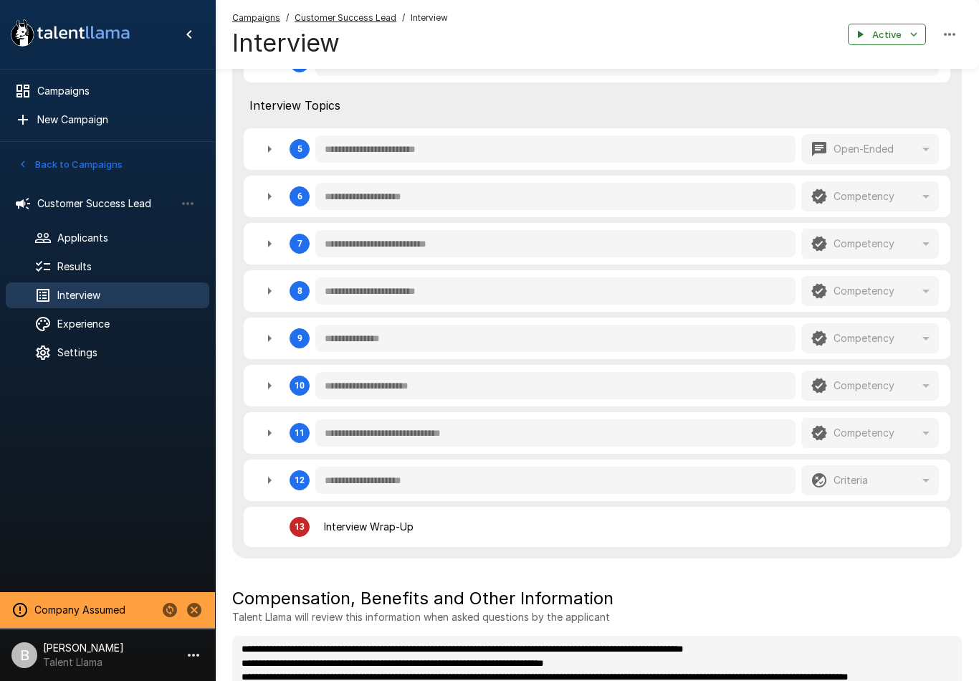
click at [266, 435] on icon "button" at bounding box center [269, 432] width 17 height 17
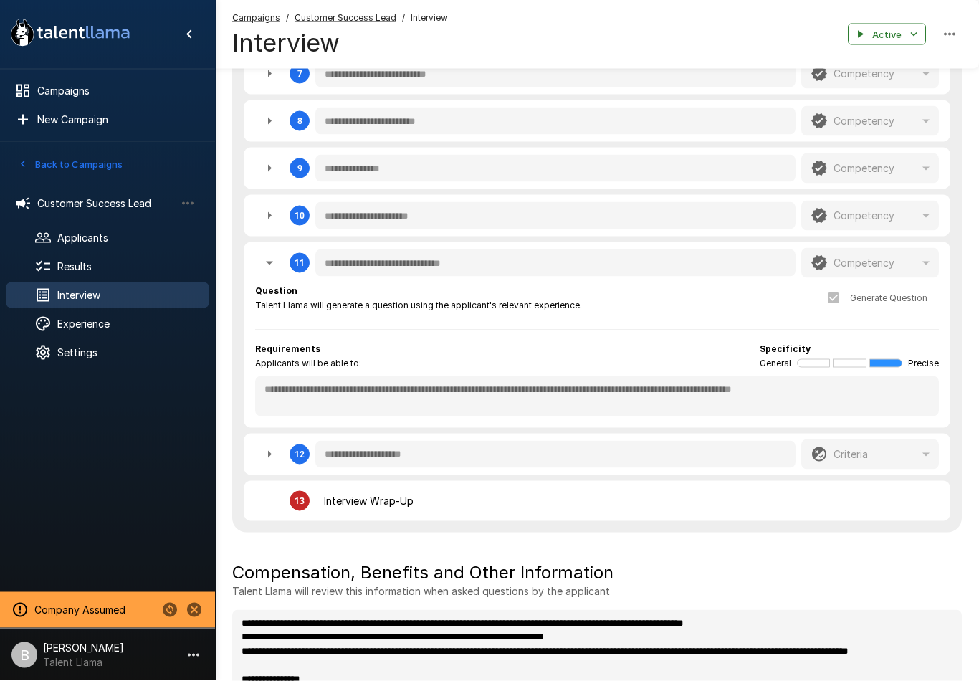
scroll to position [735, 0]
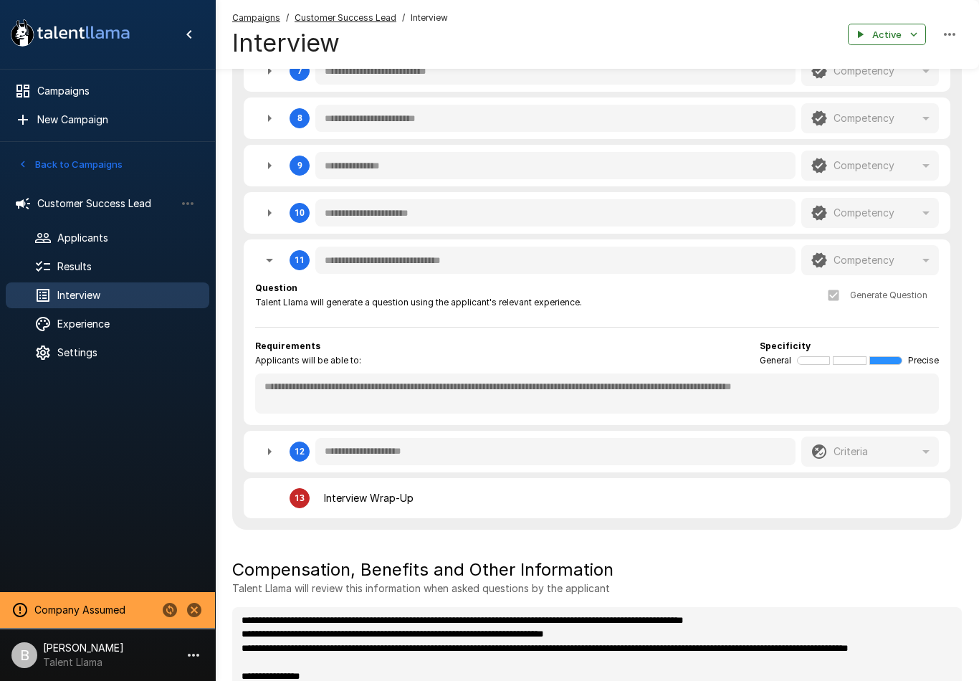
click at [153, 207] on span "Customer Success Lead" at bounding box center [106, 203] width 138 height 14
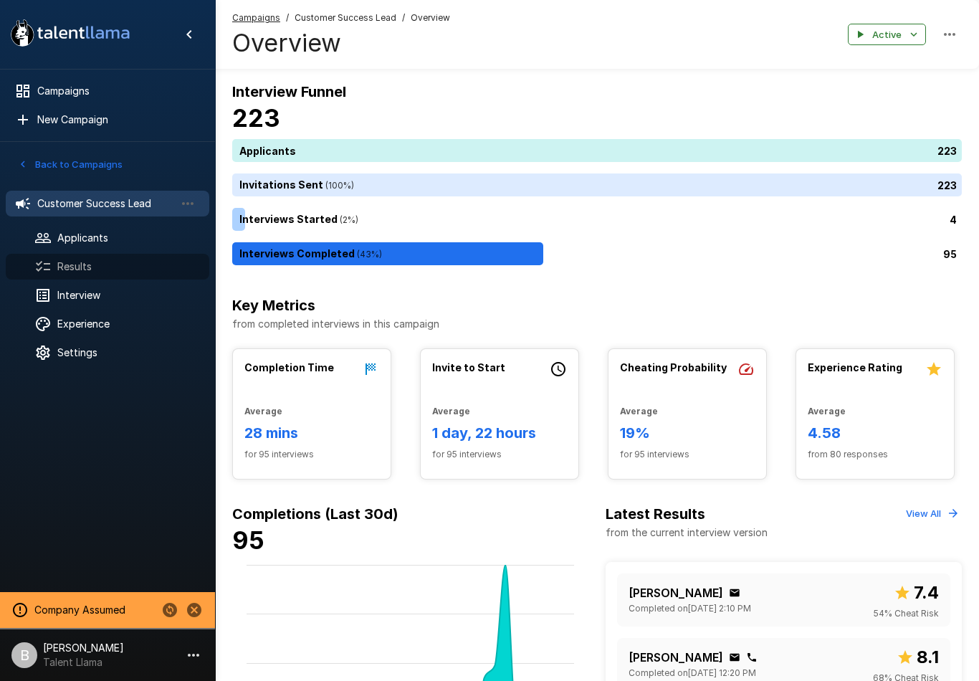
click at [108, 265] on span "Results" at bounding box center [127, 266] width 140 height 14
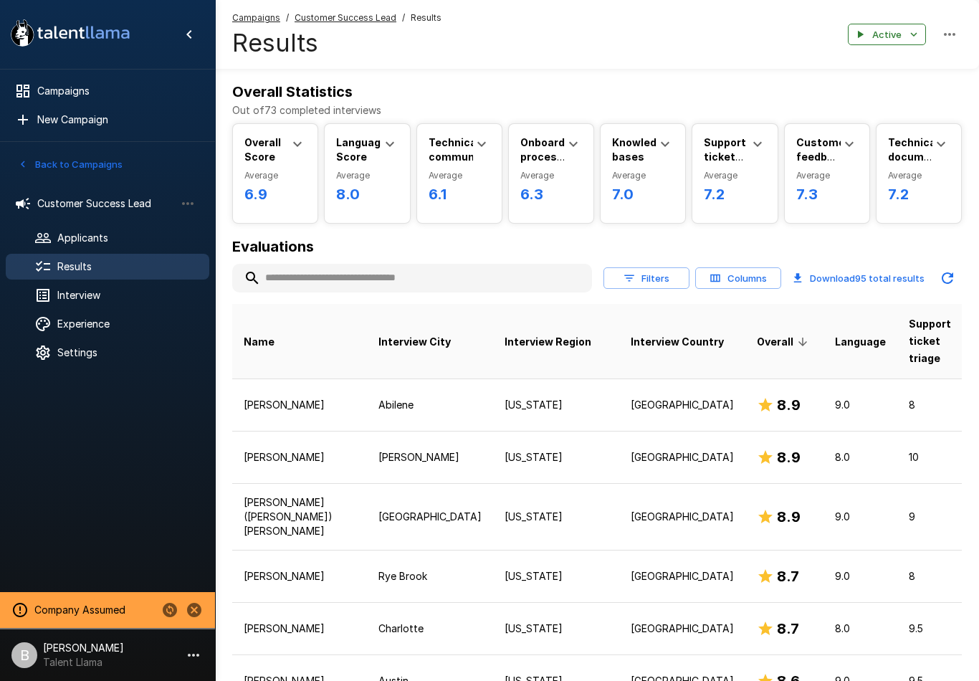
click at [749, 280] on button "Columns" at bounding box center [738, 278] width 86 height 22
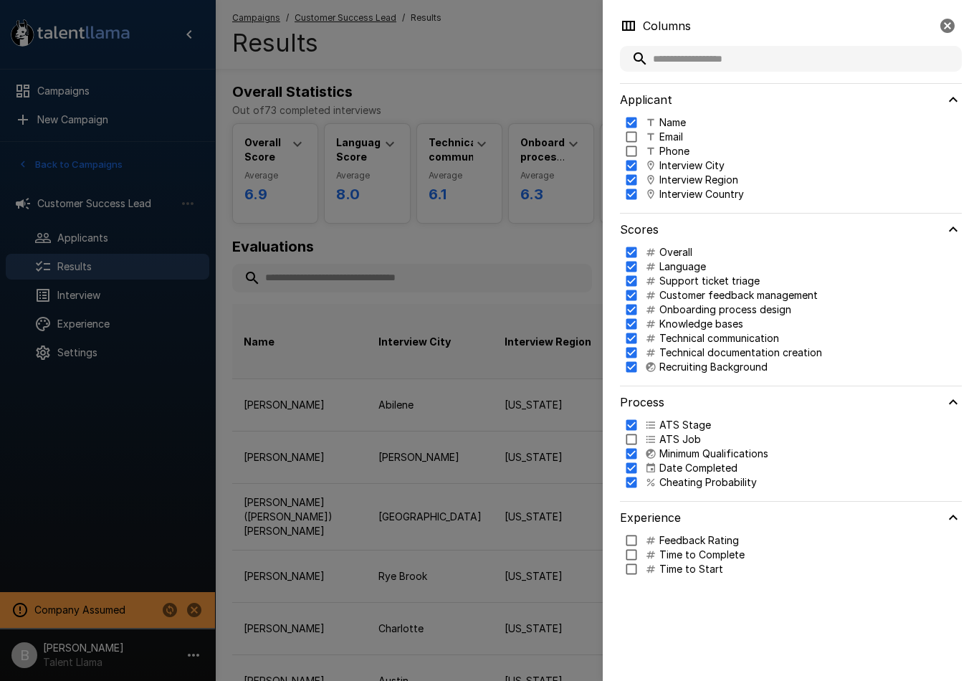
click at [525, 235] on div at bounding box center [489, 340] width 979 height 681
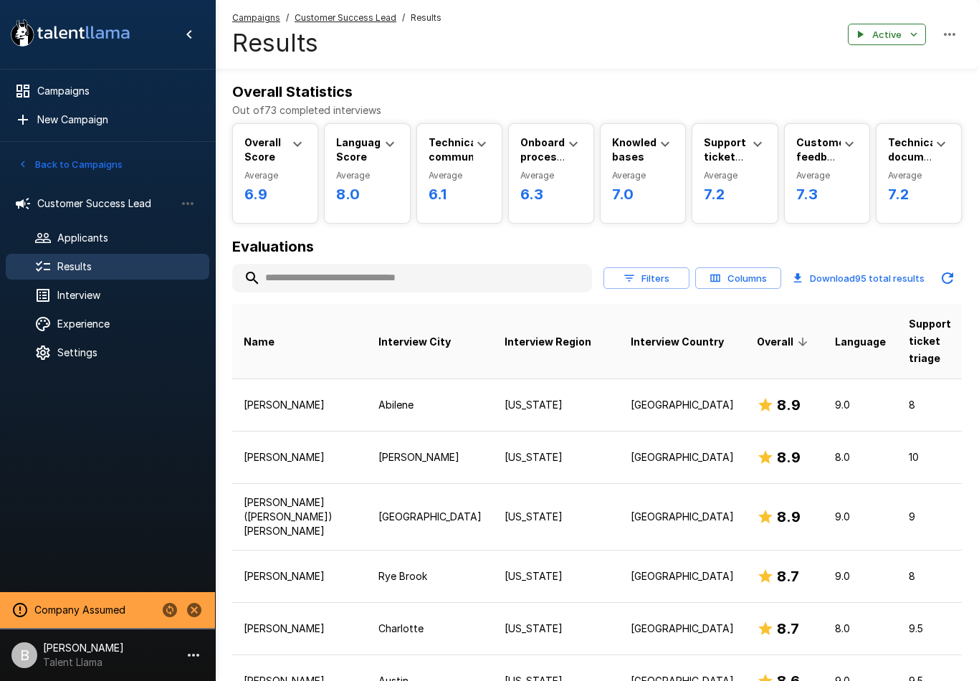
click at [100, 307] on div "Interview" at bounding box center [108, 295] width 204 height 26
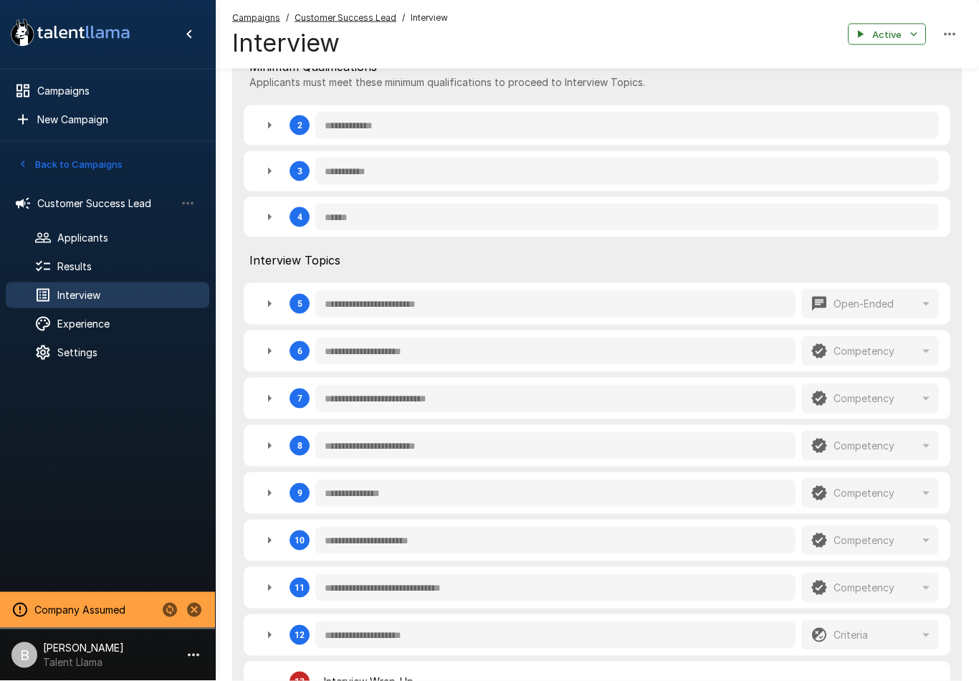
scroll to position [409, 0]
click at [65, 323] on span "Experience" at bounding box center [127, 324] width 140 height 14
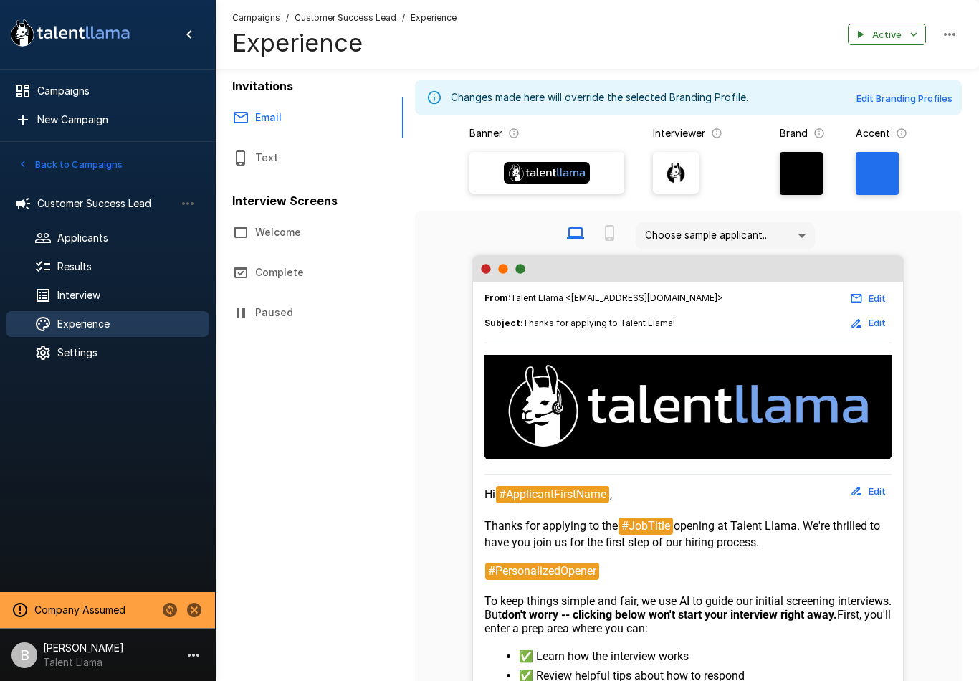
click at [65, 278] on div "Results" at bounding box center [108, 267] width 204 height 26
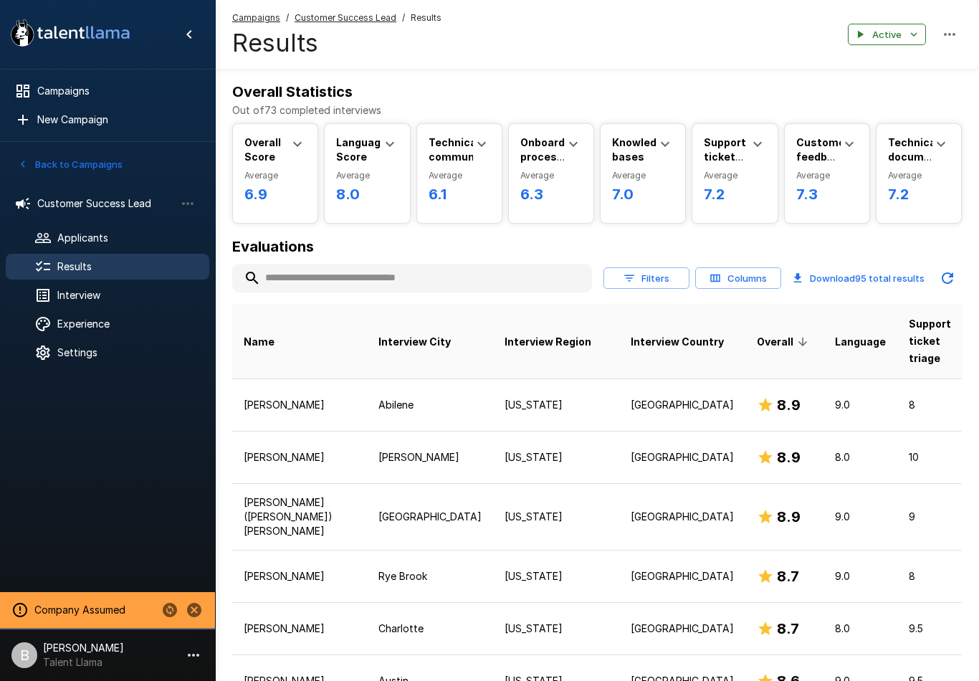
click at [82, 278] on div "Results" at bounding box center [108, 267] width 204 height 26
click at [85, 280] on ul "Customer Success Lead Applicants Results Interview Experience Settings" at bounding box center [107, 276] width 215 height 195
click at [88, 295] on span "Interview" at bounding box center [127, 295] width 140 height 14
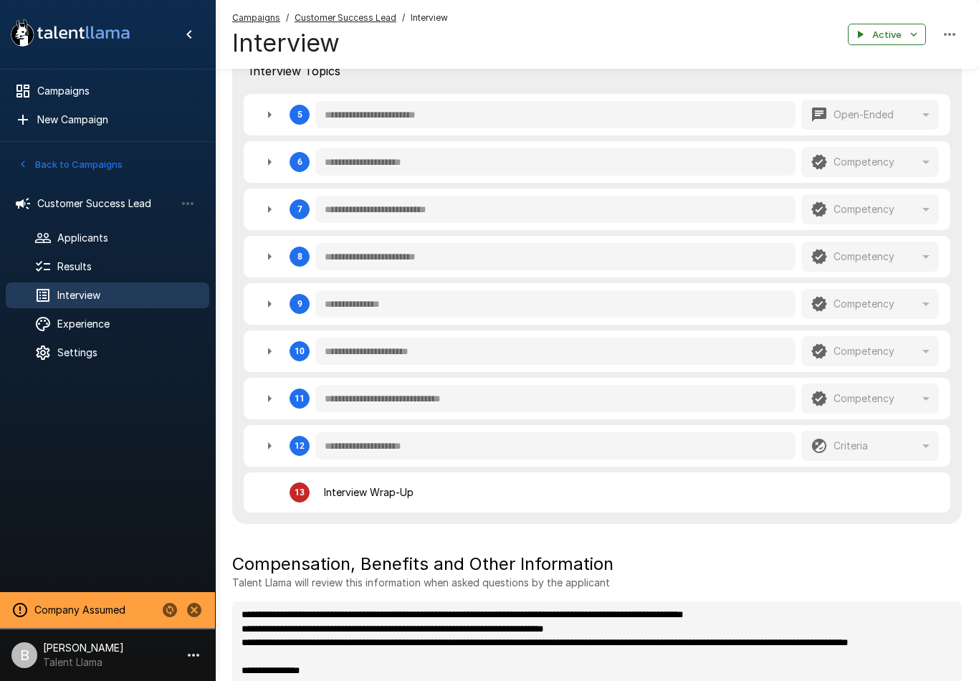
scroll to position [528, 0]
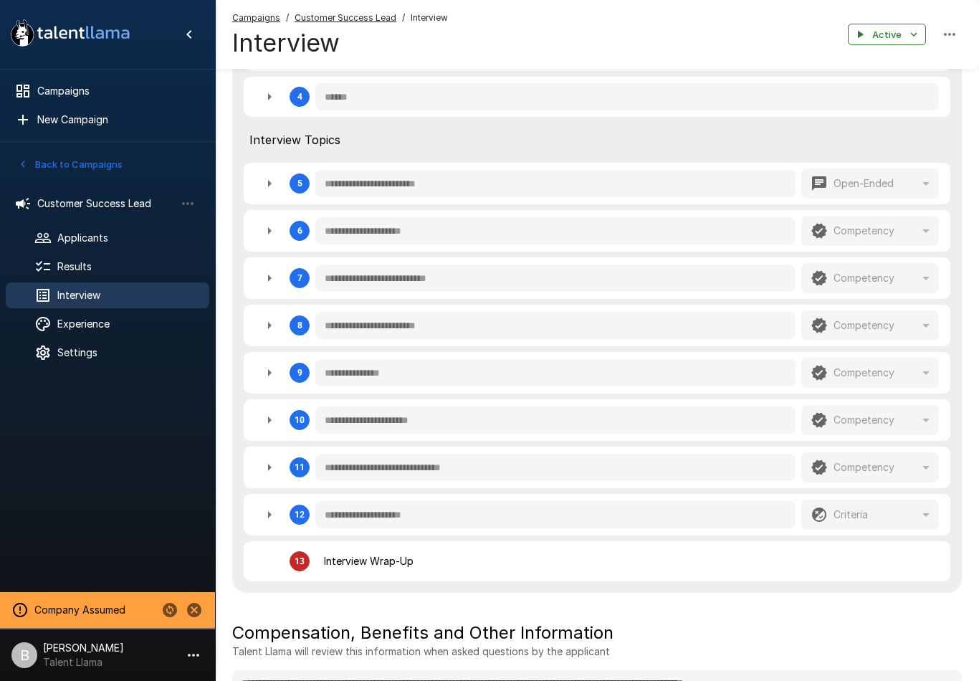
click at [266, 289] on button "button" at bounding box center [269, 278] width 29 height 29
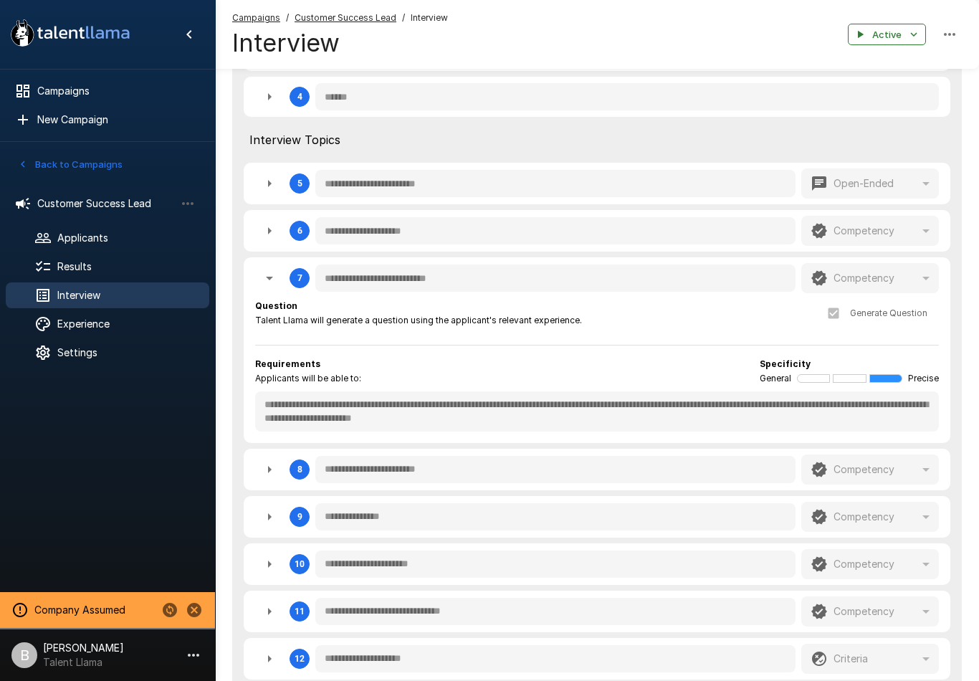
click at [89, 265] on span "Results" at bounding box center [127, 266] width 140 height 14
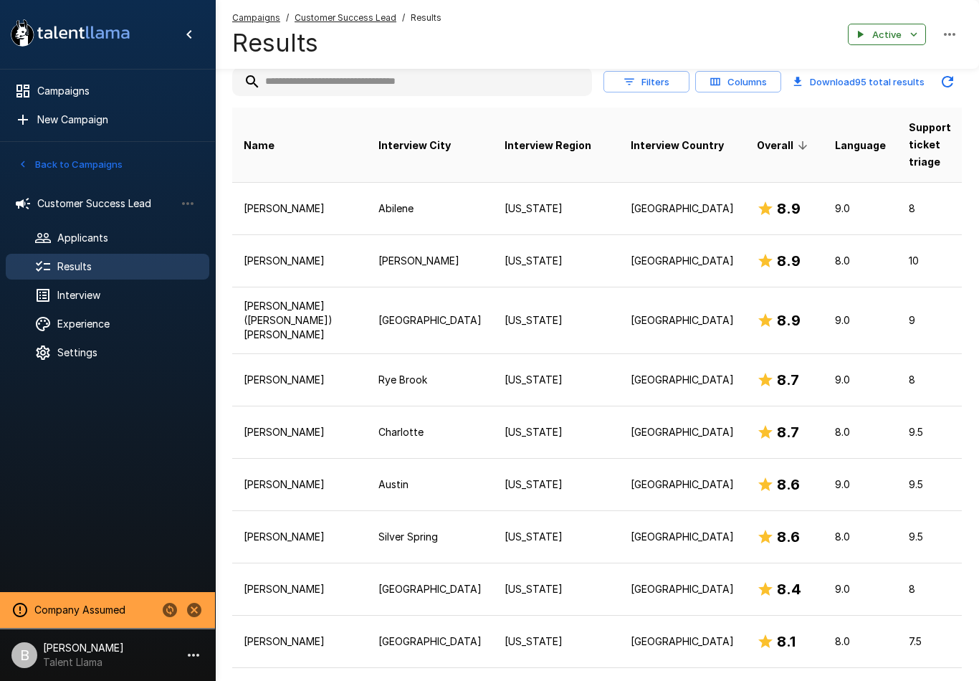
scroll to position [295, 0]
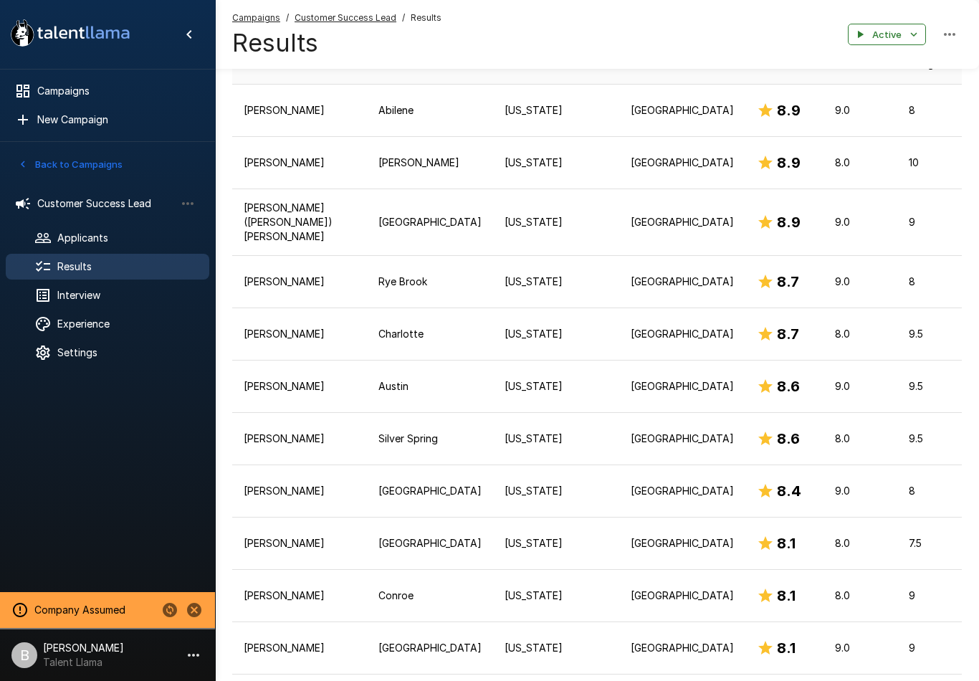
click at [493, 456] on td "[US_STATE]" at bounding box center [556, 439] width 126 height 52
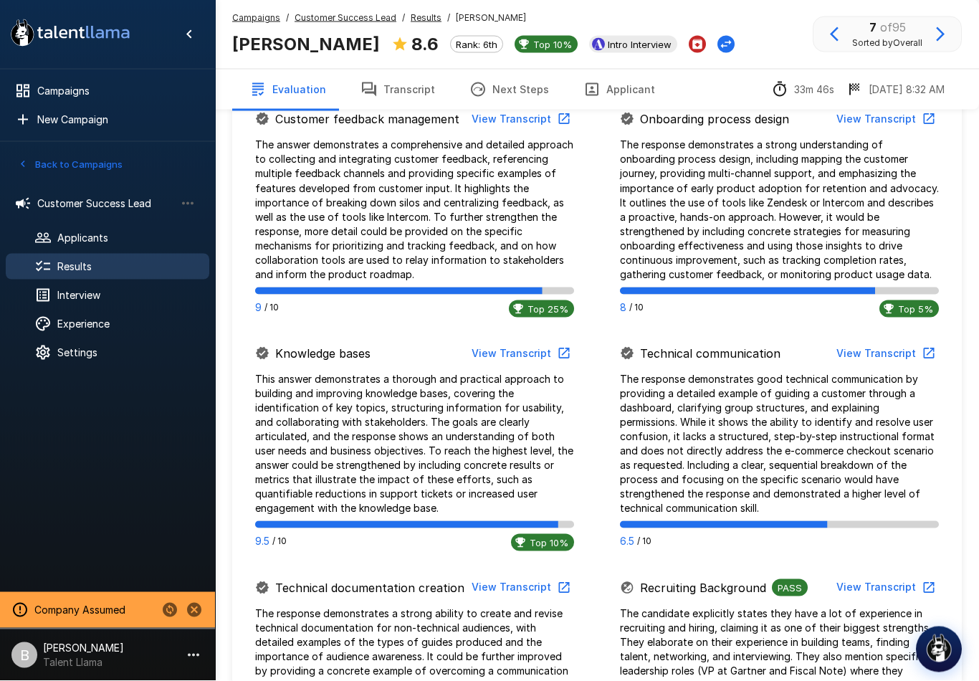
scroll to position [905, 0]
click at [521, 361] on button "View Transcript" at bounding box center [520, 353] width 108 height 27
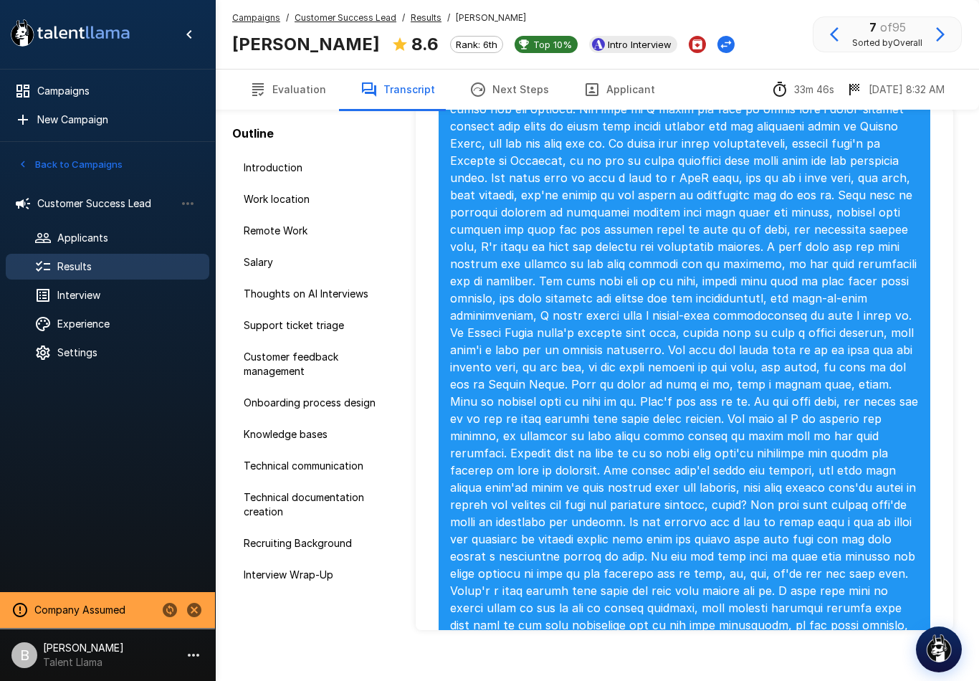
scroll to position [4483, 0]
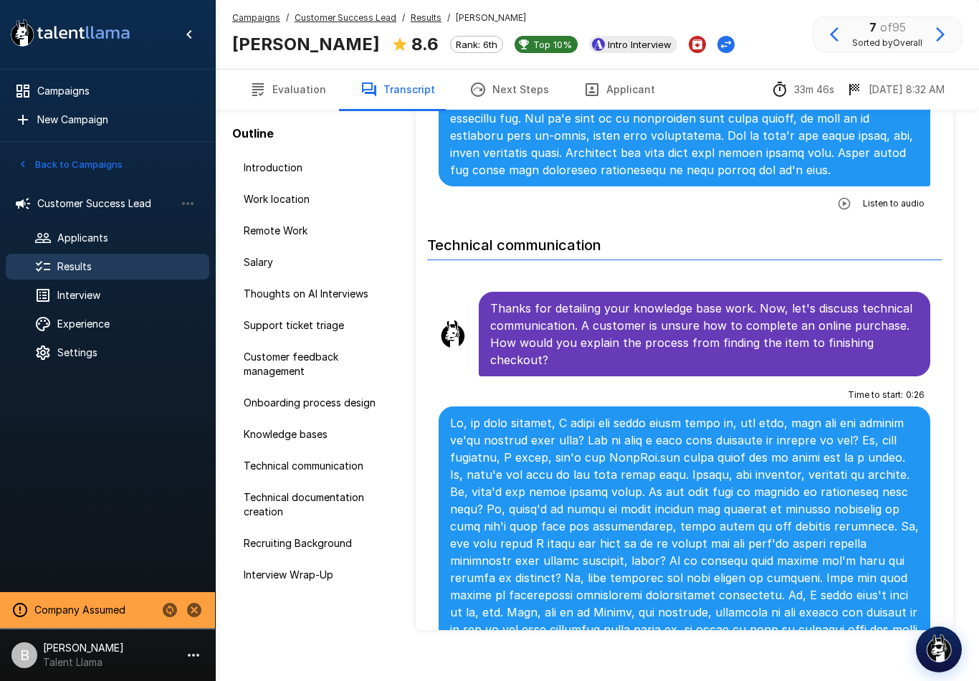
scroll to position [5352, 0]
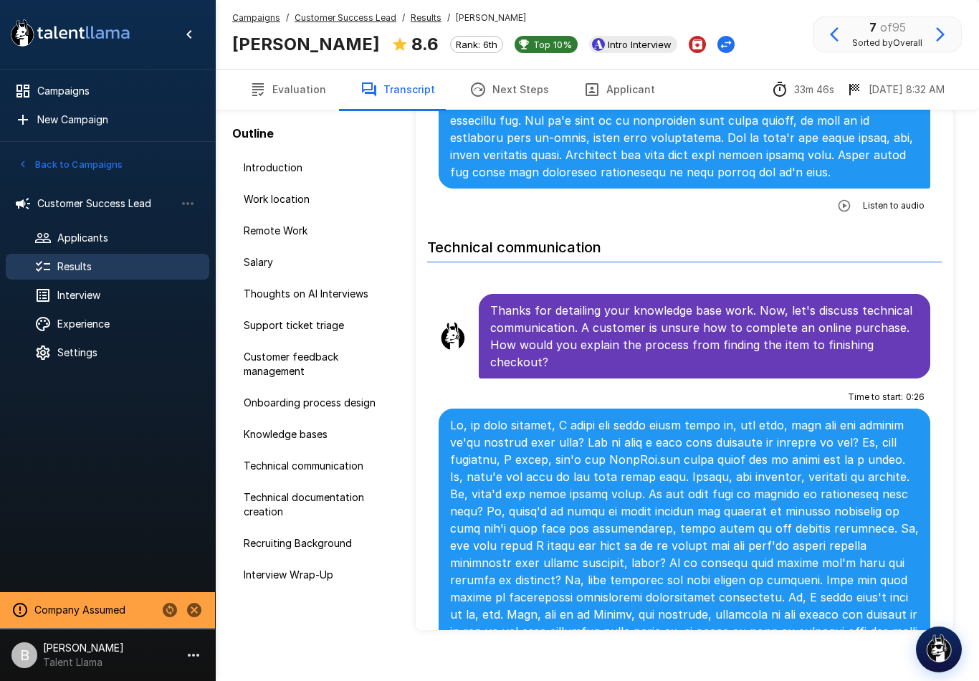
click at [308, 83] on button "Evaluation" at bounding box center [287, 90] width 111 height 40
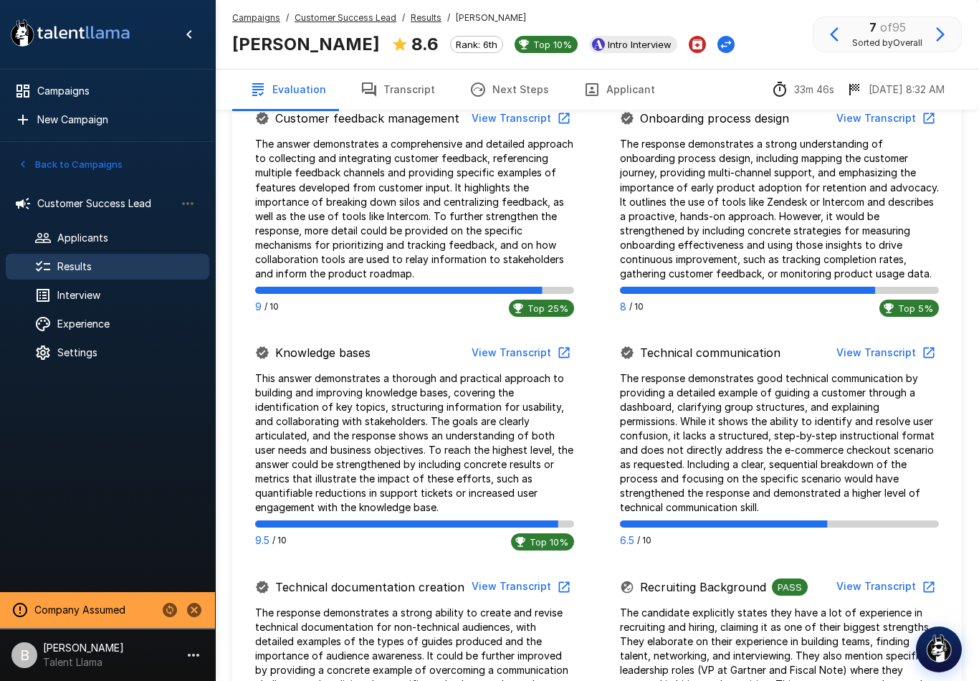
click at [69, 670] on p "Talent Llama" at bounding box center [83, 662] width 81 height 14
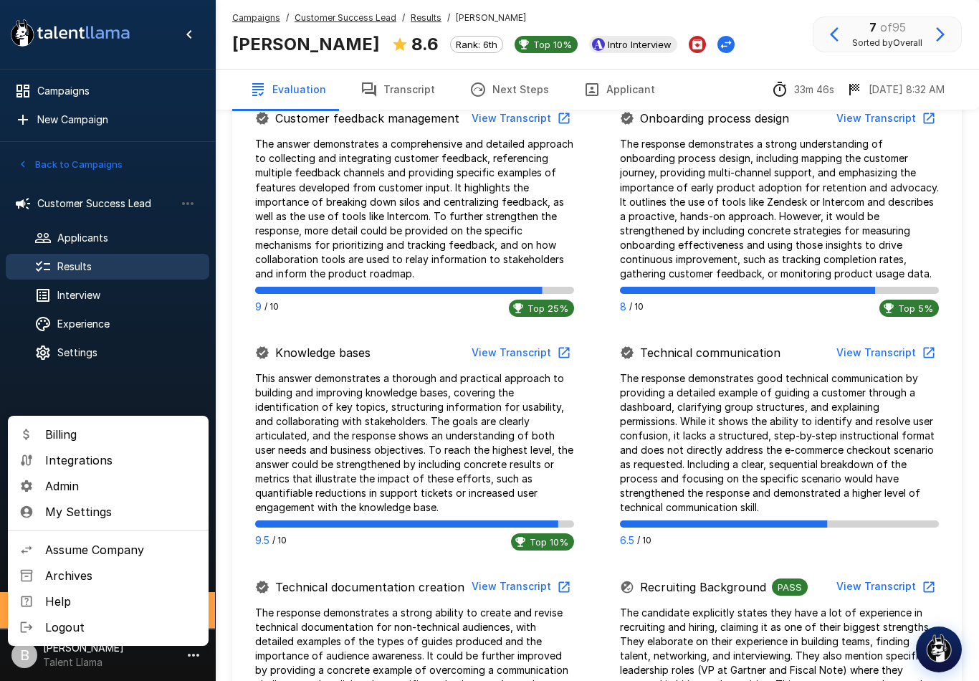
click at [65, 480] on span "Admin" at bounding box center [121, 485] width 152 height 17
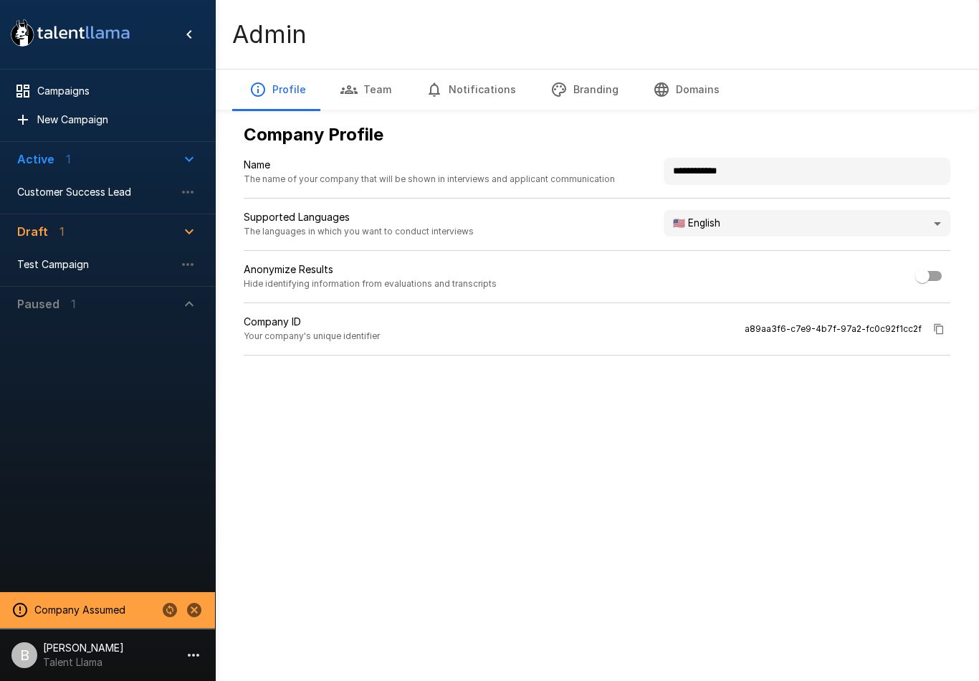
click at [860, 219] on body "**********" at bounding box center [489, 340] width 979 height 681
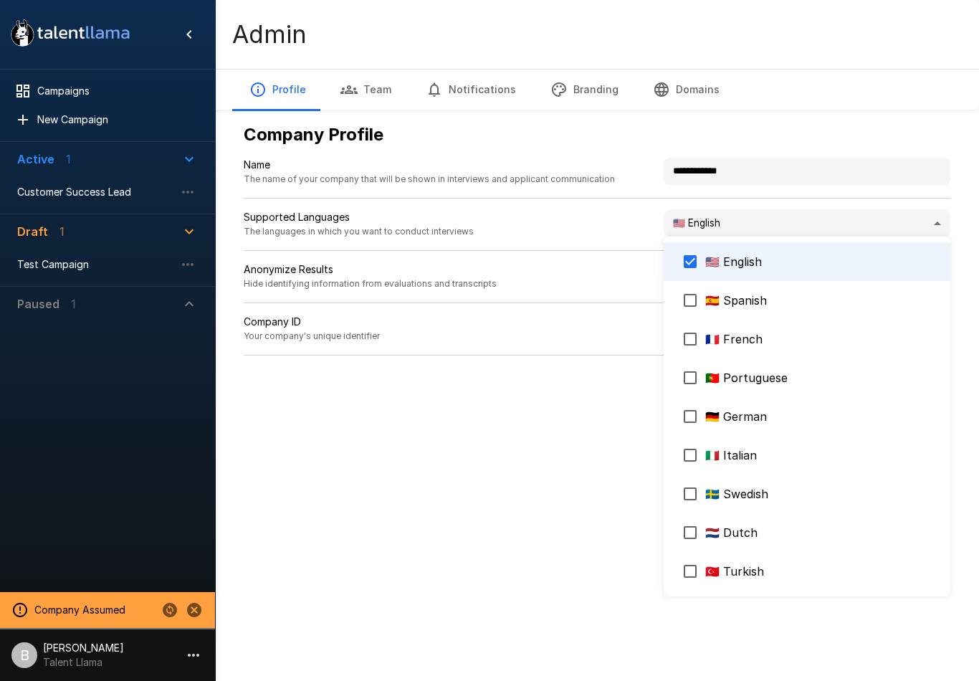
click at [106, 184] on div at bounding box center [489, 340] width 979 height 681
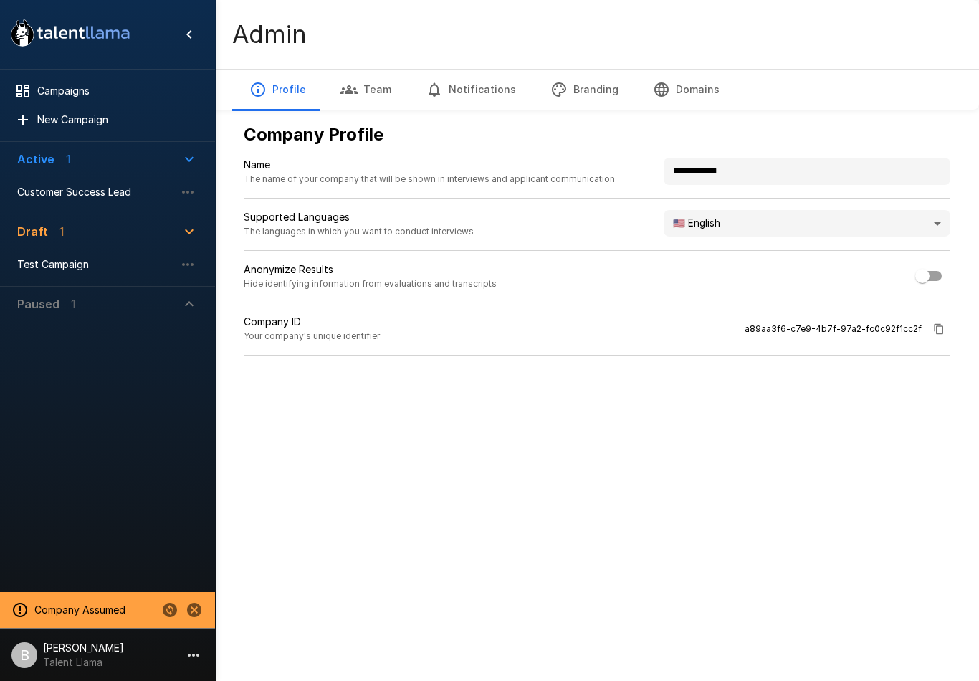
click at [89, 181] on div "Customer Success Lead" at bounding box center [108, 192] width 204 height 26
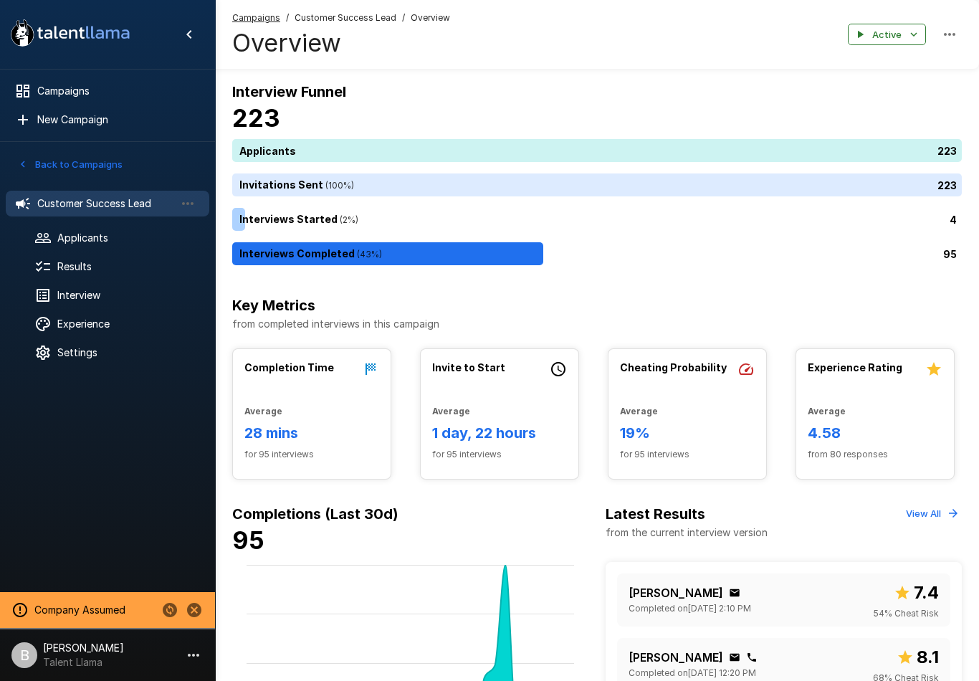
click at [107, 296] on span "Interview" at bounding box center [127, 295] width 140 height 14
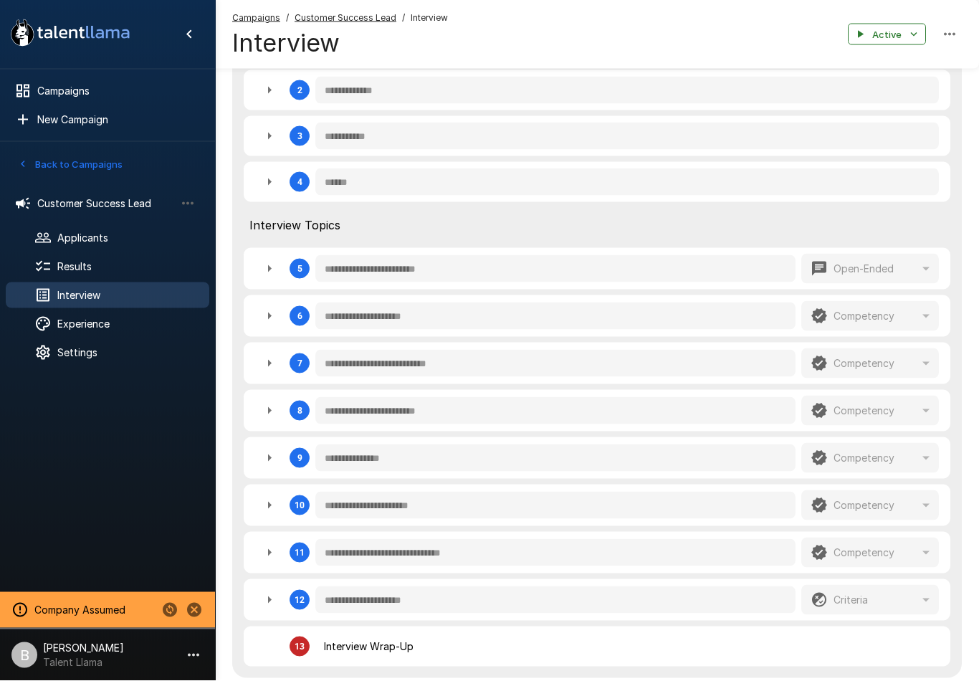
scroll to position [444, 0]
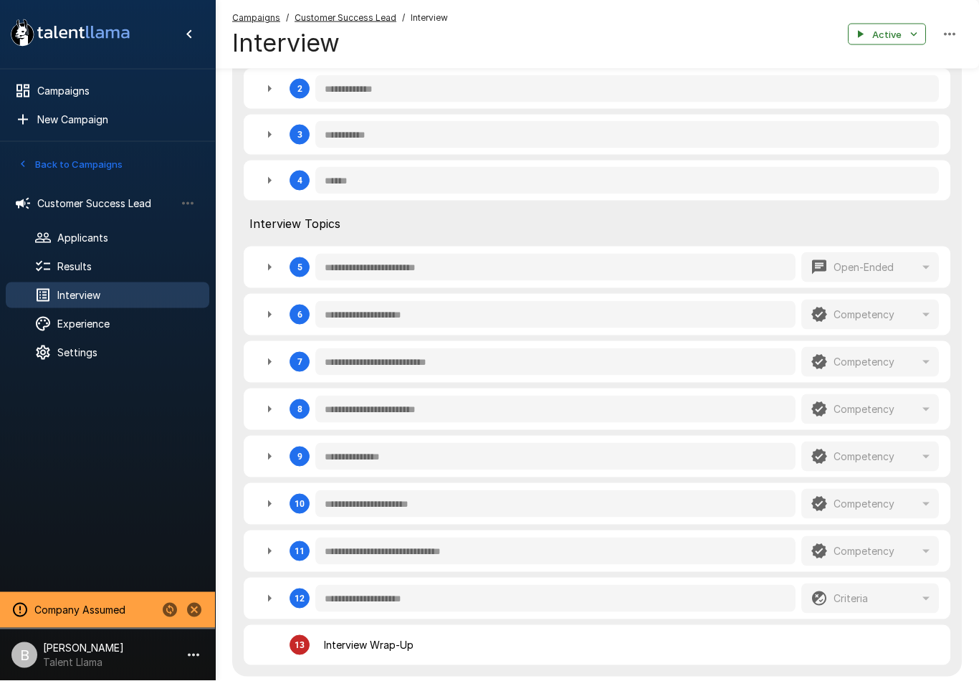
click at [277, 401] on icon "button" at bounding box center [269, 409] width 17 height 17
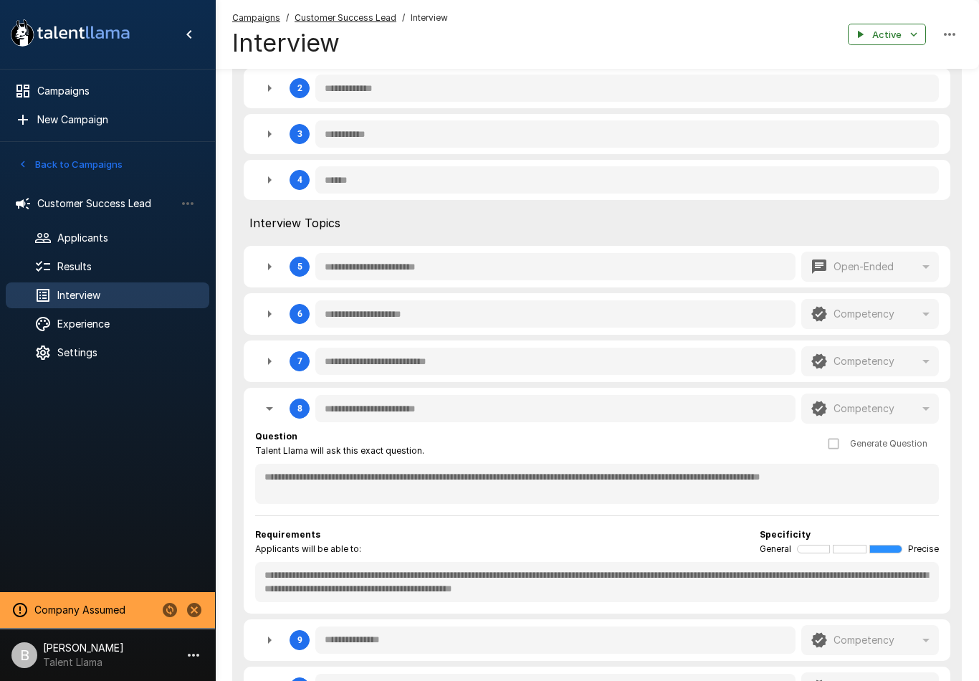
click at [280, 397] on button "button" at bounding box center [269, 408] width 29 height 29
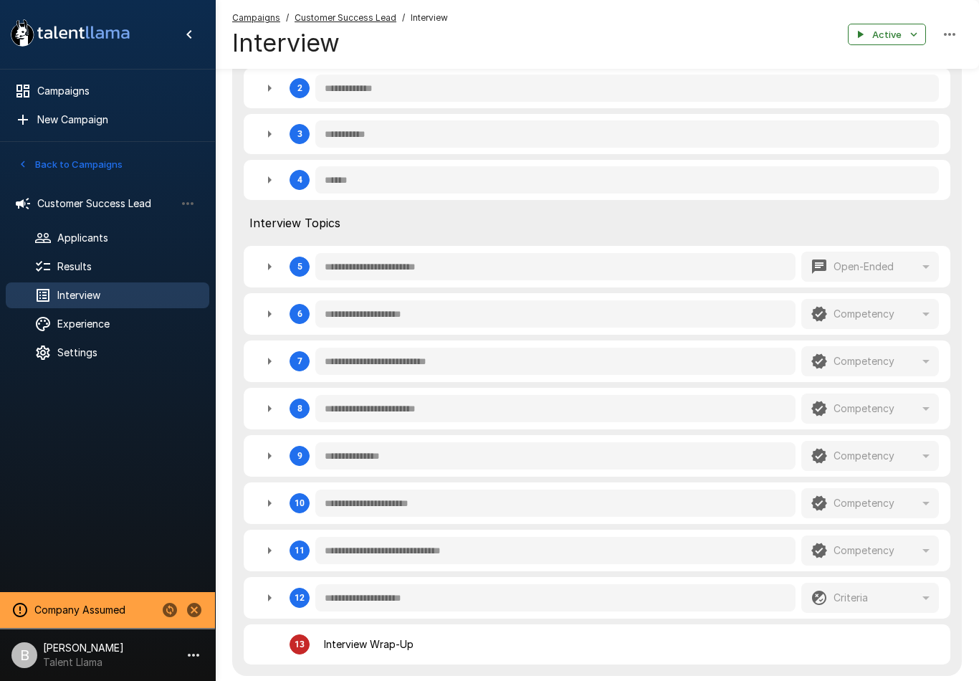
click at [271, 360] on icon "button" at bounding box center [269, 361] width 17 height 17
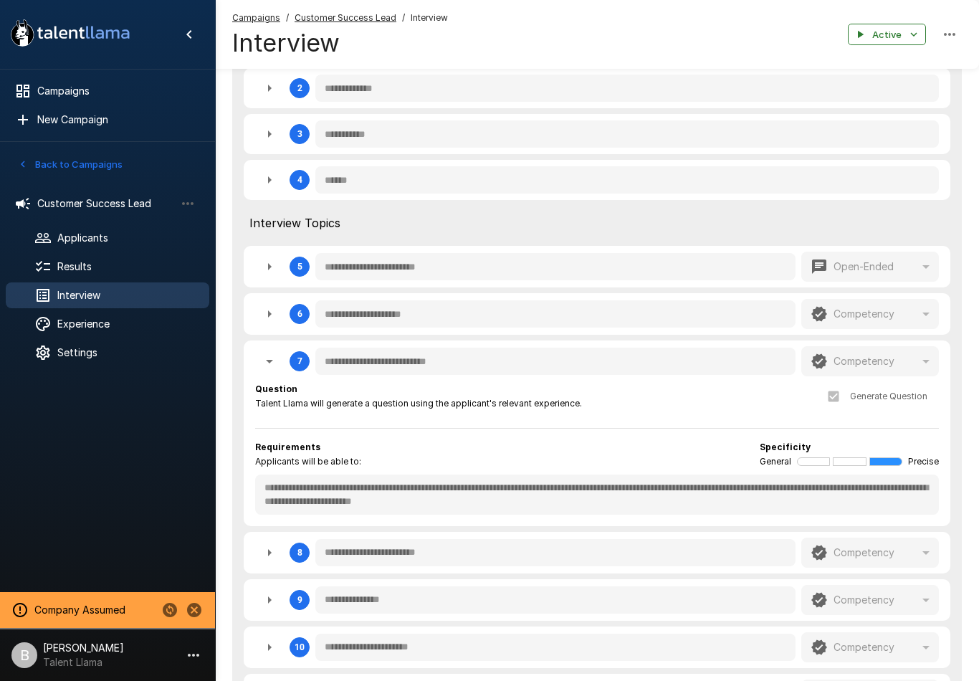
click at [109, 272] on span "Results" at bounding box center [127, 266] width 140 height 14
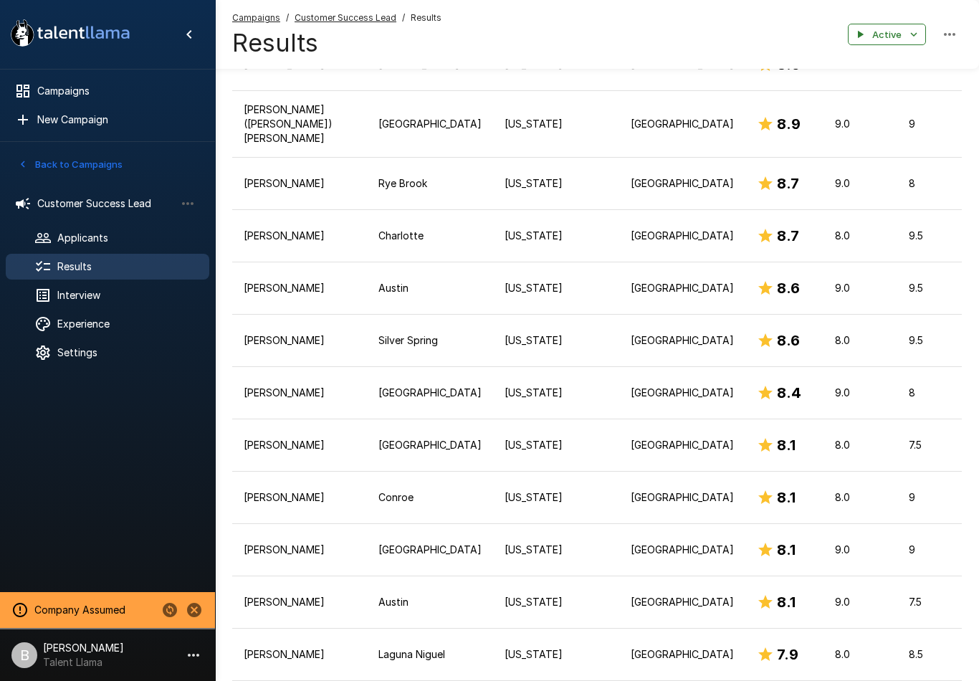
scroll to position [399, 0]
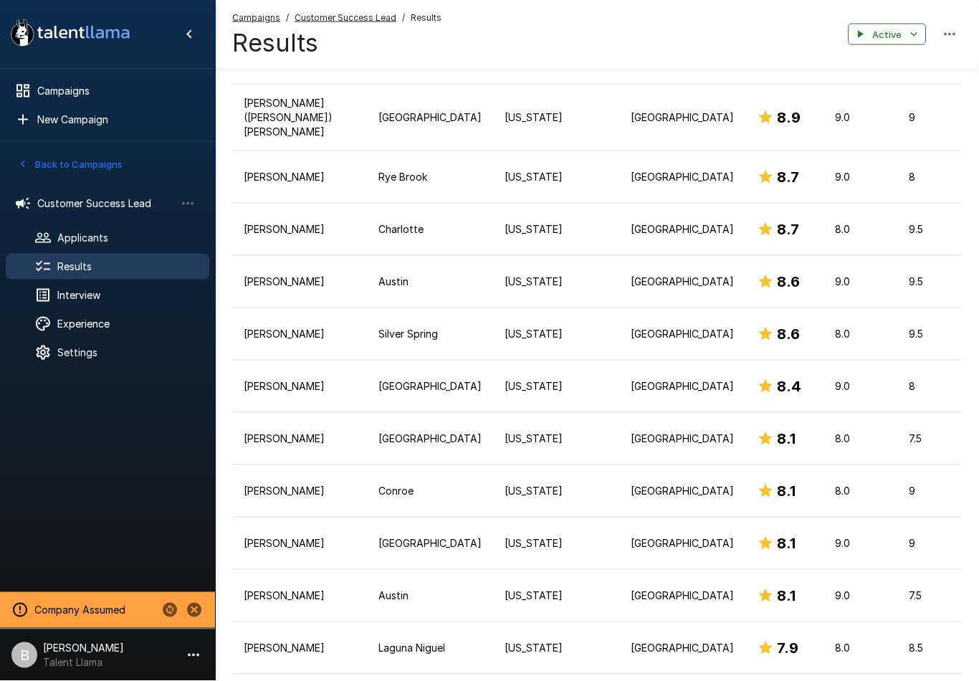
click at [493, 456] on td "[US_STATE]" at bounding box center [556, 439] width 126 height 52
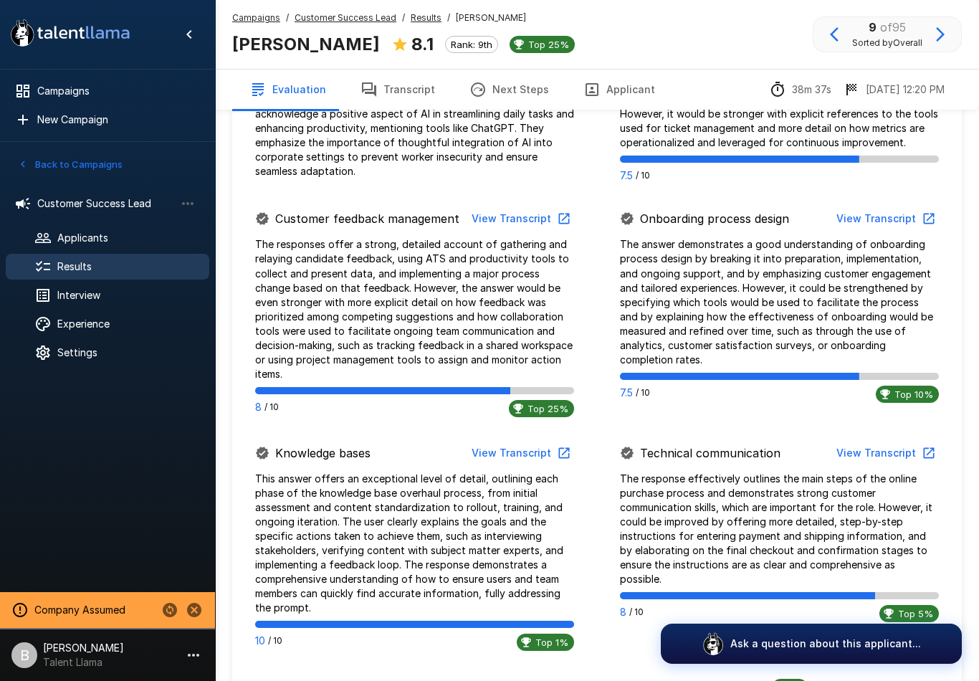
scroll to position [1109, 0]
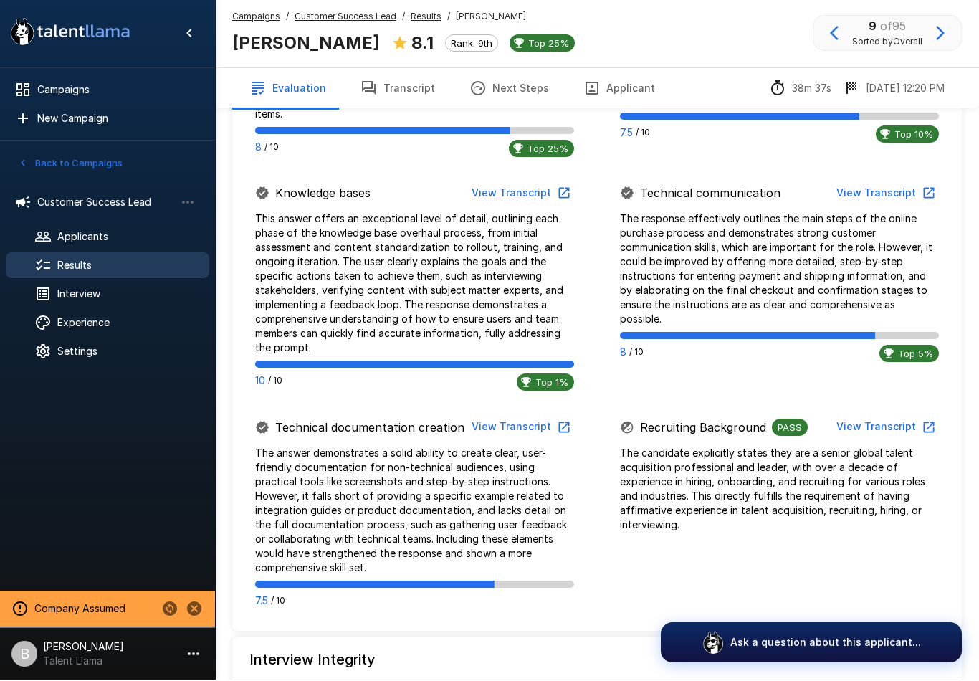
click at [885, 186] on button "View Transcript" at bounding box center [885, 194] width 108 height 27
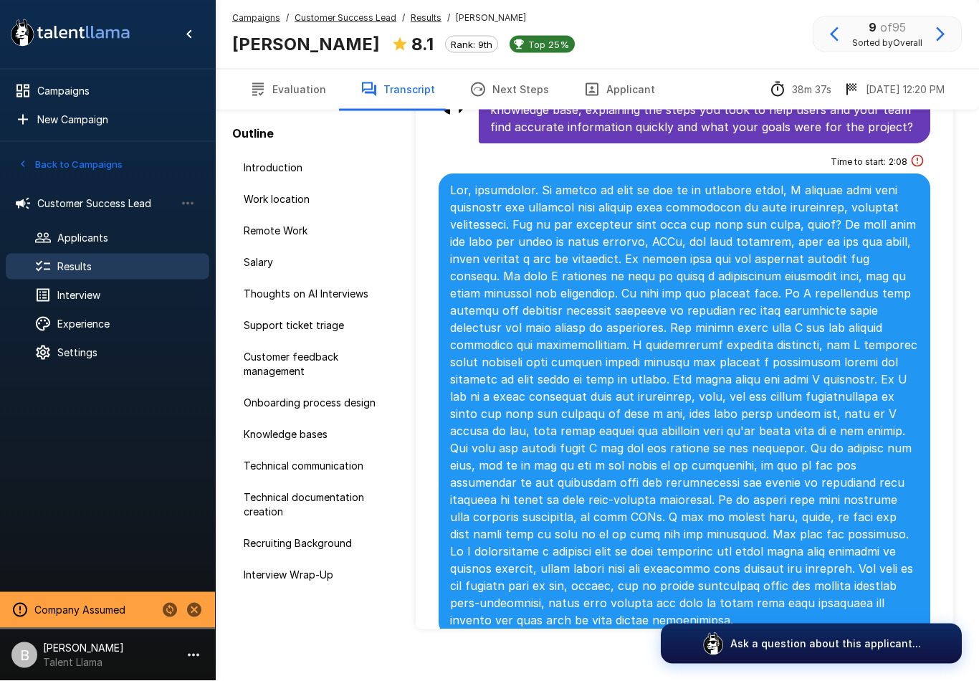
scroll to position [49, 0]
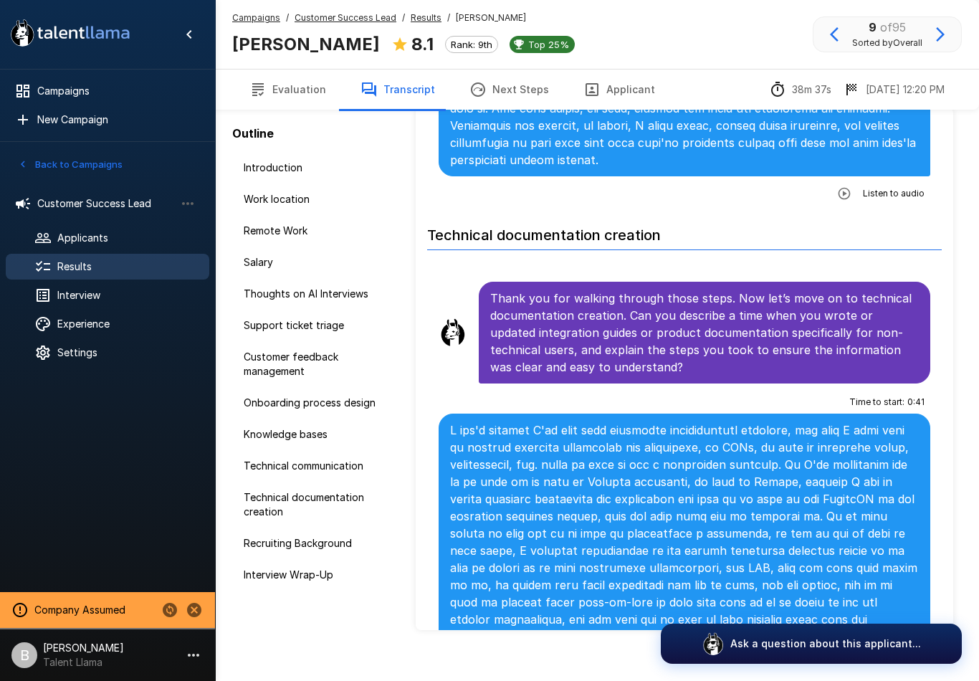
scroll to position [6747, 0]
click at [102, 272] on span "Results" at bounding box center [127, 266] width 140 height 14
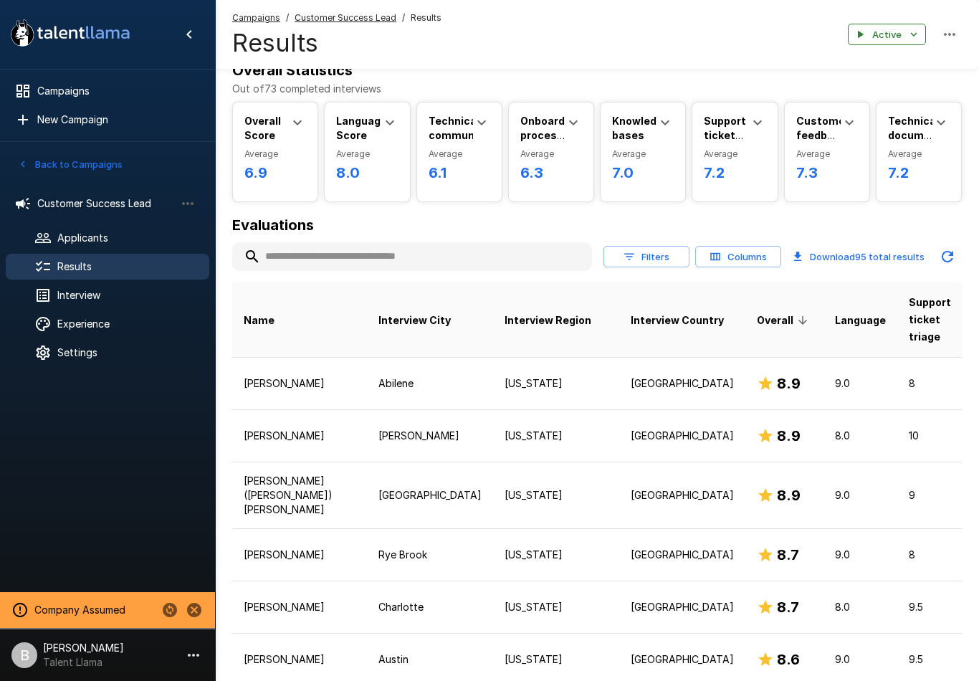
scroll to position [22, 0]
